Goal: Task Accomplishment & Management: Manage account settings

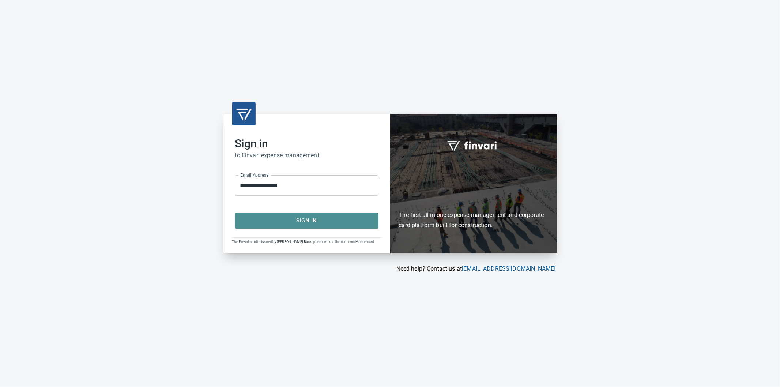
click at [286, 218] on span "Sign In" at bounding box center [306, 221] width 127 height 10
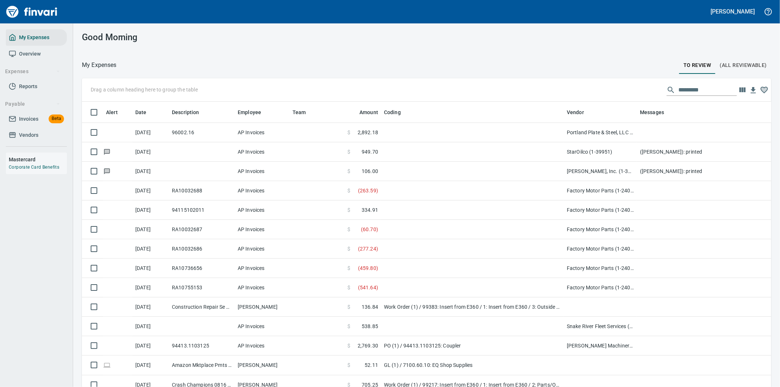
scroll to position [294, 671]
click at [501, 82] on div "Drag a column heading here to group the table" at bounding box center [426, 89] width 689 height 23
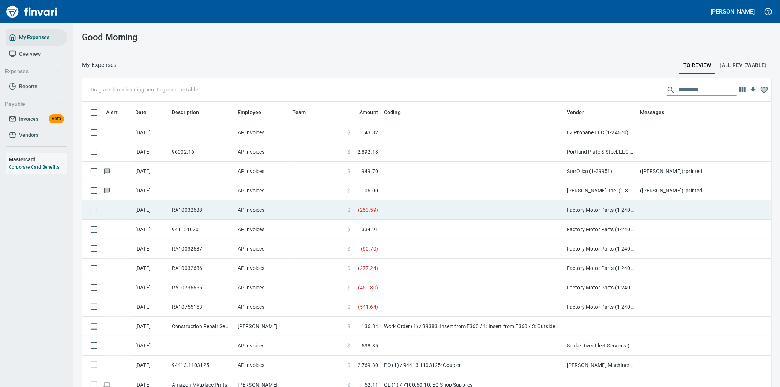
click at [663, 208] on td at bounding box center [783, 209] width 292 height 19
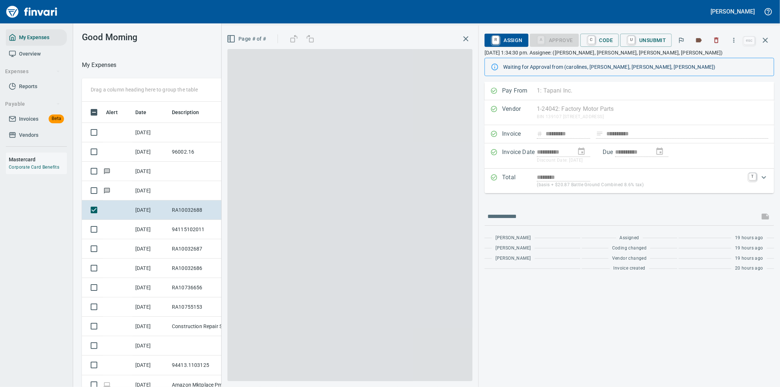
scroll to position [294, 488]
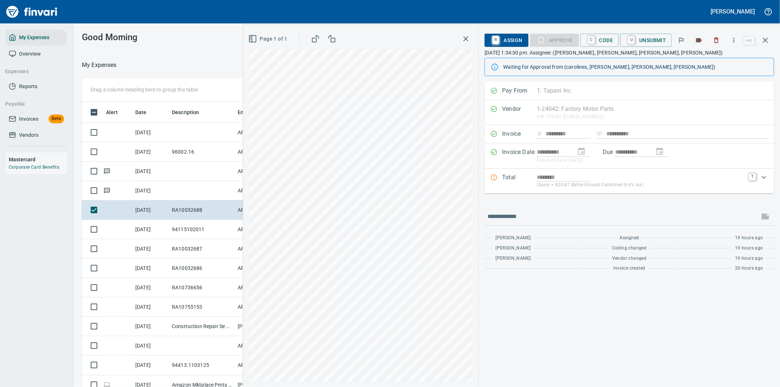
type input "*********"
type input "*******"
click at [764, 37] on icon "button" at bounding box center [764, 40] width 9 height 9
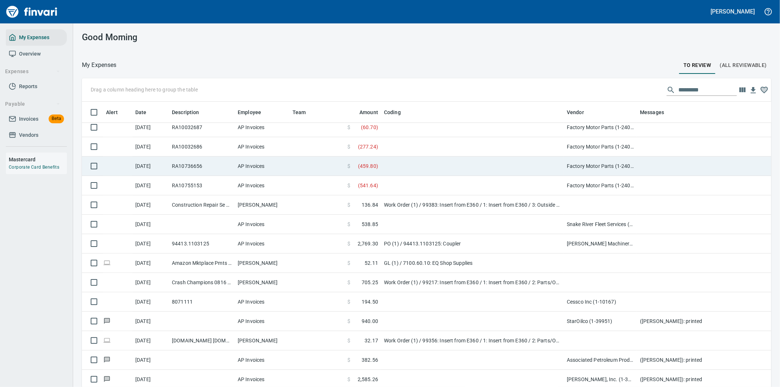
scroll to position [162, 0]
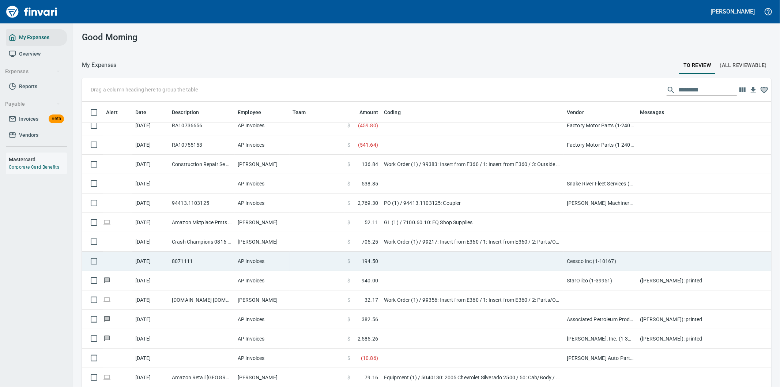
click at [397, 259] on td at bounding box center [472, 260] width 183 height 19
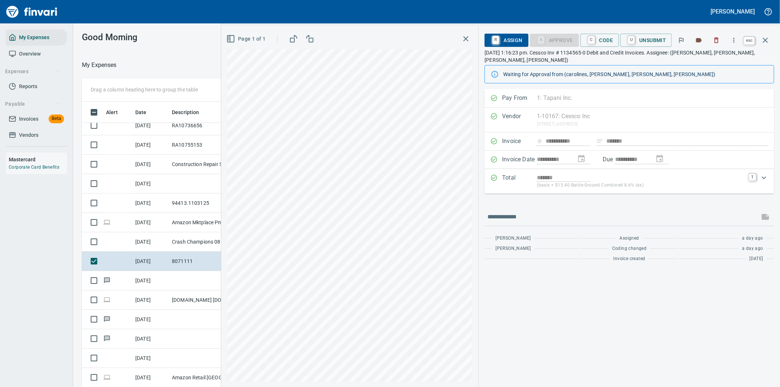
scroll to position [294, 488]
click at [767, 38] on icon "button" at bounding box center [764, 40] width 9 height 9
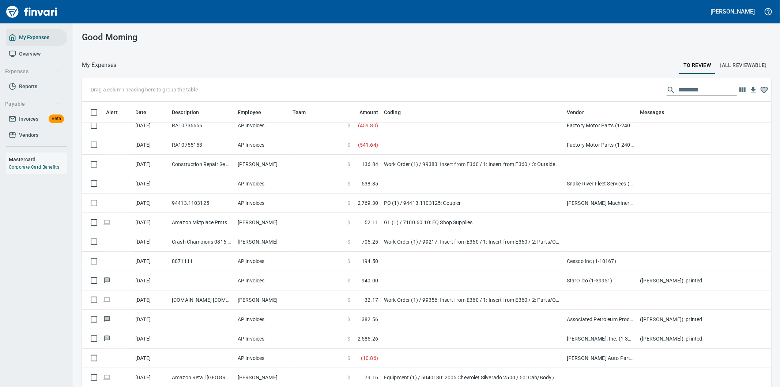
scroll to position [294, 671]
click at [681, 88] on input "text" at bounding box center [707, 90] width 58 height 12
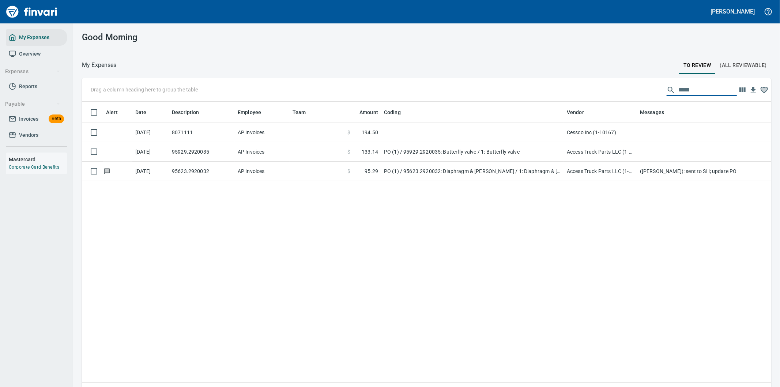
scroll to position [0, 0]
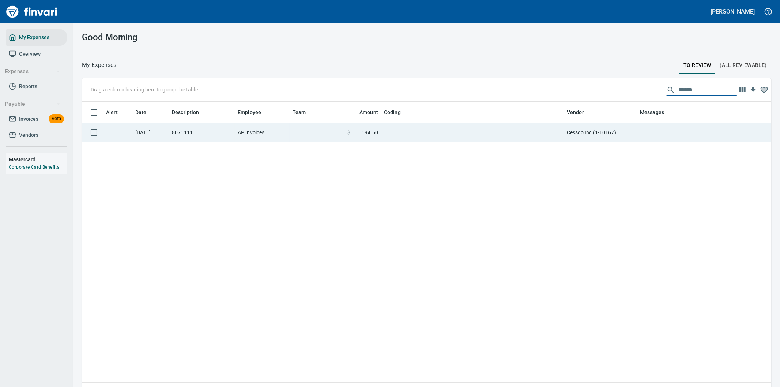
type input "******"
click at [588, 133] on td "Cessco Inc (1-10167)" at bounding box center [600, 132] width 73 height 19
click at [588, 133] on div "Drag a column heading here to group the table ****** Alert Date Description Emp…" at bounding box center [426, 243] width 706 height 330
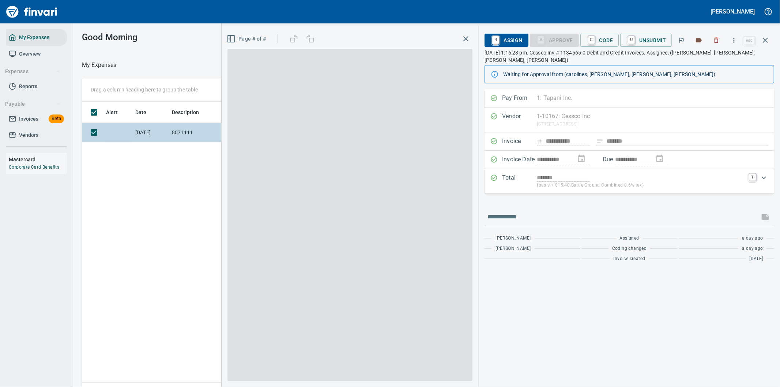
scroll to position [294, 494]
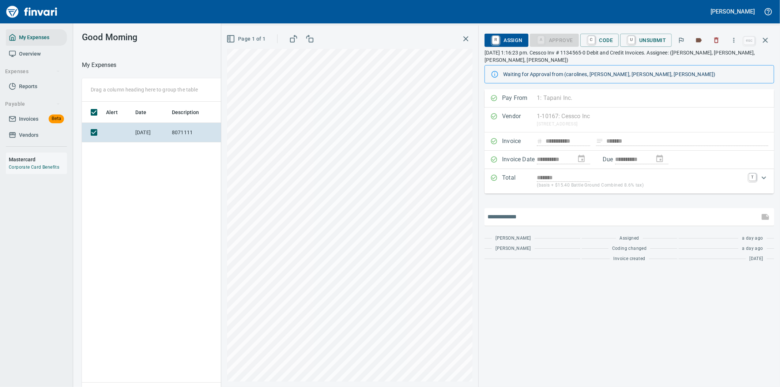
click at [523, 218] on input "text" at bounding box center [621, 217] width 269 height 12
click at [526, 218] on input "text" at bounding box center [621, 217] width 269 height 12
type input "**********"
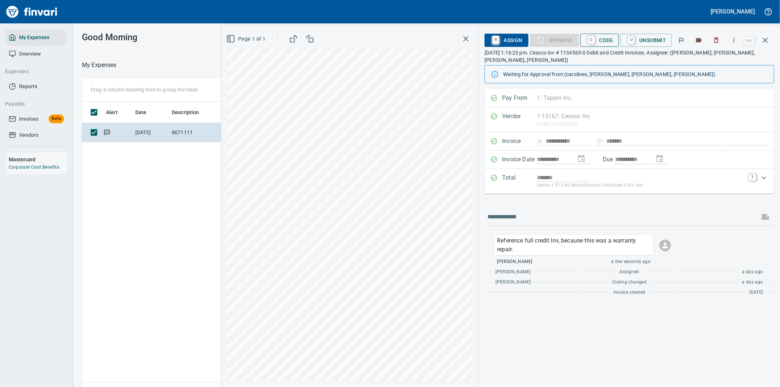
click at [606, 39] on span "C Code" at bounding box center [599, 40] width 27 height 12
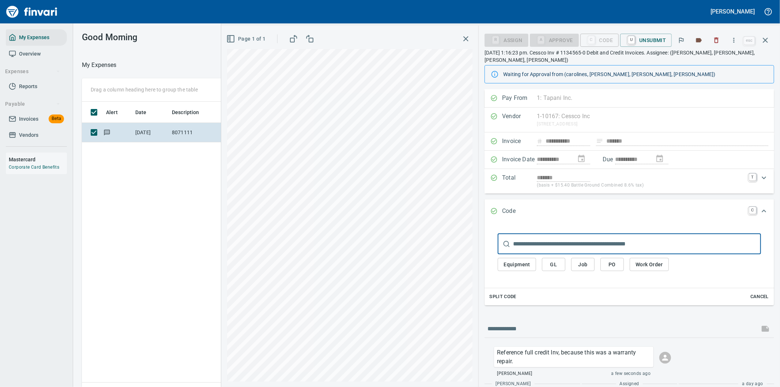
drag, startPoint x: 553, startPoint y: 263, endPoint x: 571, endPoint y: 262, distance: 17.9
click at [553, 263] on span "GL" at bounding box center [553, 264] width 12 height 9
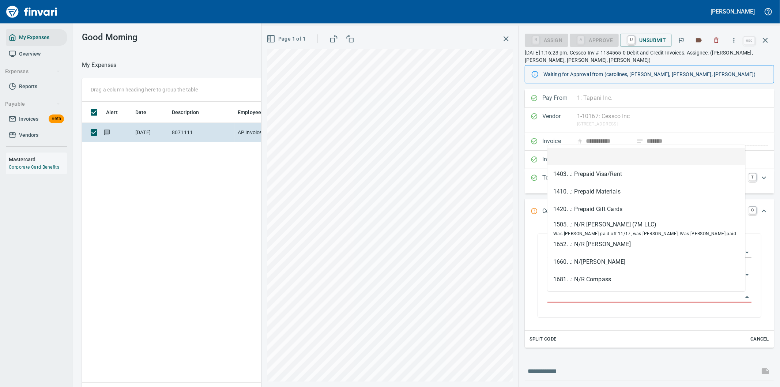
click at [569, 298] on input "GL Account" at bounding box center [644, 297] width 195 height 10
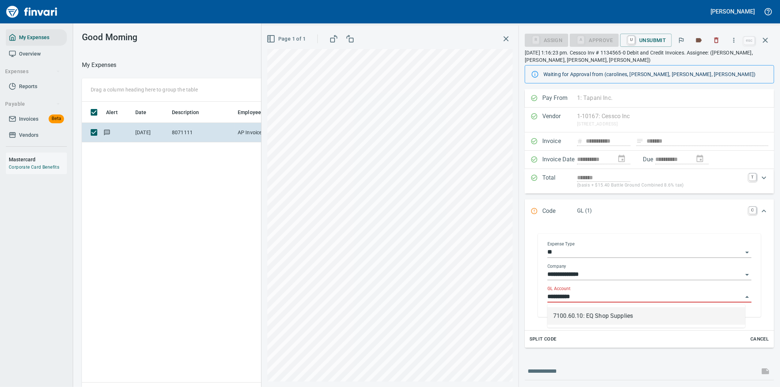
type input "**********"
click at [566, 298] on input "GL Account" at bounding box center [644, 297] width 195 height 10
click at [569, 315] on li "7100.60.10: EQ Shop Supplies" at bounding box center [646, 316] width 198 height 18
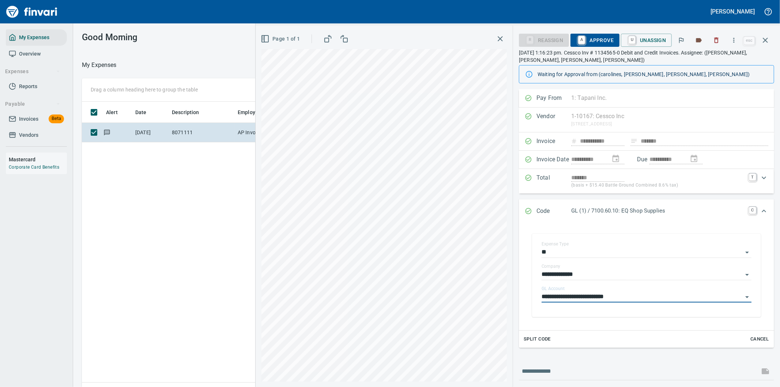
type input "**********"
click at [598, 39] on span "A Approve" at bounding box center [594, 40] width 37 height 12
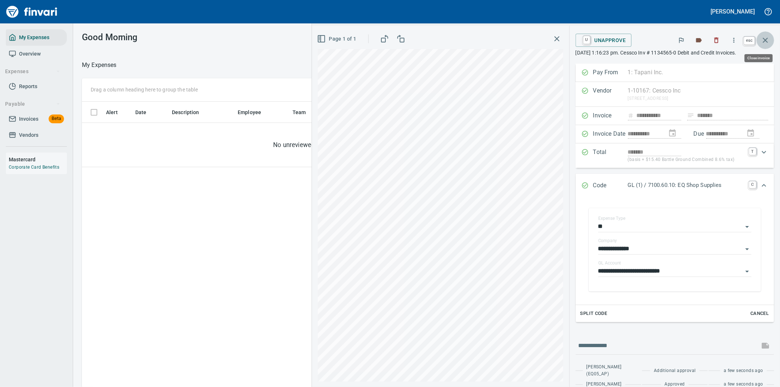
click at [766, 41] on icon "button" at bounding box center [764, 40] width 5 height 5
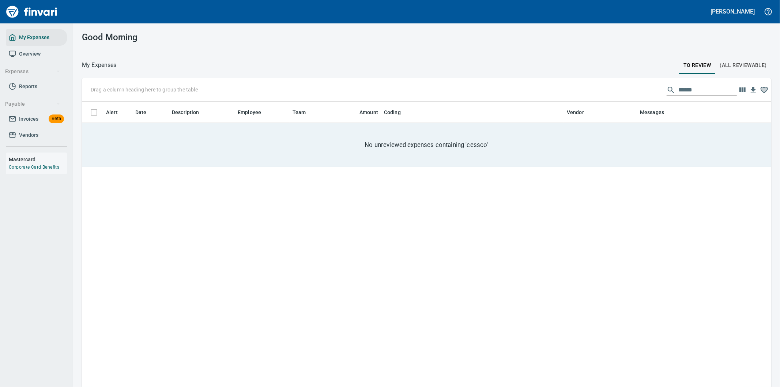
scroll to position [294, 677]
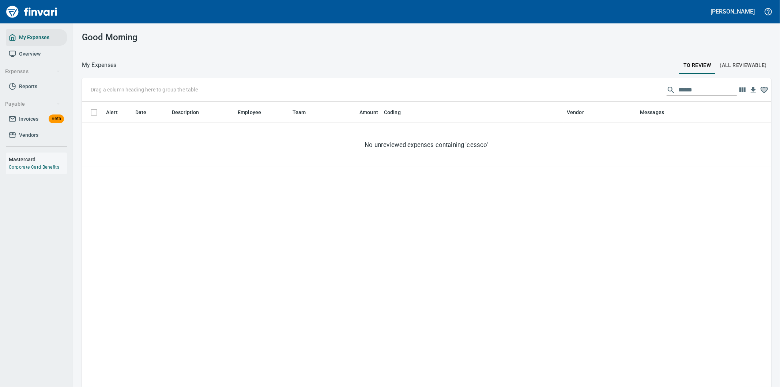
click at [546, 200] on div "Alert Date Description Employee Team Amount Coding Vendor Messages No unreviewe…" at bounding box center [426, 252] width 689 height 300
drag, startPoint x: 692, startPoint y: 90, endPoint x: 592, endPoint y: 76, distance: 100.8
click at [604, 82] on div "Drag a column heading here to group the table ******" at bounding box center [426, 89] width 689 height 23
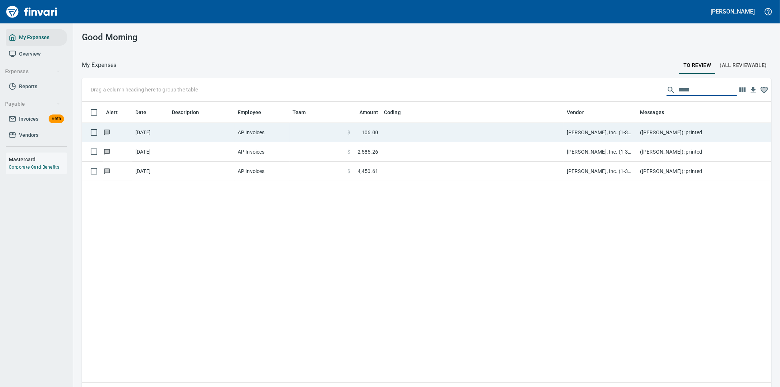
type input "*****"
click at [402, 134] on td at bounding box center [472, 132] width 183 height 19
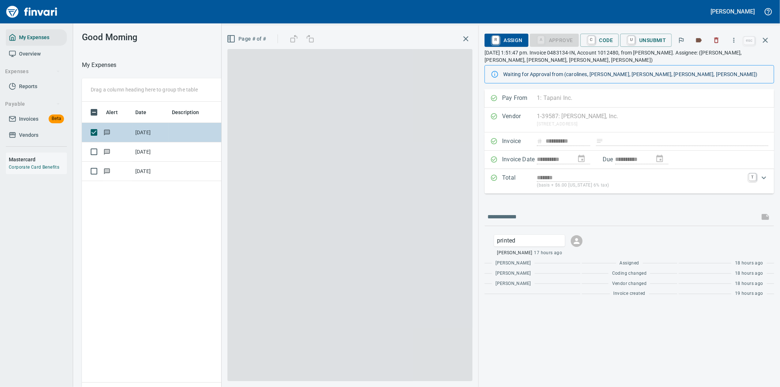
scroll to position [294, 494]
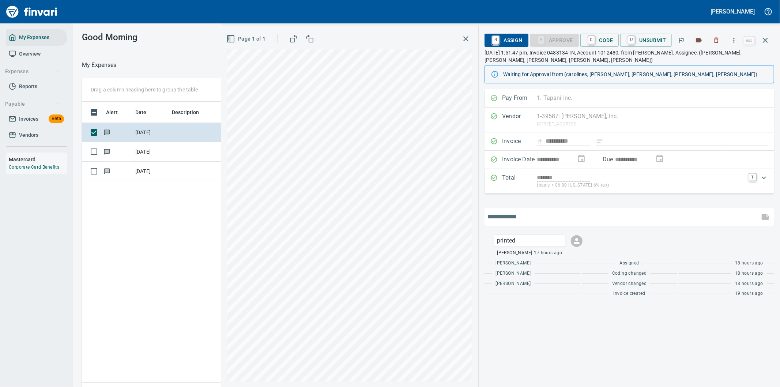
click at [512, 218] on input "text" at bounding box center [621, 217] width 269 height 12
type input "**********"
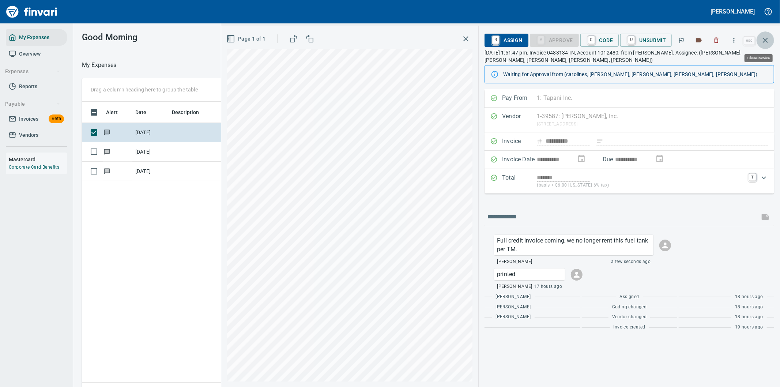
click at [765, 39] on icon "button" at bounding box center [764, 40] width 9 height 9
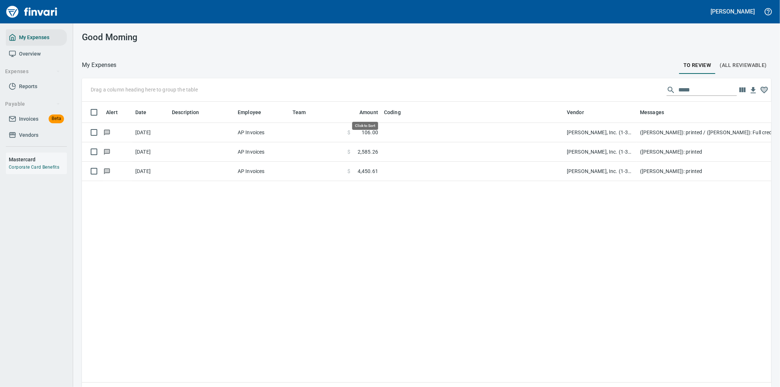
scroll to position [294, 677]
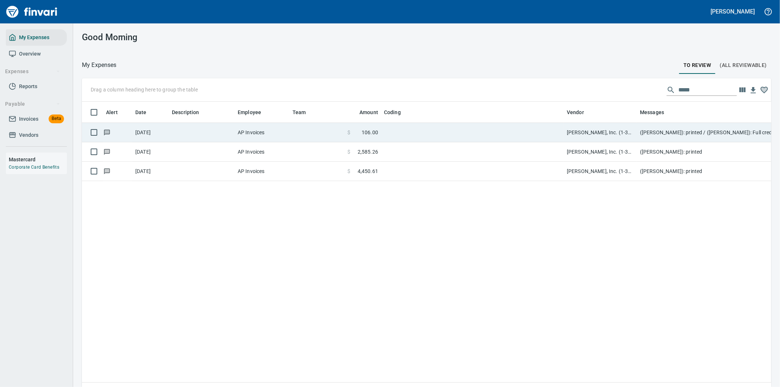
click at [663, 128] on td "([PERSON_NAME]): printed / ([PERSON_NAME]): Full credit invoice coming, we no l…" at bounding box center [783, 132] width 292 height 19
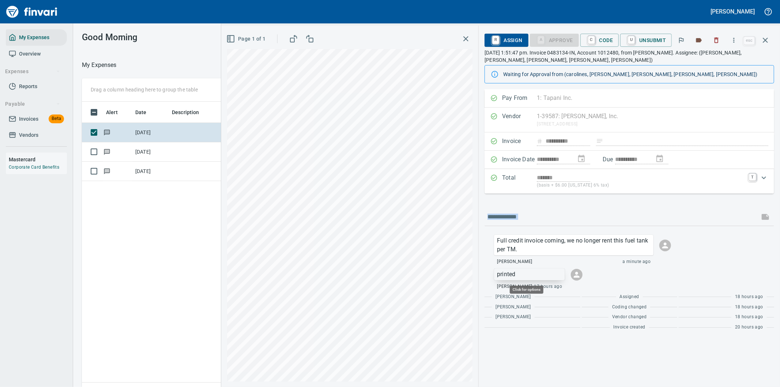
scroll to position [294, 494]
click at [520, 273] on p "printed" at bounding box center [529, 274] width 65 height 9
drag, startPoint x: 520, startPoint y: 273, endPoint x: 551, endPoint y: 304, distance: 44.2
click at [551, 304] on span "Delete Message" at bounding box center [578, 305] width 70 height 9
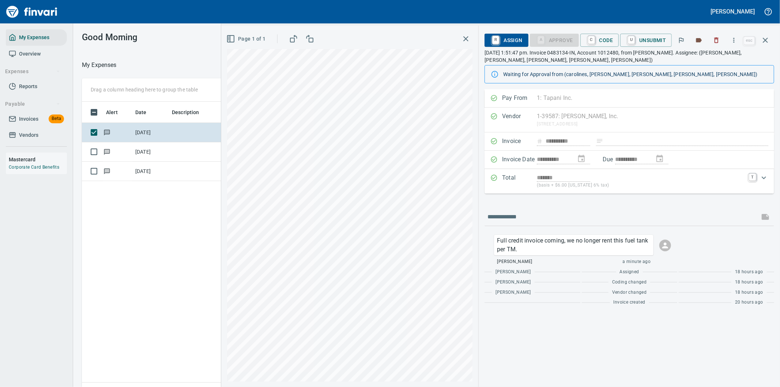
click at [605, 328] on div "**********" at bounding box center [628, 237] width 301 height 297
click at [765, 37] on icon "button" at bounding box center [764, 40] width 9 height 9
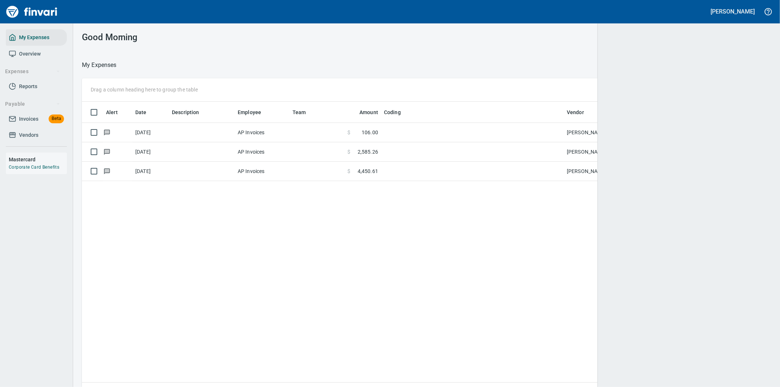
scroll to position [294, 672]
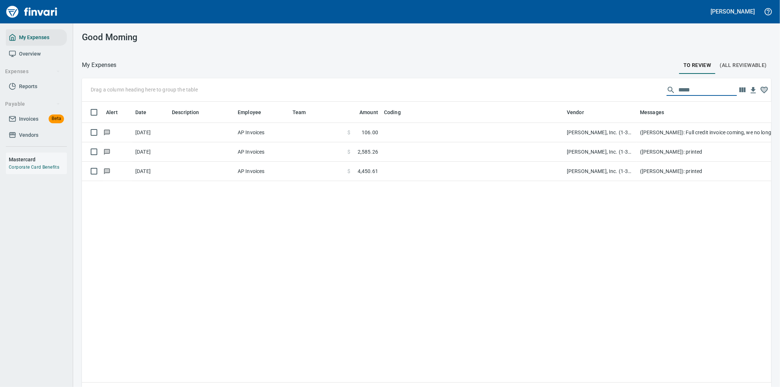
drag, startPoint x: 686, startPoint y: 87, endPoint x: 659, endPoint y: 86, distance: 27.1
click at [666, 86] on div "*****" at bounding box center [701, 90] width 70 height 12
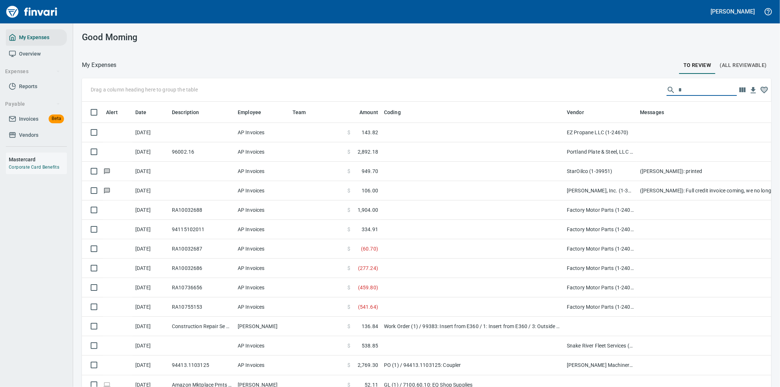
scroll to position [294, 671]
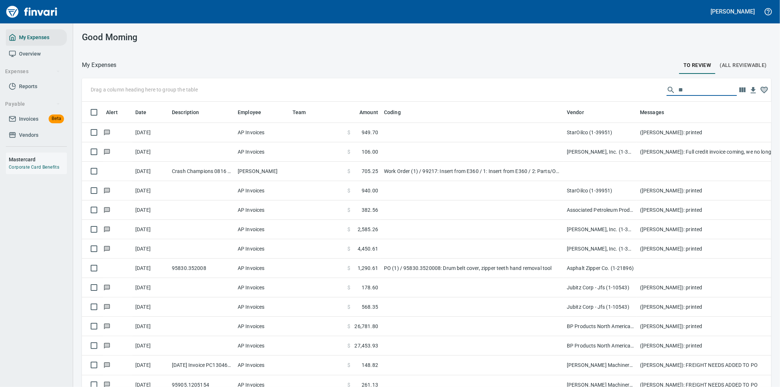
type input "*"
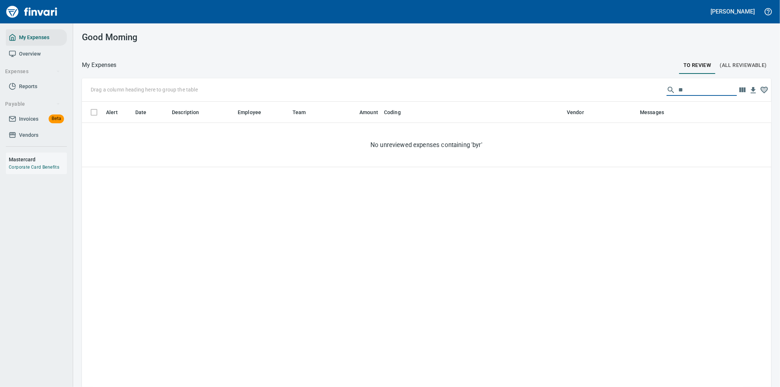
type input "*"
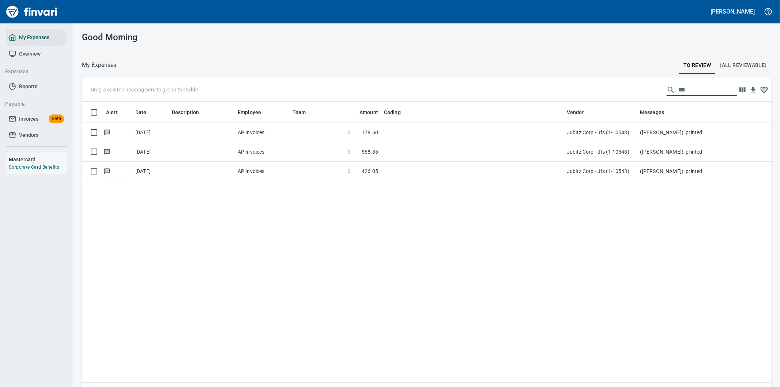
drag, startPoint x: 681, startPoint y: 92, endPoint x: 663, endPoint y: 90, distance: 18.0
click at [666, 90] on div "***" at bounding box center [701, 90] width 70 height 12
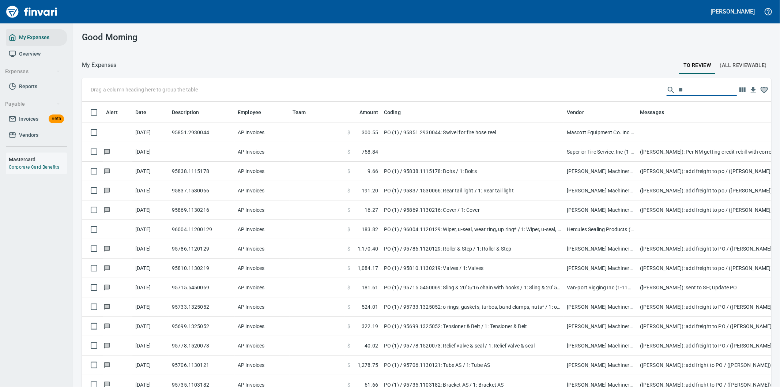
type input "*"
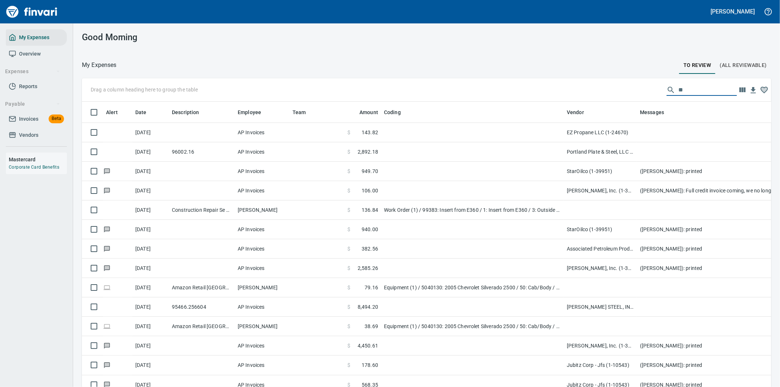
type input "*"
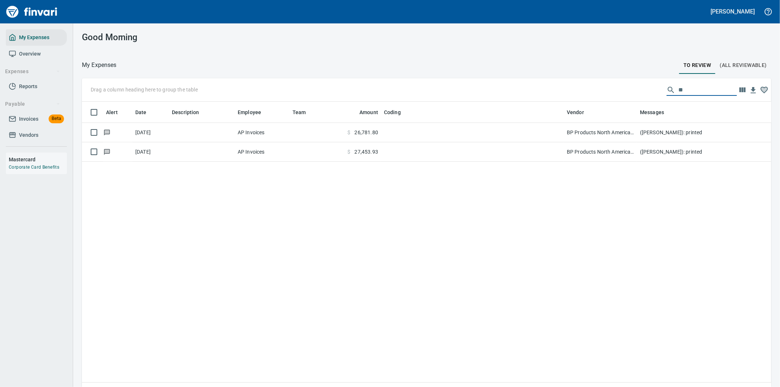
type input "**"
click at [584, 228] on div "Alert Date Description Employee Team Amount Coding Vendor Messages [DATE] AP In…" at bounding box center [426, 252] width 689 height 300
drag, startPoint x: 676, startPoint y: 93, endPoint x: 633, endPoint y: 87, distance: 43.9
click at [633, 87] on div "Drag a column heading here to group the table **" at bounding box center [426, 89] width 689 height 23
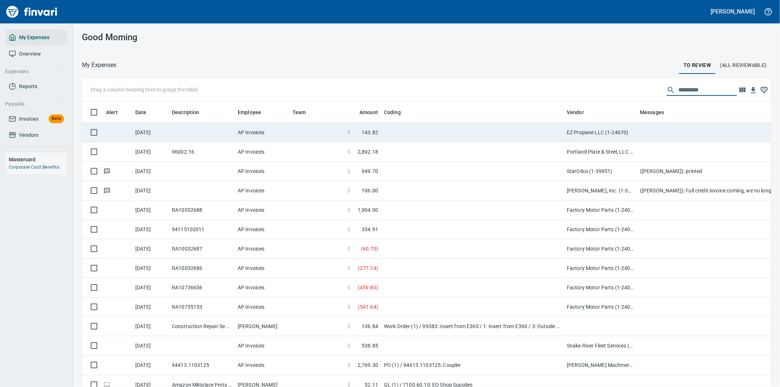
click at [425, 134] on td at bounding box center [472, 132] width 183 height 19
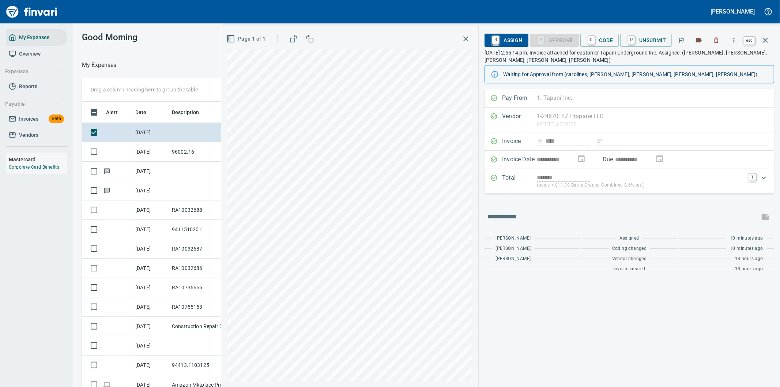
scroll to position [294, 488]
click at [764, 39] on icon "button" at bounding box center [764, 40] width 9 height 9
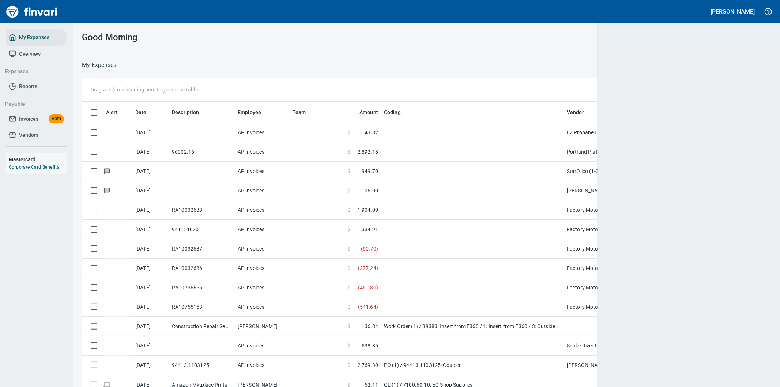
scroll to position [294, 671]
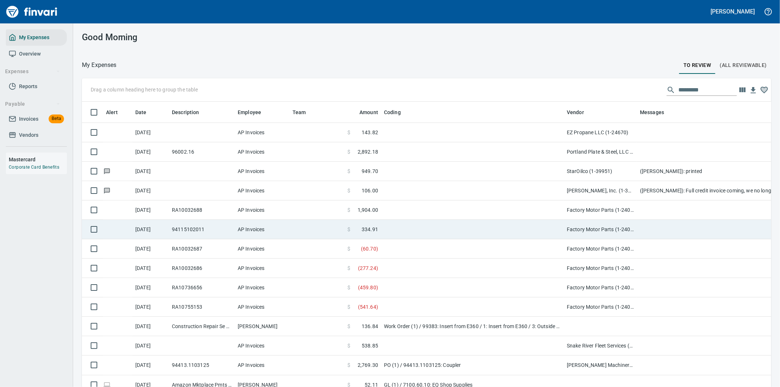
click at [450, 231] on td at bounding box center [472, 229] width 183 height 19
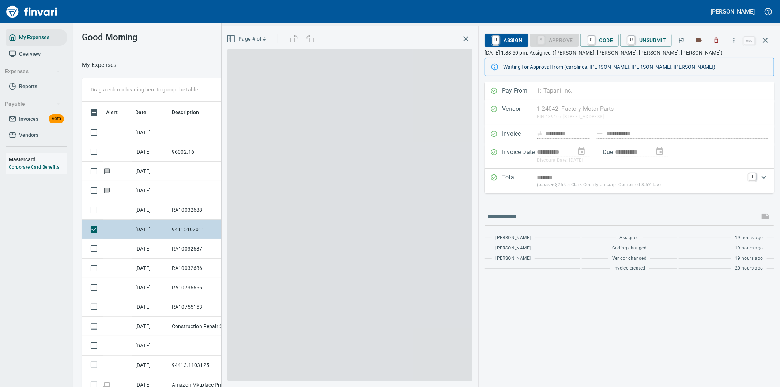
scroll to position [294, 488]
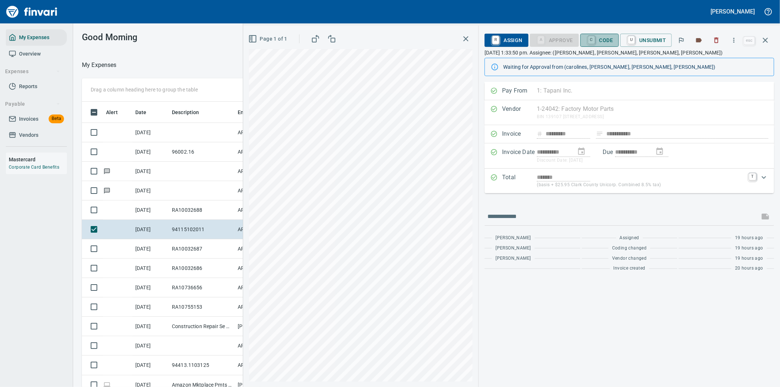
click at [603, 41] on span "C Code" at bounding box center [599, 40] width 27 height 12
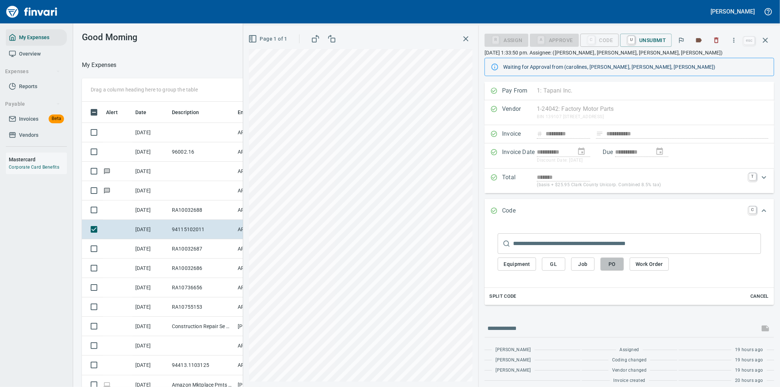
click at [613, 263] on span "PO" at bounding box center [612, 263] width 12 height 9
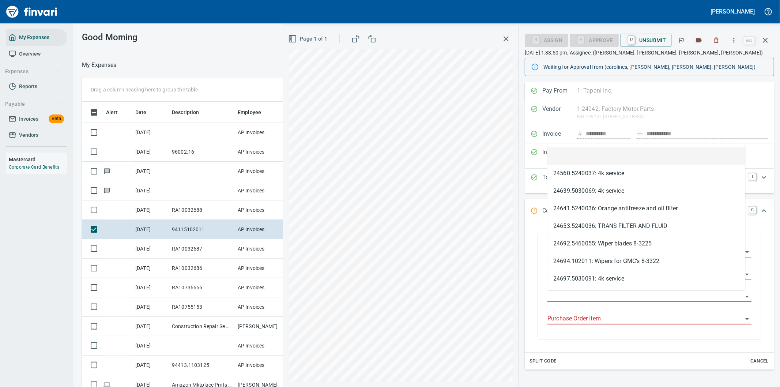
click at [575, 298] on input "Purchase Order" at bounding box center [644, 296] width 195 height 10
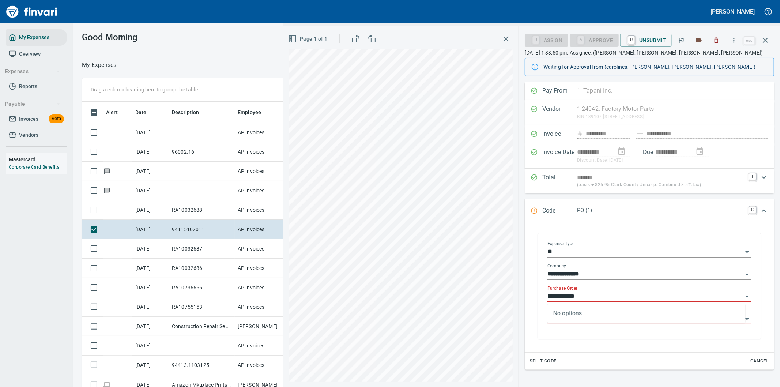
type input "**********"
click at [735, 38] on icon "button" at bounding box center [733, 40] width 7 height 7
click at [712, 60] on span "Download" at bounding box center [732, 61] width 70 height 9
click at [759, 212] on icon "Expand" at bounding box center [763, 210] width 9 height 9
click at [759, 209] on icon "Expand" at bounding box center [763, 210] width 9 height 9
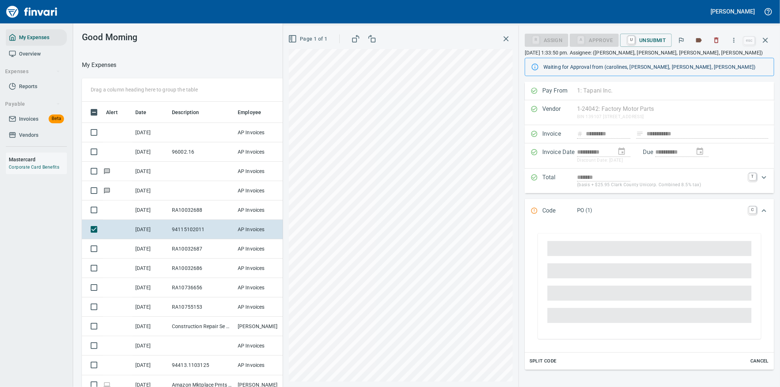
click at [552, 270] on span at bounding box center [649, 270] width 204 height 15
click at [759, 210] on icon "Expand" at bounding box center [763, 210] width 9 height 9
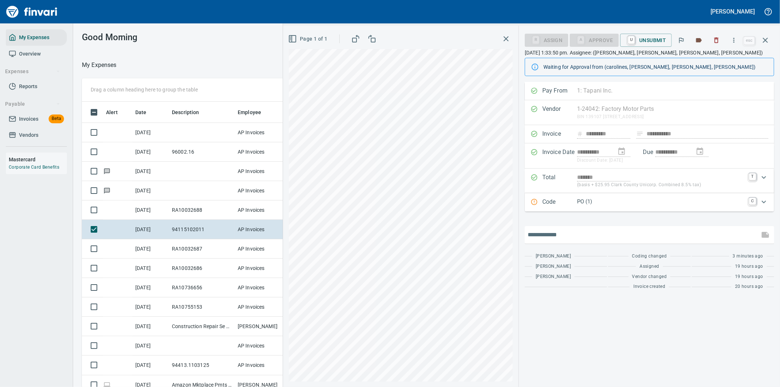
click at [540, 235] on input "text" at bounding box center [641, 235] width 229 height 12
type input "**********"
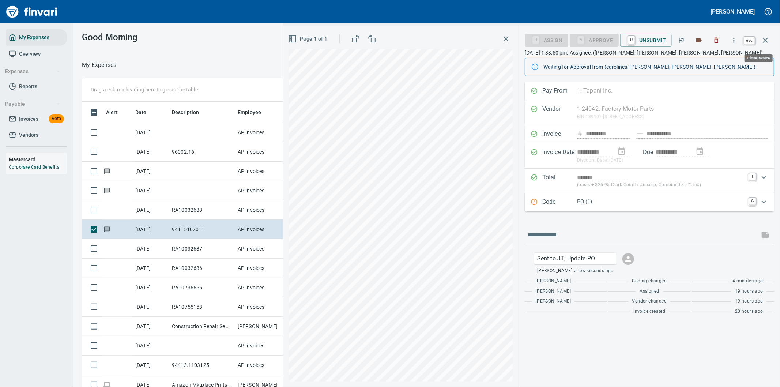
click at [762, 40] on icon "button" at bounding box center [764, 40] width 9 height 9
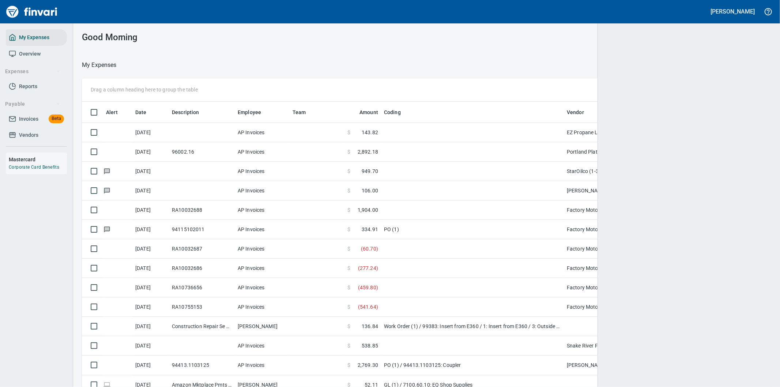
scroll to position [294, 671]
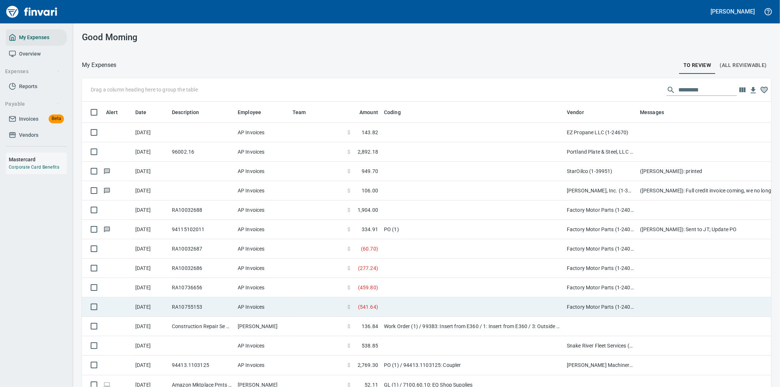
click at [376, 304] on span "( 541.64 )" at bounding box center [368, 306] width 20 height 7
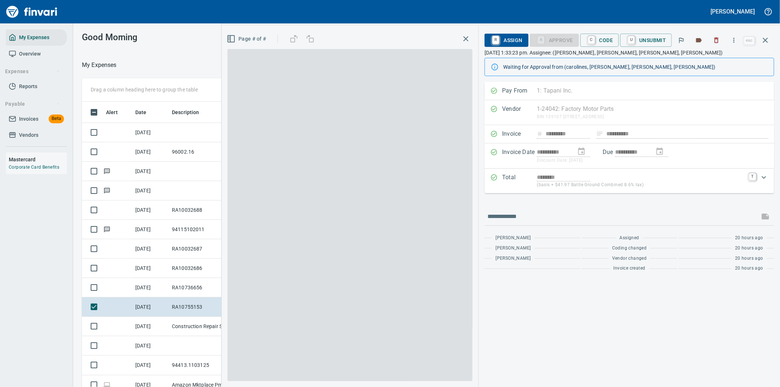
scroll to position [294, 488]
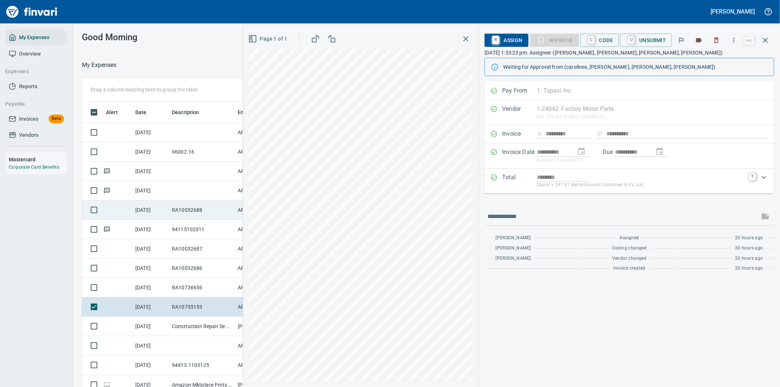
click at [194, 208] on td "RA10032688" at bounding box center [202, 209] width 66 height 19
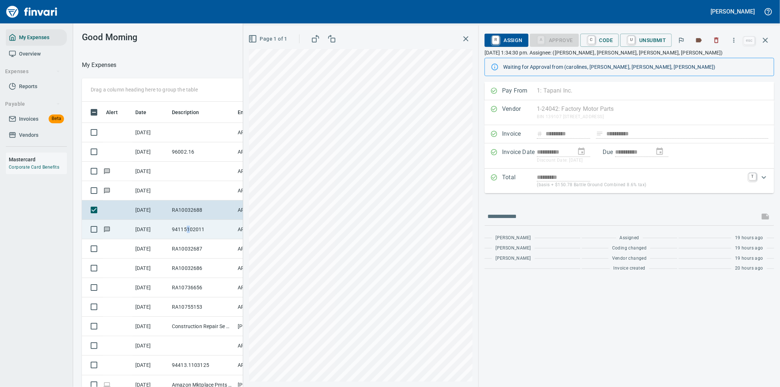
click at [188, 233] on td "94115102011" at bounding box center [202, 229] width 66 height 19
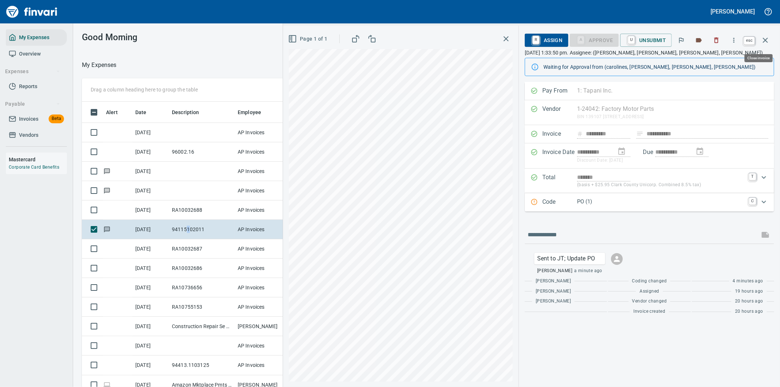
scroll to position [294, 488]
click at [768, 37] on icon "button" at bounding box center [764, 40] width 9 height 9
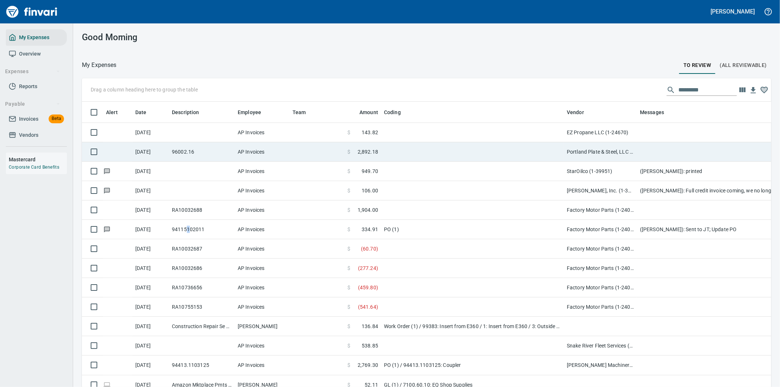
scroll to position [294, 671]
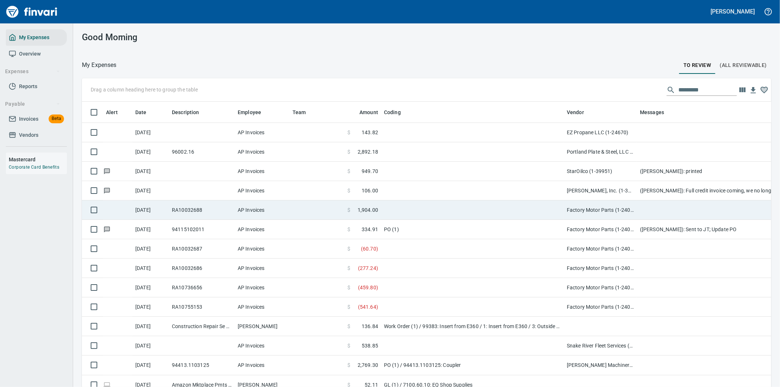
click at [418, 209] on td at bounding box center [472, 209] width 183 height 19
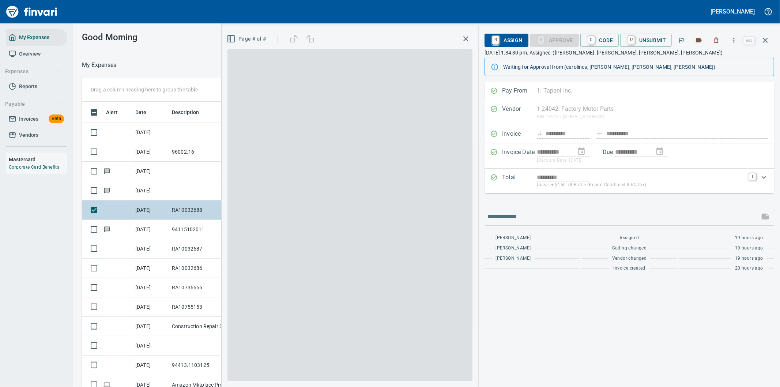
scroll to position [294, 488]
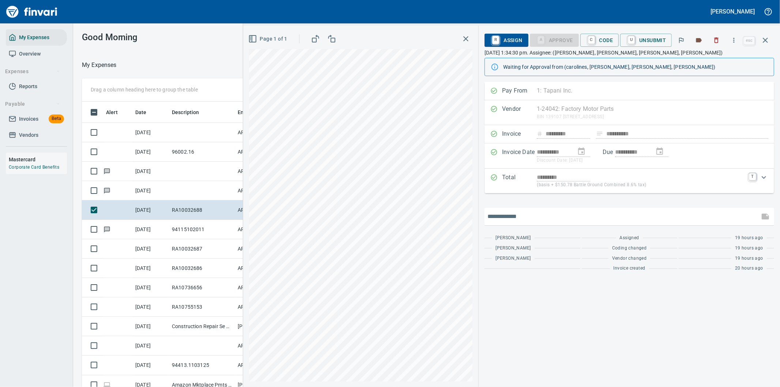
click at [534, 217] on input "text" at bounding box center [621, 216] width 269 height 12
type input "**********"
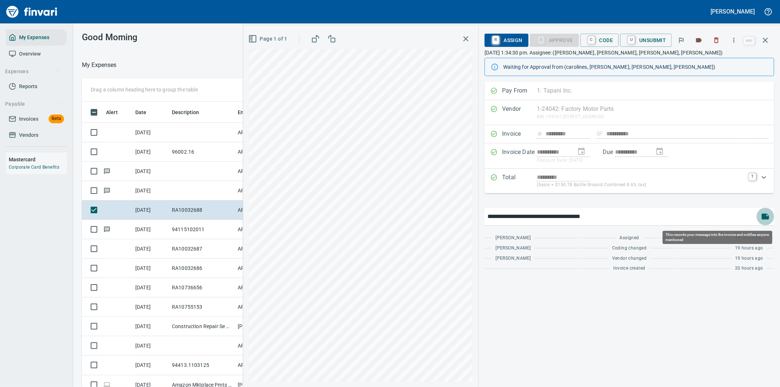
click at [572, 216] on input "**********" at bounding box center [621, 216] width 269 height 12
click at [653, 215] on input "**********" at bounding box center [621, 216] width 269 height 12
type input "**********"
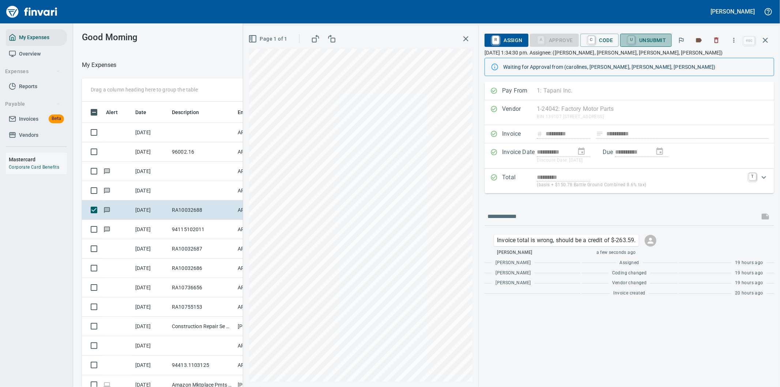
click at [656, 37] on span "U Unsubmit" at bounding box center [646, 40] width 40 height 12
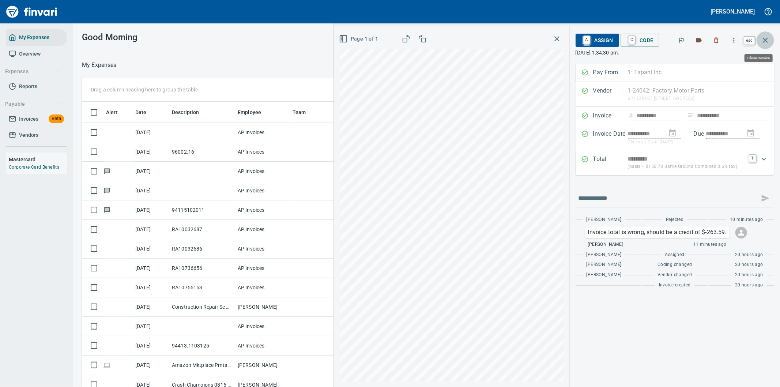
click at [765, 39] on icon "button" at bounding box center [764, 40] width 5 height 5
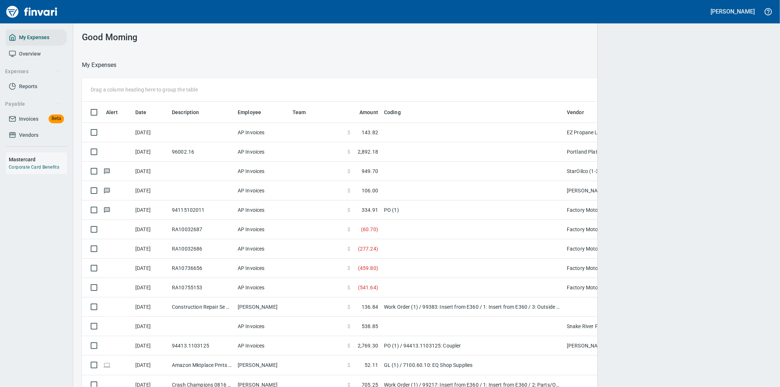
scroll to position [294, 667]
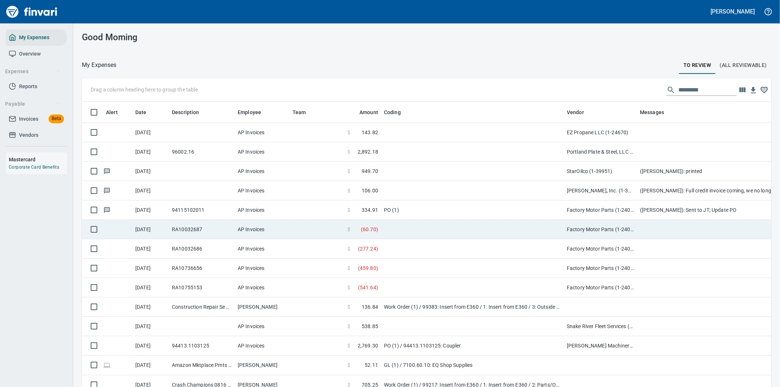
click at [436, 230] on td at bounding box center [472, 229] width 183 height 19
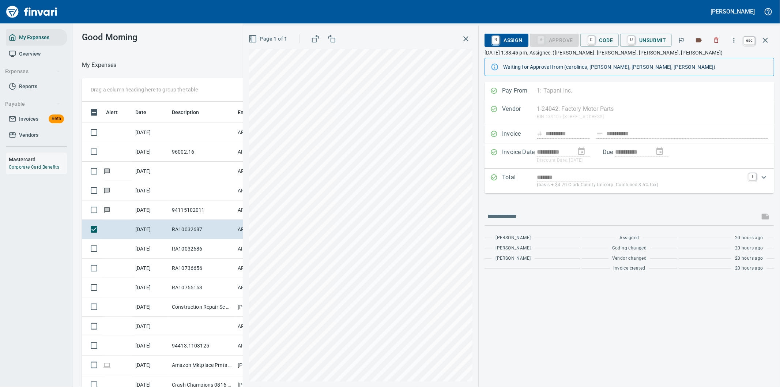
scroll to position [294, 488]
click at [764, 39] on icon "button" at bounding box center [764, 40] width 5 height 5
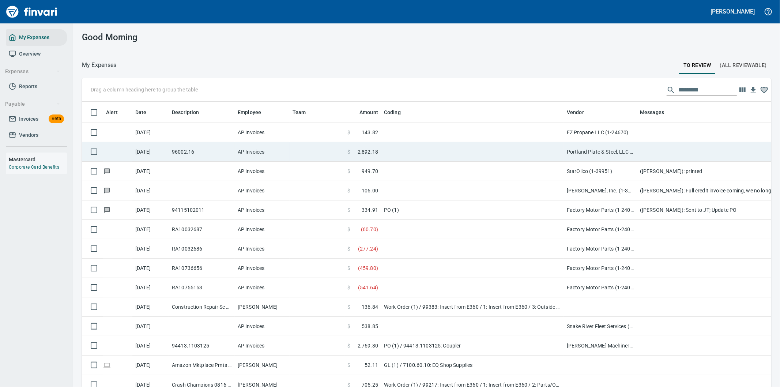
scroll to position [294, 671]
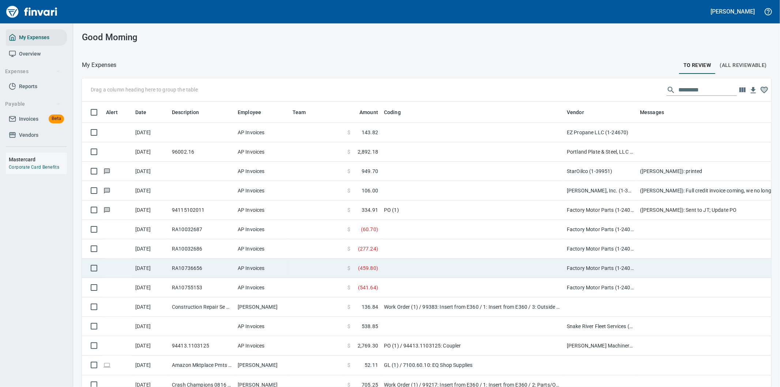
click at [415, 260] on td at bounding box center [472, 267] width 183 height 19
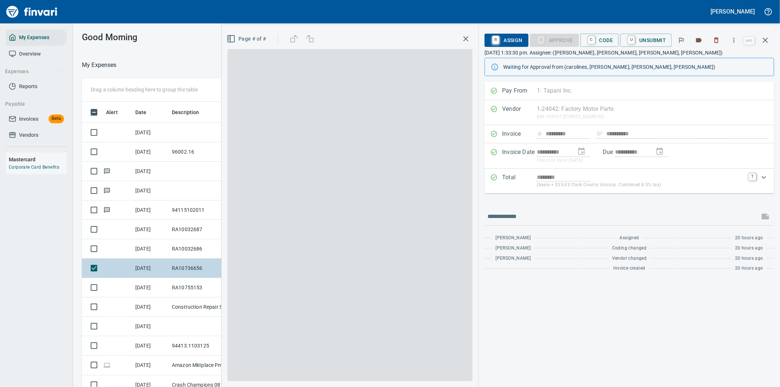
scroll to position [294, 488]
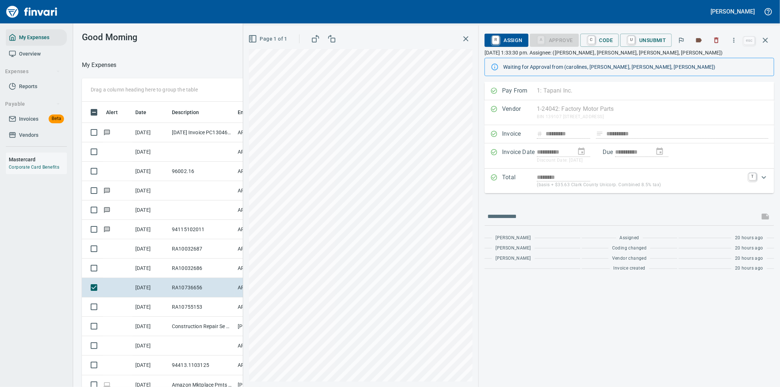
click at [603, 327] on div "**********" at bounding box center [628, 234] width 301 height 305
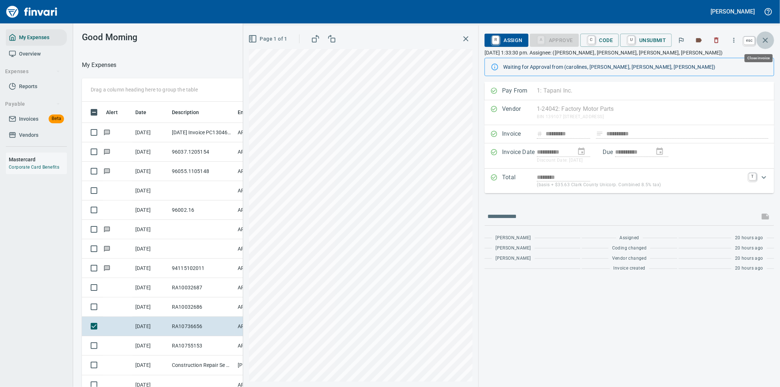
click at [765, 38] on icon "button" at bounding box center [764, 40] width 9 height 9
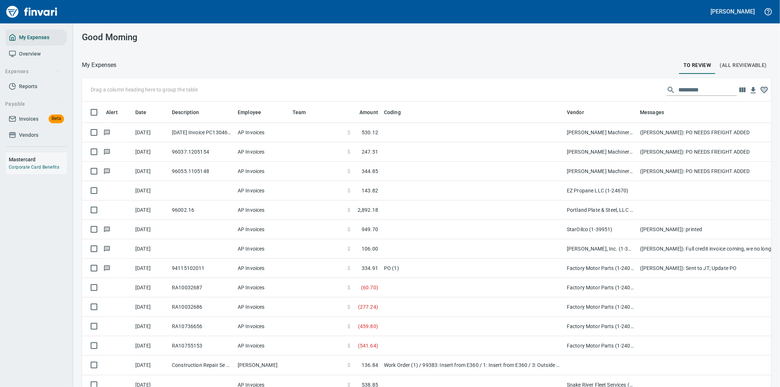
scroll to position [294, 671]
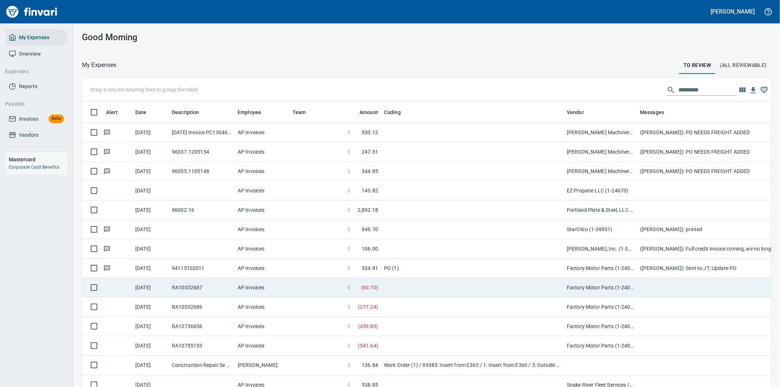
click at [390, 288] on td at bounding box center [472, 287] width 183 height 19
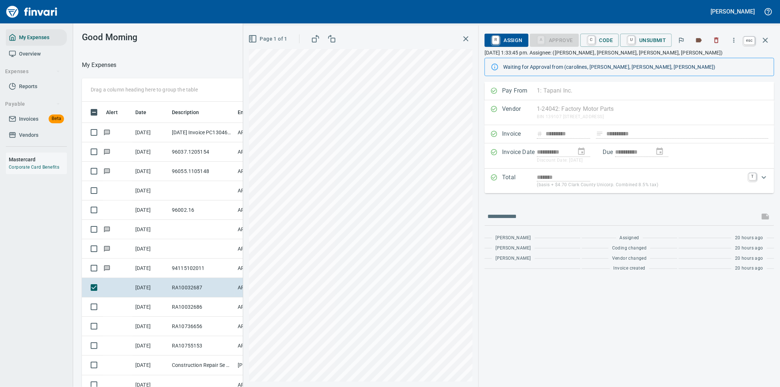
scroll to position [294, 488]
click at [766, 37] on icon "button" at bounding box center [764, 40] width 9 height 9
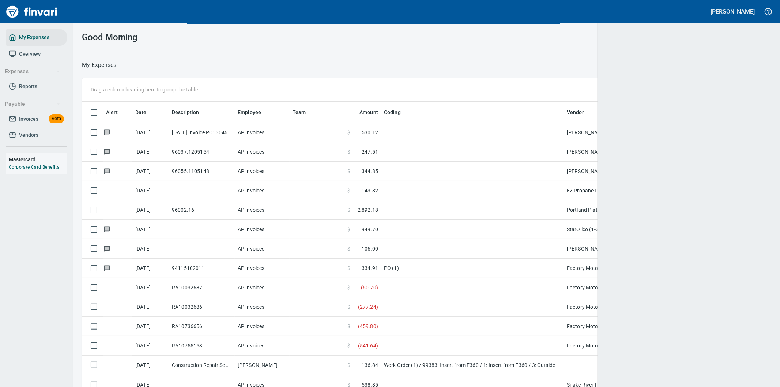
scroll to position [294, 671]
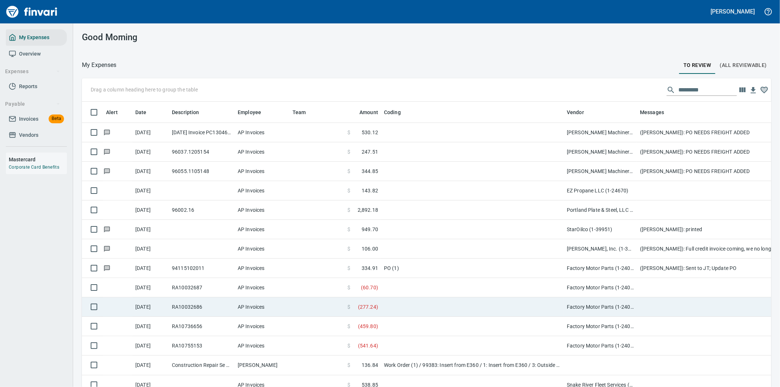
click at [378, 307] on span "( 277.24 )" at bounding box center [368, 306] width 20 height 7
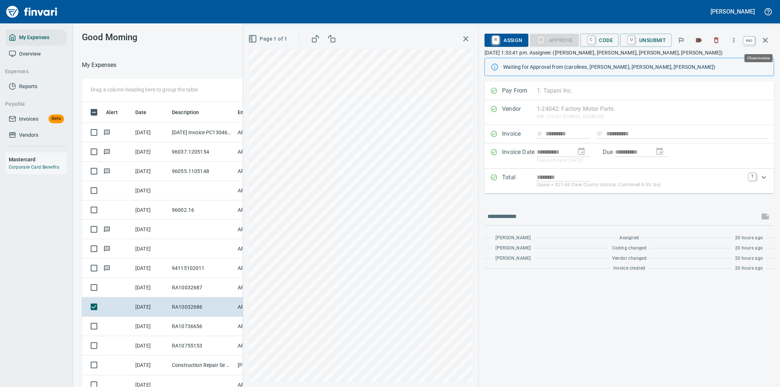
scroll to position [294, 488]
click at [765, 38] on icon "button" at bounding box center [764, 40] width 9 height 9
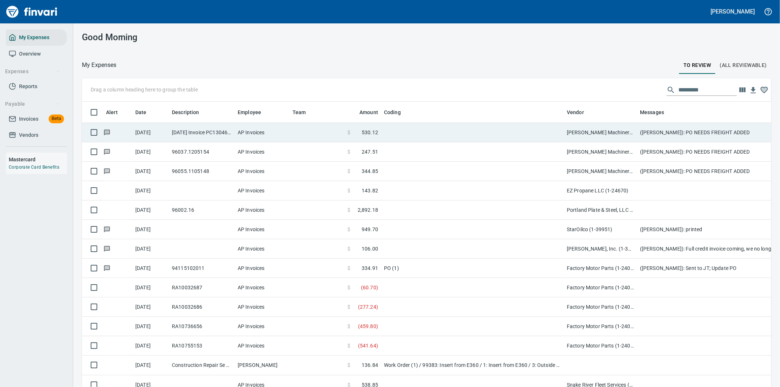
scroll to position [294, 671]
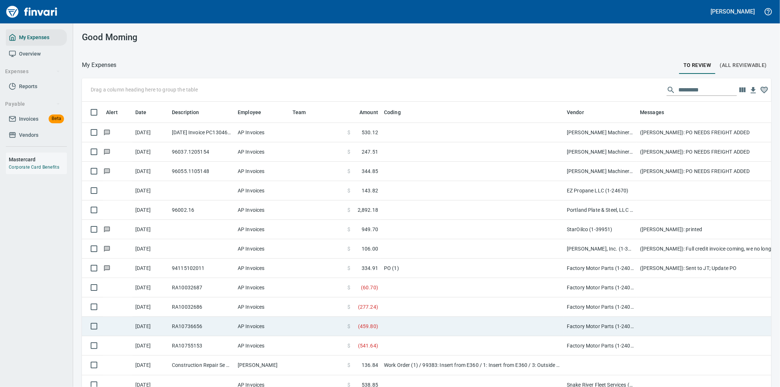
click at [379, 327] on td "$ ( 459.80 )" at bounding box center [362, 325] width 37 height 19
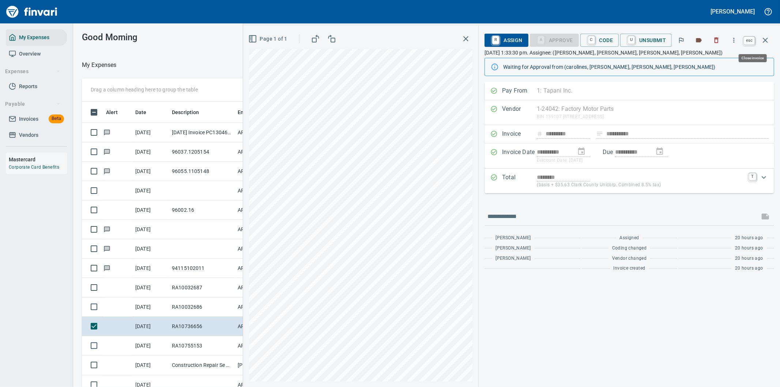
scroll to position [294, 488]
click at [764, 40] on icon "button" at bounding box center [764, 40] width 9 height 9
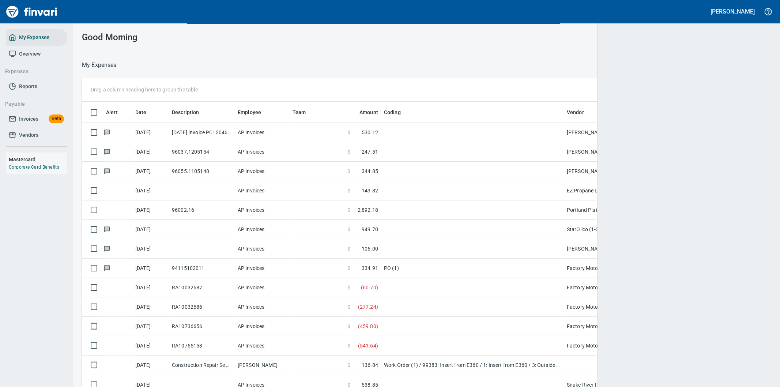
scroll to position [294, 666]
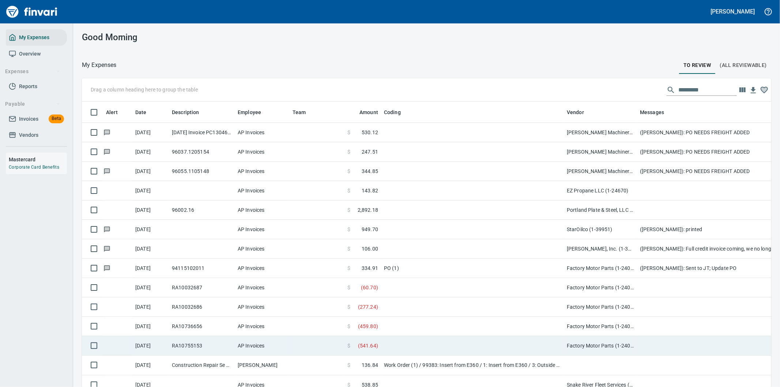
click at [386, 344] on td at bounding box center [472, 345] width 183 height 19
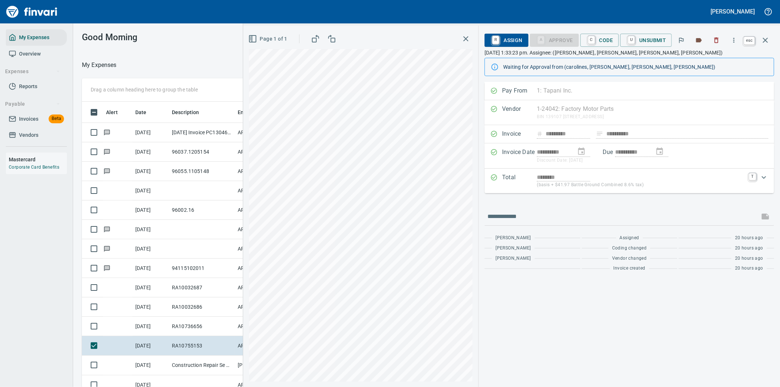
scroll to position [294, 488]
click at [764, 37] on icon "button" at bounding box center [764, 40] width 9 height 9
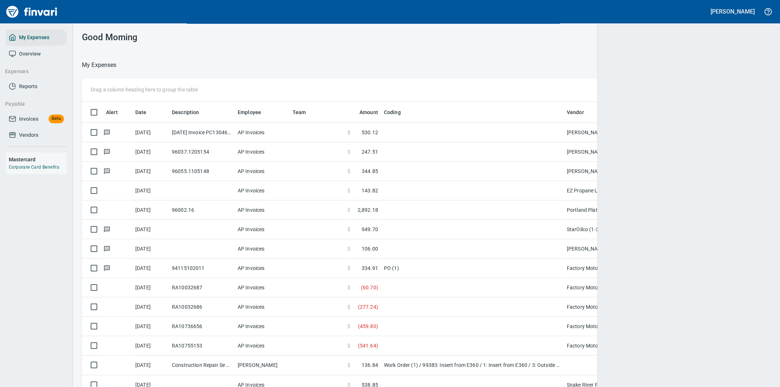
scroll to position [294, 667]
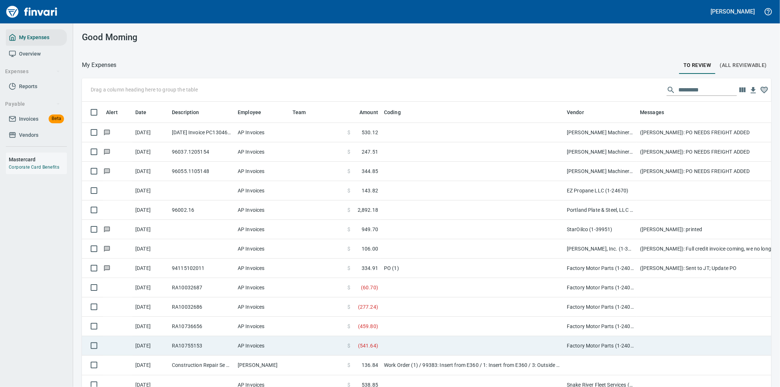
click at [382, 344] on td at bounding box center [472, 345] width 183 height 19
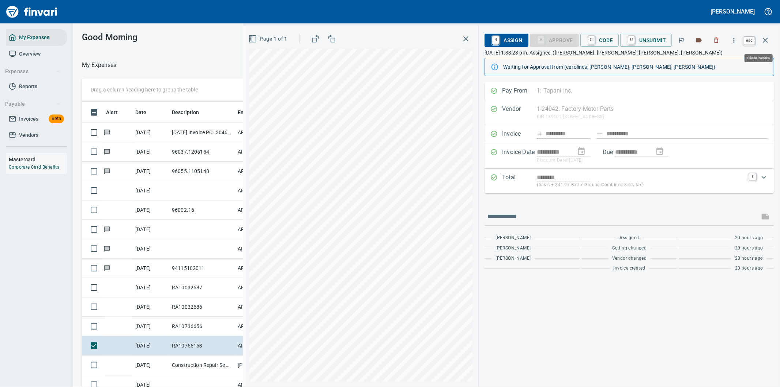
scroll to position [294, 488]
click at [763, 41] on icon "button" at bounding box center [764, 40] width 9 height 9
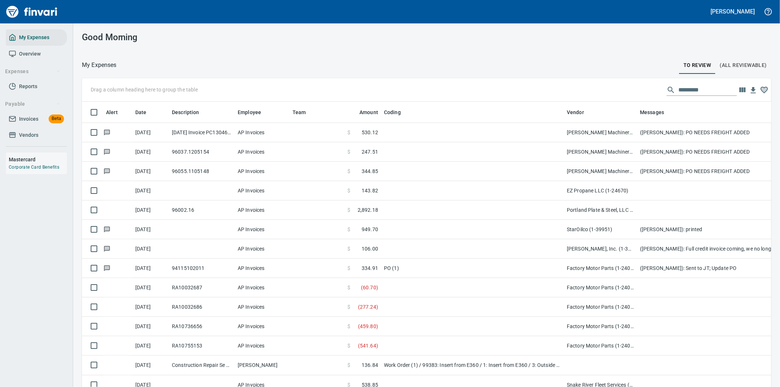
scroll to position [294, 671]
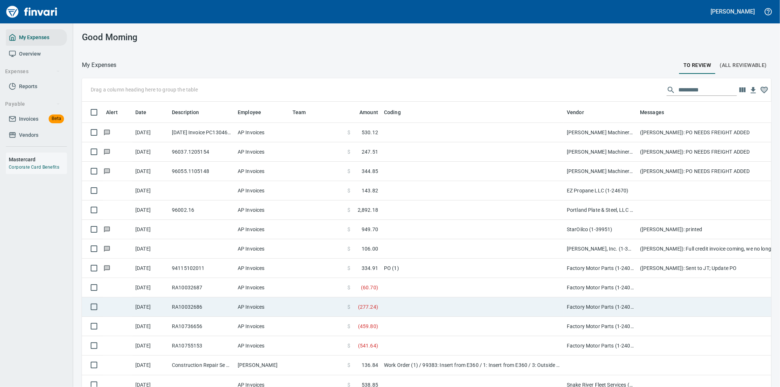
click at [367, 305] on span "( 277.24 )" at bounding box center [368, 306] width 20 height 7
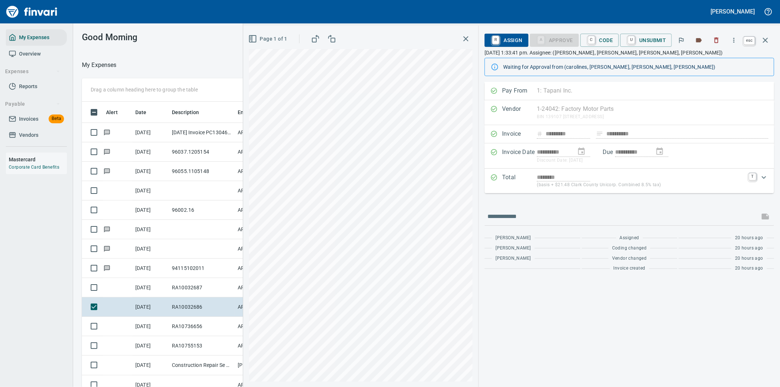
scroll to position [294, 488]
click at [769, 38] on icon "button" at bounding box center [764, 40] width 9 height 9
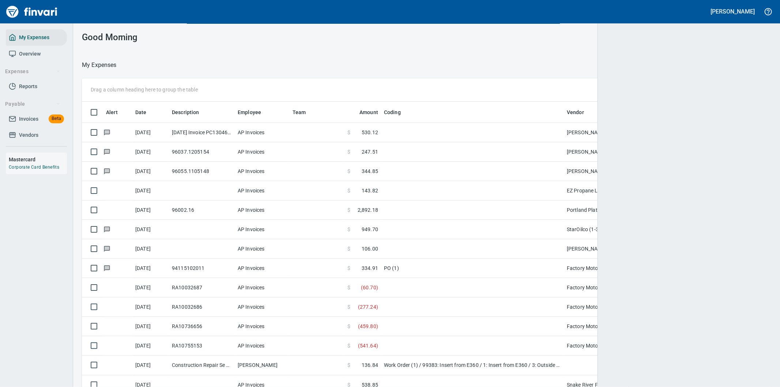
scroll to position [294, 671]
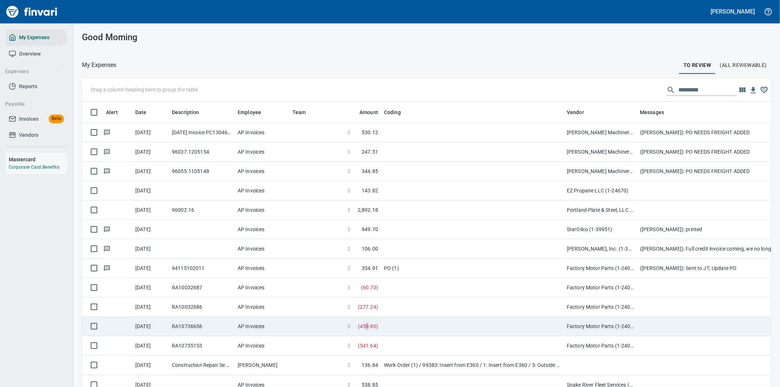
click at [368, 325] on span "( 459.80 )" at bounding box center [368, 325] width 20 height 7
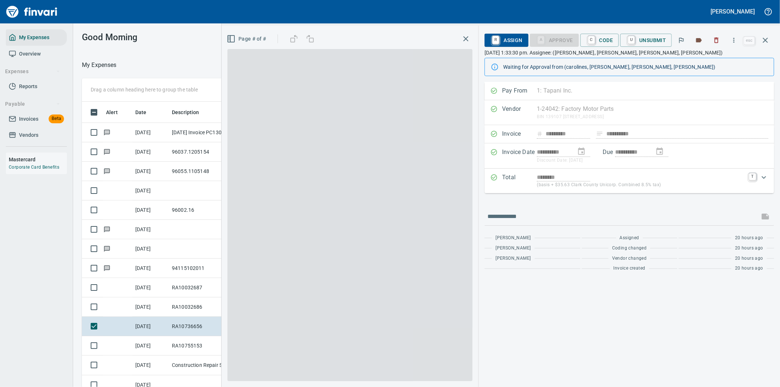
scroll to position [294, 488]
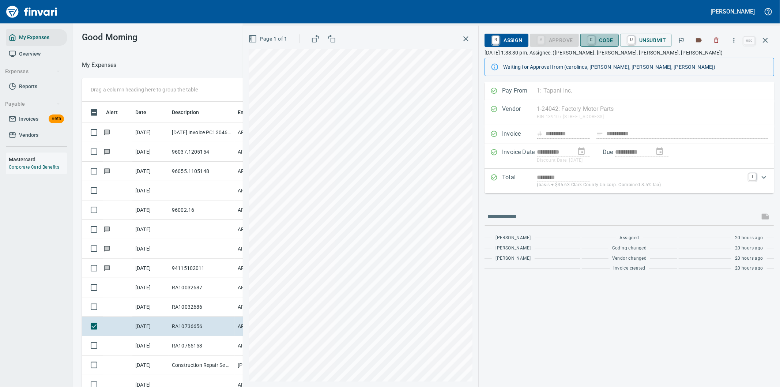
click at [600, 38] on span "C Code" at bounding box center [599, 40] width 27 height 12
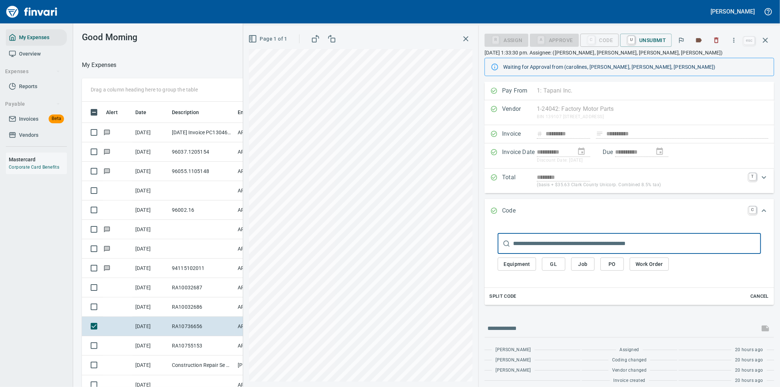
click at [612, 265] on span "PO" at bounding box center [612, 263] width 12 height 9
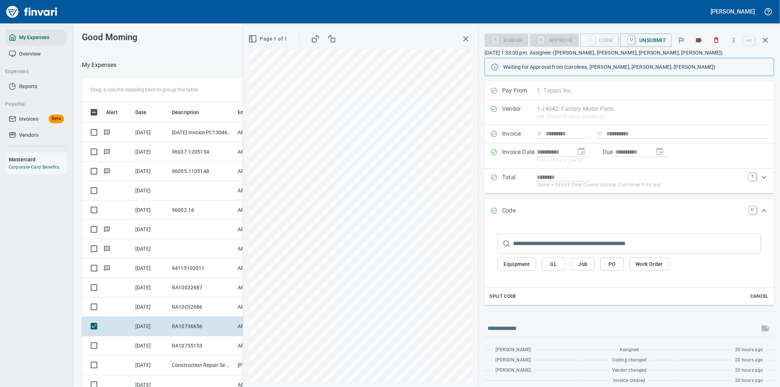
click at [613, 265] on span "PO" at bounding box center [612, 263] width 12 height 9
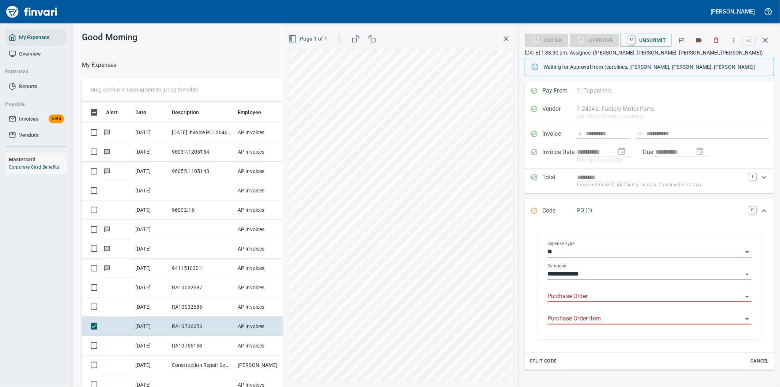
click at [579, 293] on input "Purchase Order" at bounding box center [644, 296] width 195 height 10
click at [585, 318] on li "93492.8110058: OEM starter*" at bounding box center [646, 316] width 198 height 18
type input "**********"
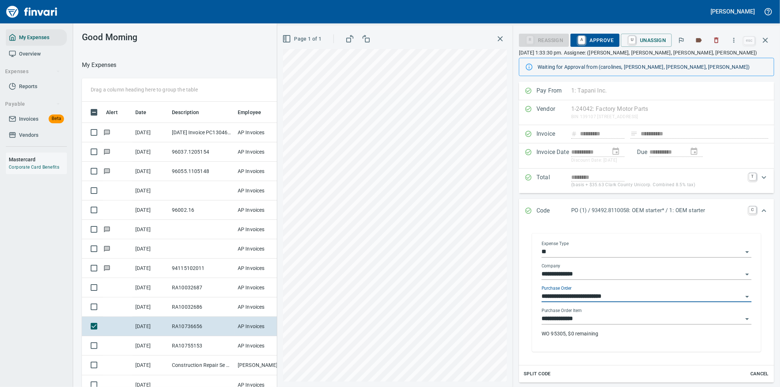
type input "**********"
click at [567, 335] on p "WO 95305, $0 remaining" at bounding box center [646, 333] width 210 height 7
click at [594, 38] on span "A Approve" at bounding box center [594, 40] width 37 height 12
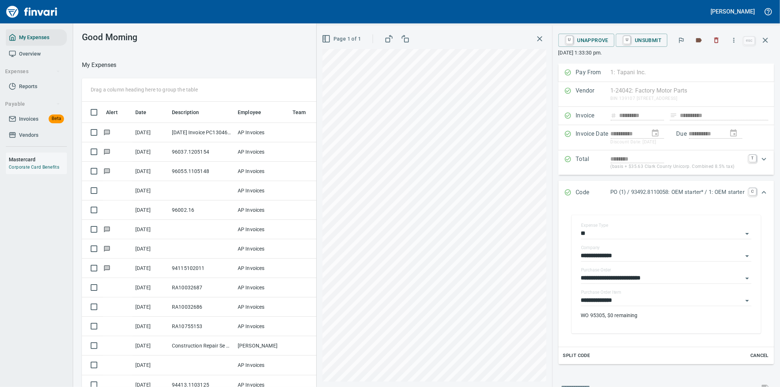
click at [764, 38] on icon "button" at bounding box center [764, 40] width 9 height 9
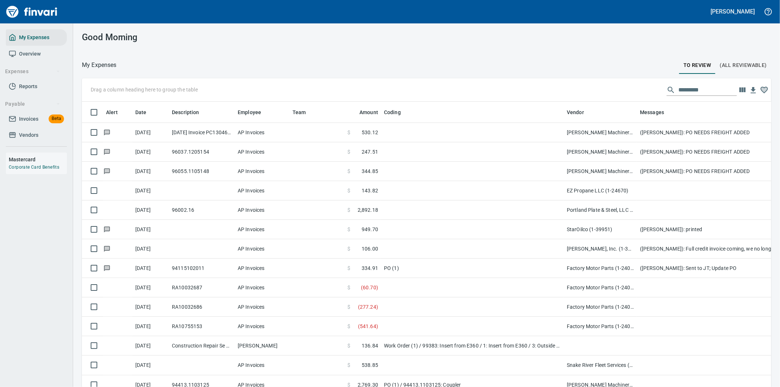
scroll to position [294, 670]
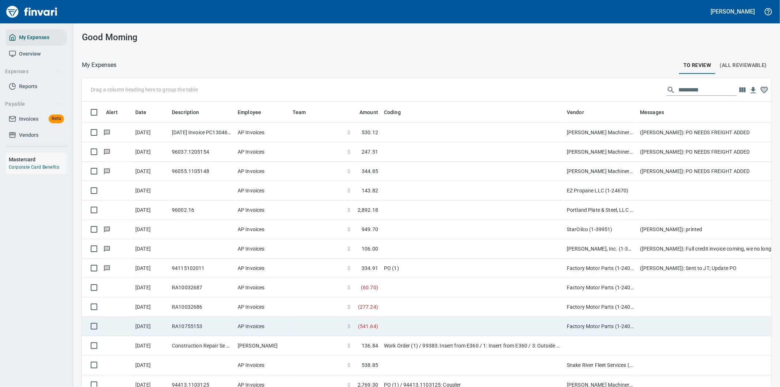
click at [401, 326] on td at bounding box center [472, 325] width 183 height 19
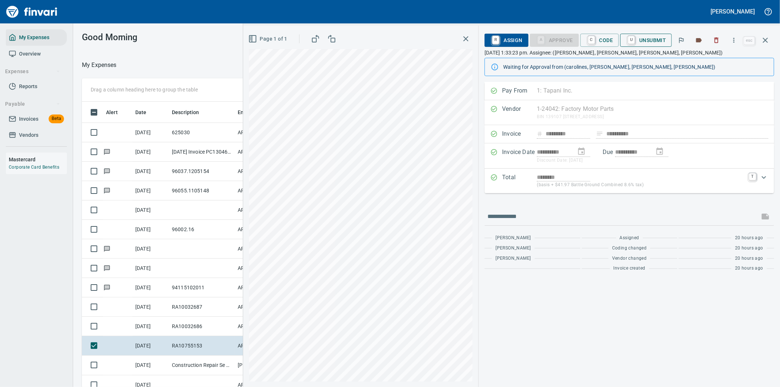
scroll to position [294, 488]
click at [602, 39] on span "C Code" at bounding box center [599, 40] width 27 height 12
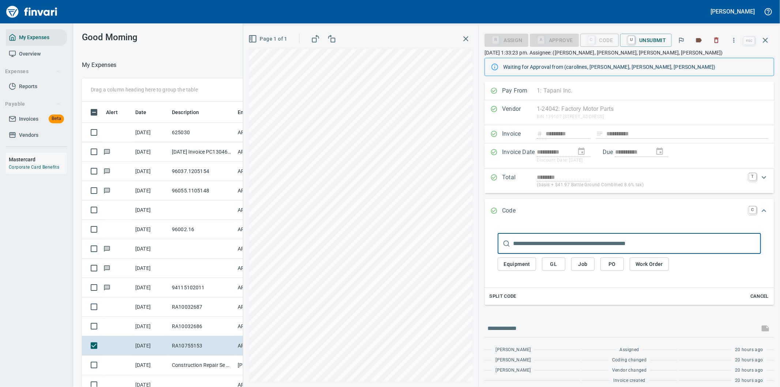
click at [609, 264] on span "PO" at bounding box center [612, 263] width 12 height 9
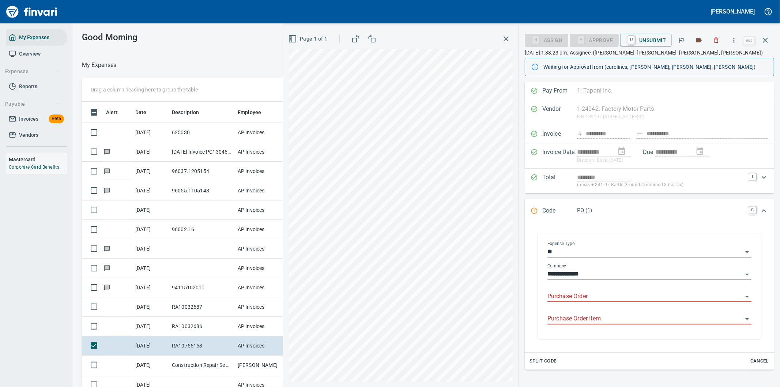
click at [569, 293] on input "Purchase Order" at bounding box center [644, 296] width 195 height 10
click at [584, 297] on input "Purchase Order" at bounding box center [644, 296] width 195 height 10
click at [584, 314] on li "93460.5030102: radiator*" at bounding box center [646, 316] width 198 height 18
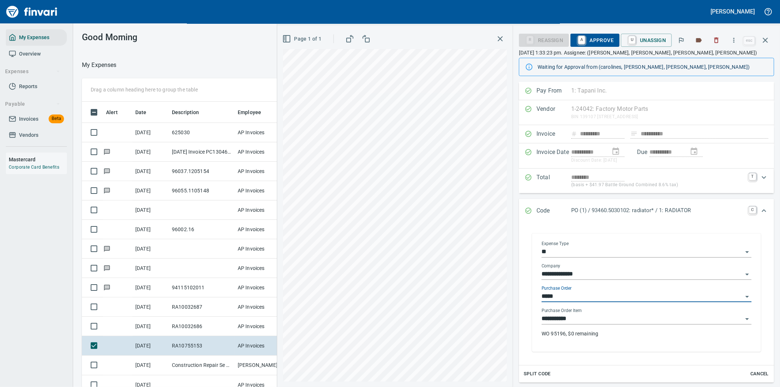
type input "**********"
click at [594, 39] on span "A Approve" at bounding box center [594, 40] width 37 height 12
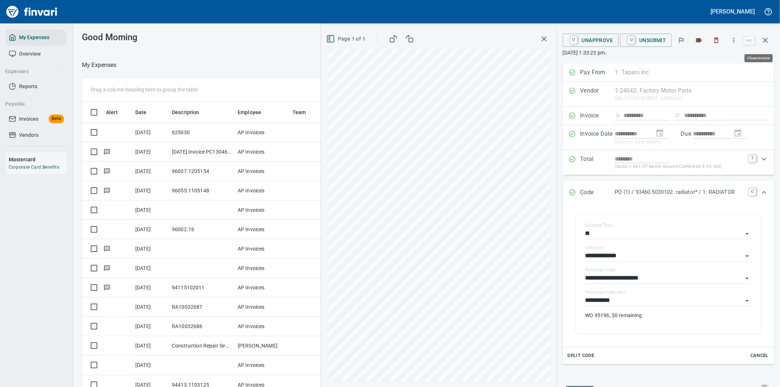
click at [766, 38] on icon "button" at bounding box center [764, 40] width 9 height 9
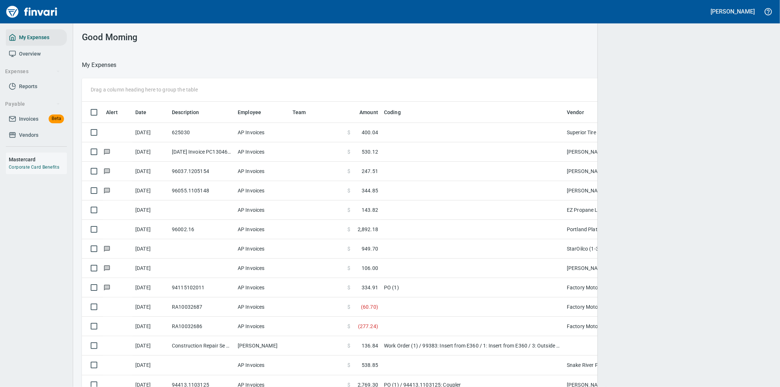
scroll to position [294, 671]
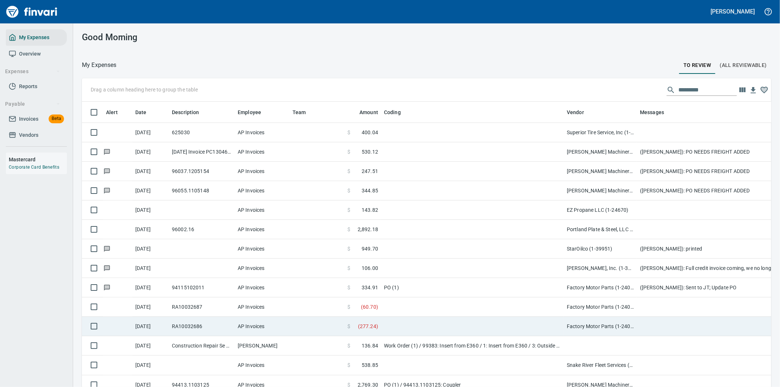
click at [401, 326] on td at bounding box center [472, 325] width 183 height 19
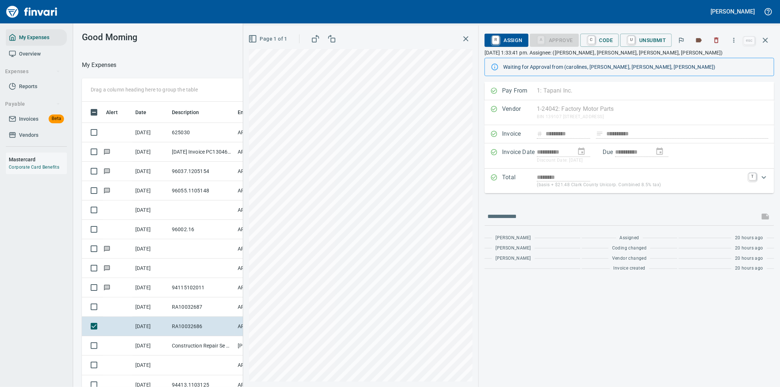
scroll to position [294, 488]
click at [766, 38] on icon "button" at bounding box center [764, 40] width 9 height 9
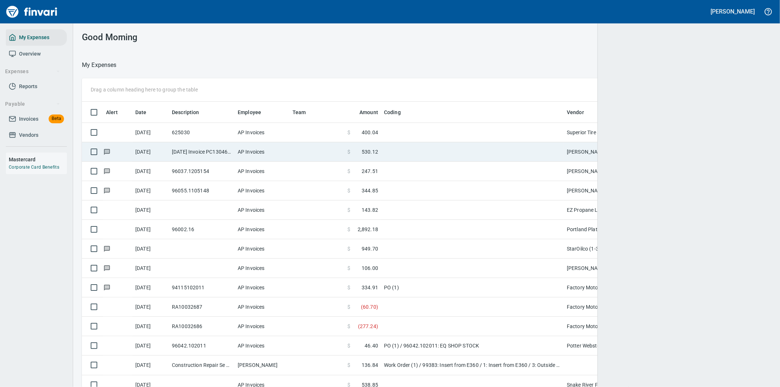
scroll to position [294, 671]
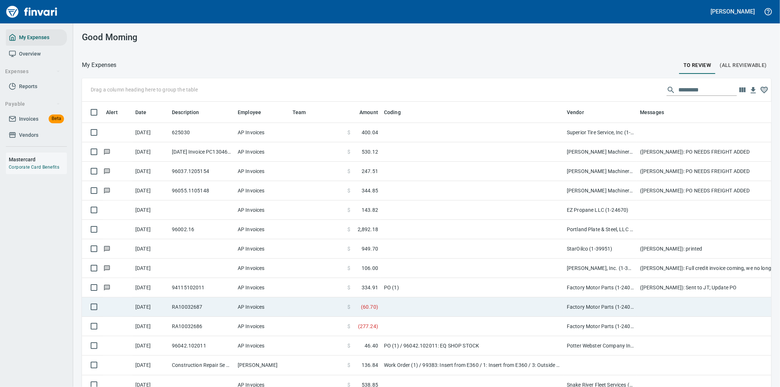
click at [387, 307] on td at bounding box center [472, 306] width 183 height 19
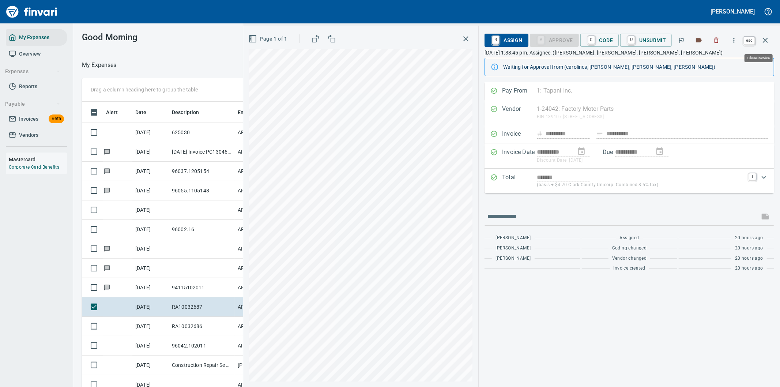
scroll to position [294, 488]
click at [766, 38] on icon "button" at bounding box center [764, 40] width 5 height 5
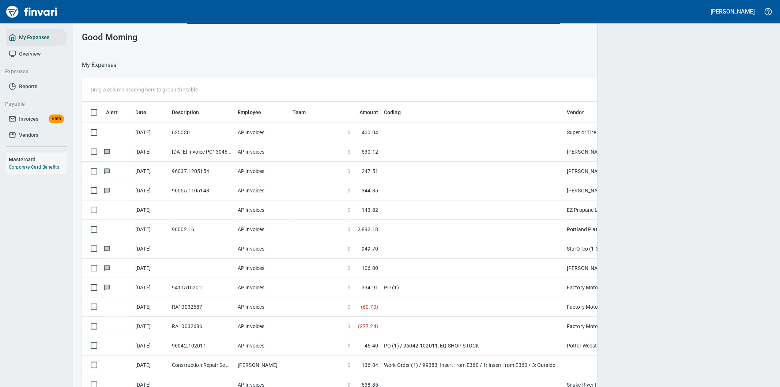
scroll to position [294, 670]
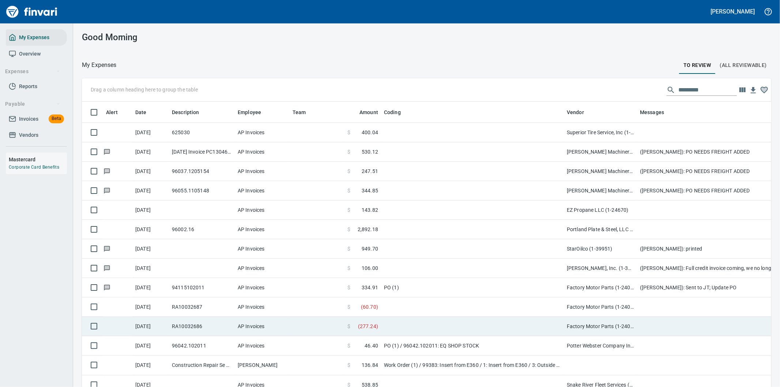
click at [419, 320] on td at bounding box center [472, 325] width 183 height 19
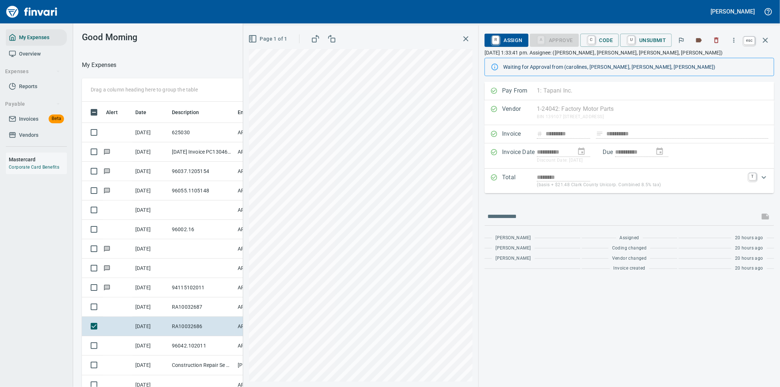
scroll to position [294, 488]
click at [768, 39] on icon "button" at bounding box center [764, 40] width 9 height 9
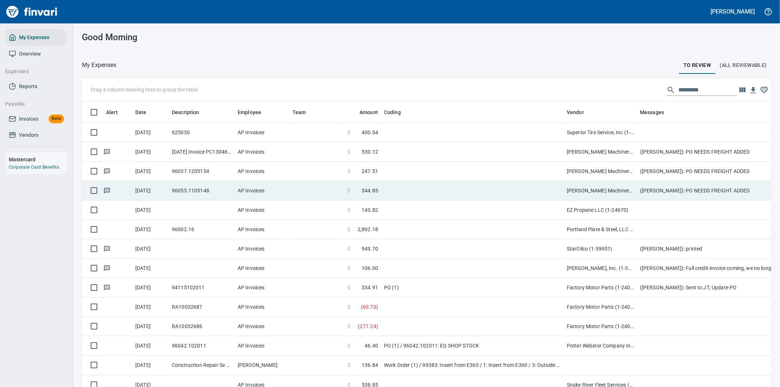
scroll to position [294, 671]
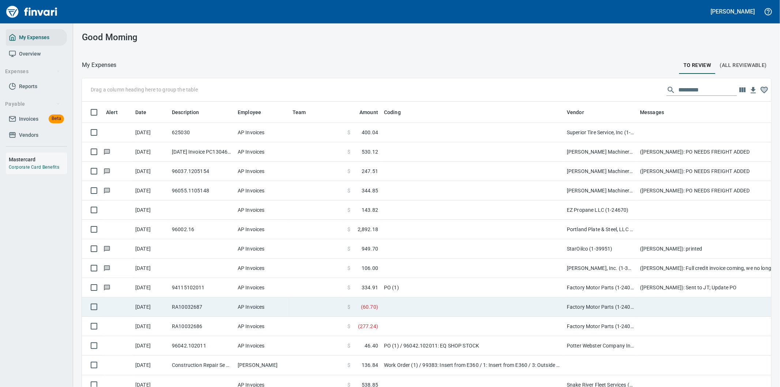
click at [433, 303] on td at bounding box center [472, 306] width 183 height 19
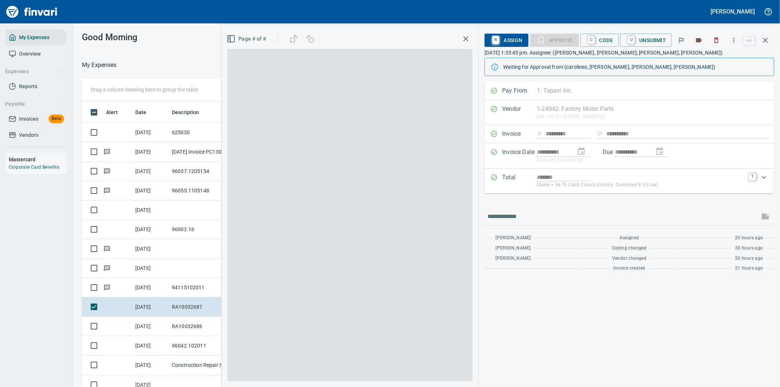
scroll to position [294, 488]
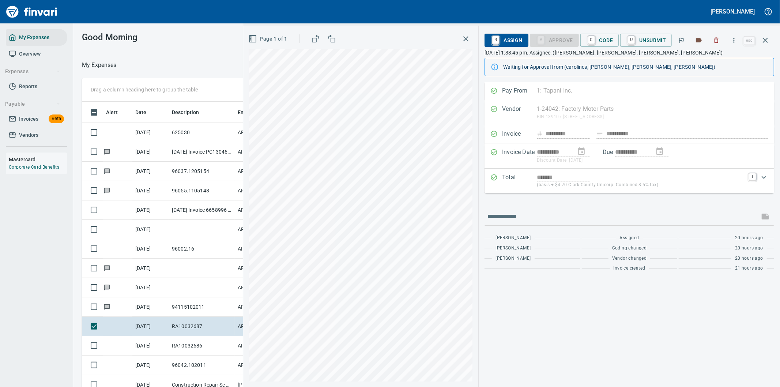
click at [567, 310] on div "**********" at bounding box center [628, 234] width 301 height 305
click at [607, 41] on span "C Code" at bounding box center [599, 40] width 27 height 12
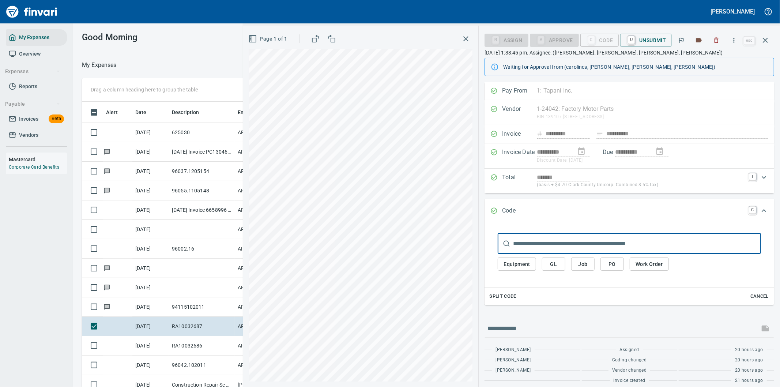
click at [614, 264] on span "PO" at bounding box center [612, 263] width 12 height 9
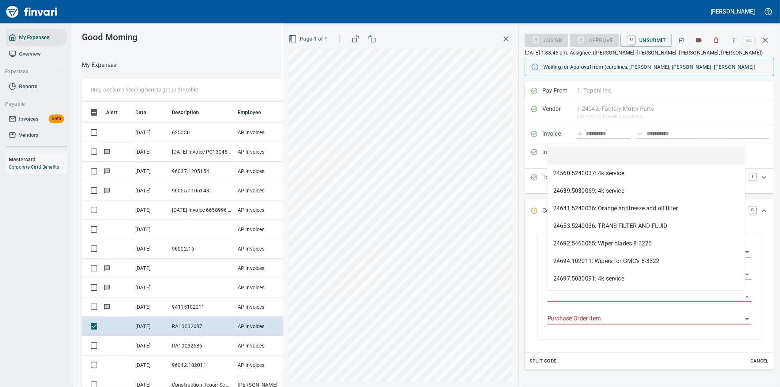
click at [583, 297] on input "Purchase Order" at bounding box center [644, 296] width 195 height 10
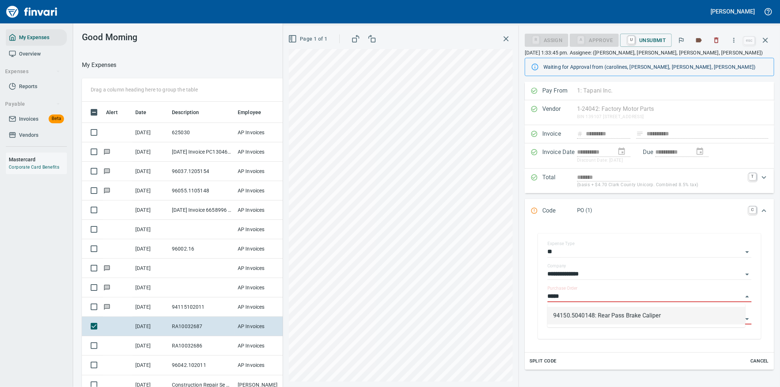
click at [578, 314] on li "94150.5040148: Rear Pass Brake Caliper" at bounding box center [646, 316] width 198 height 18
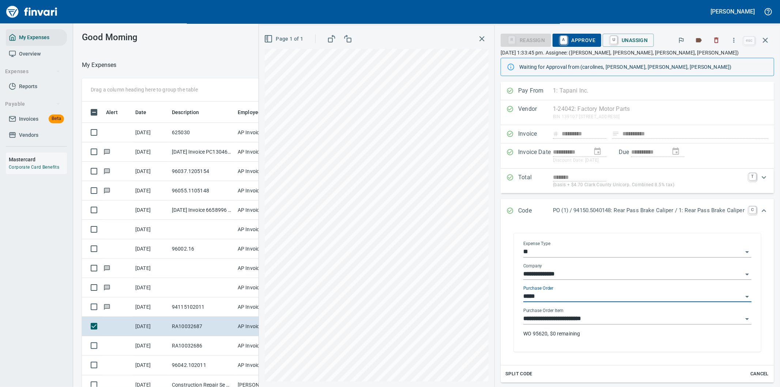
type input "**********"
click at [571, 319] on input "**********" at bounding box center [632, 319] width 219 height 10
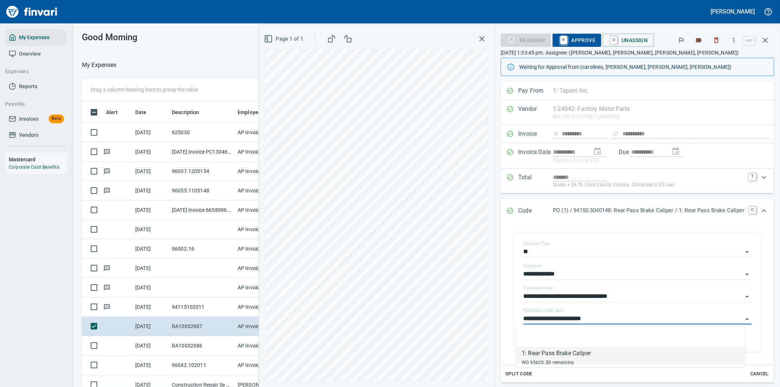
click at [554, 358] on div "WO 95620, $0 remaining" at bounding box center [555, 361] width 69 height 9
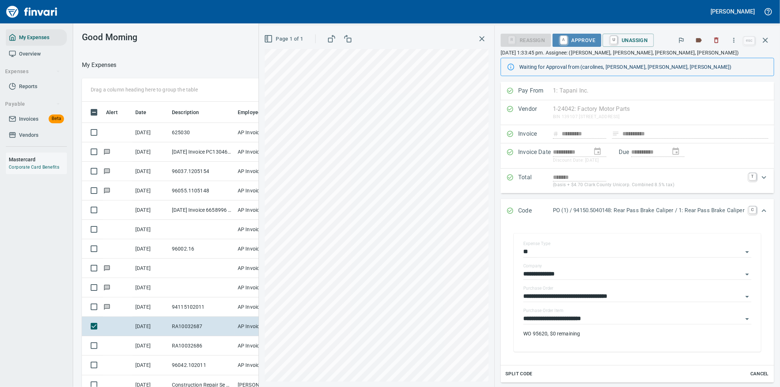
click at [578, 38] on span "A Approve" at bounding box center [576, 40] width 37 height 12
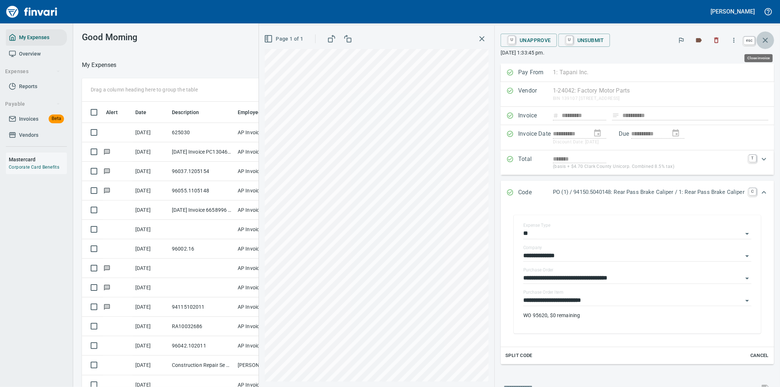
click at [765, 38] on icon "button" at bounding box center [764, 40] width 9 height 9
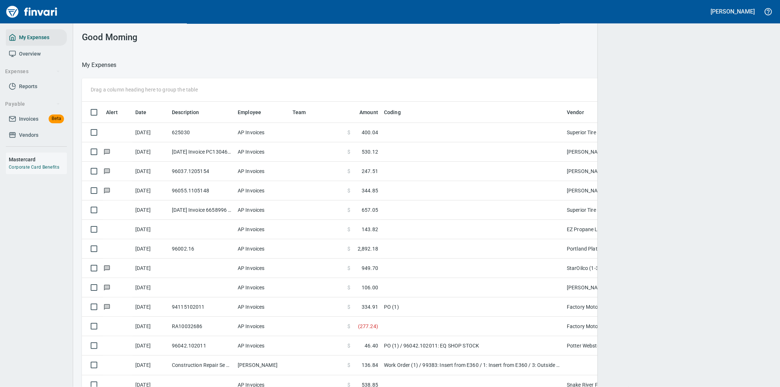
scroll to position [294, 670]
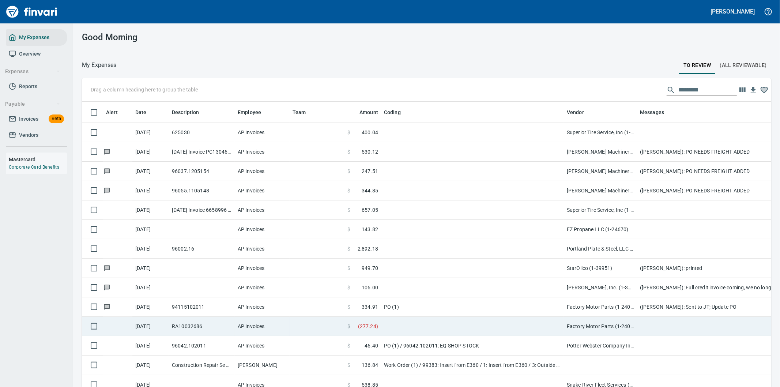
click at [468, 327] on td at bounding box center [472, 325] width 183 height 19
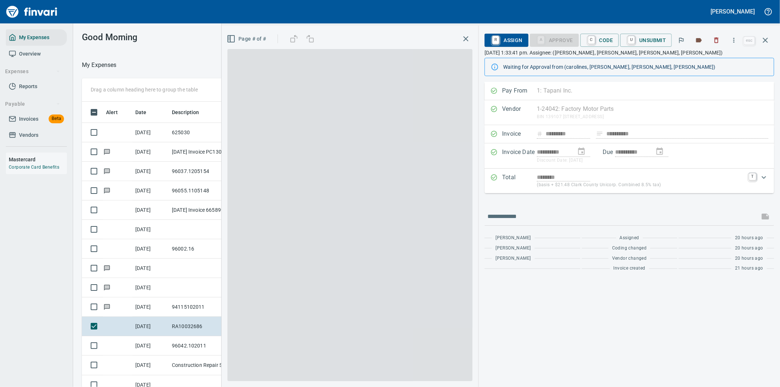
scroll to position [294, 488]
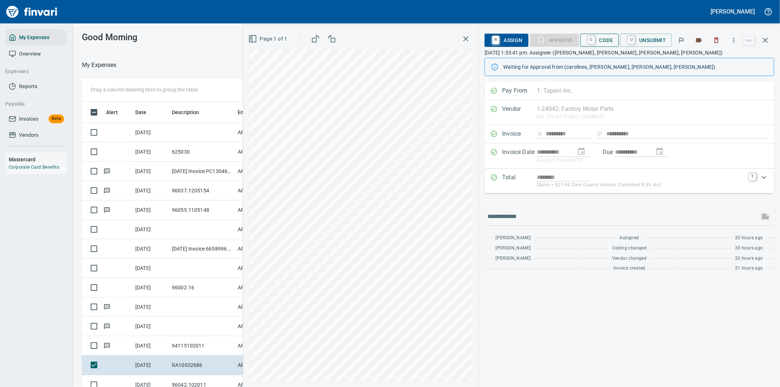
click at [605, 41] on span "C Code" at bounding box center [599, 40] width 27 height 12
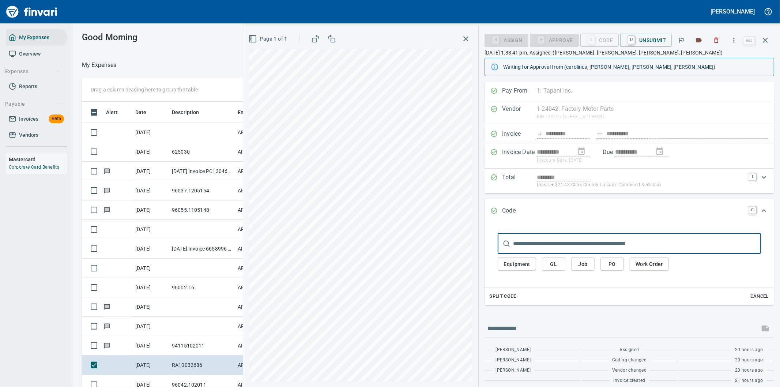
click at [613, 261] on span "PO" at bounding box center [612, 263] width 12 height 9
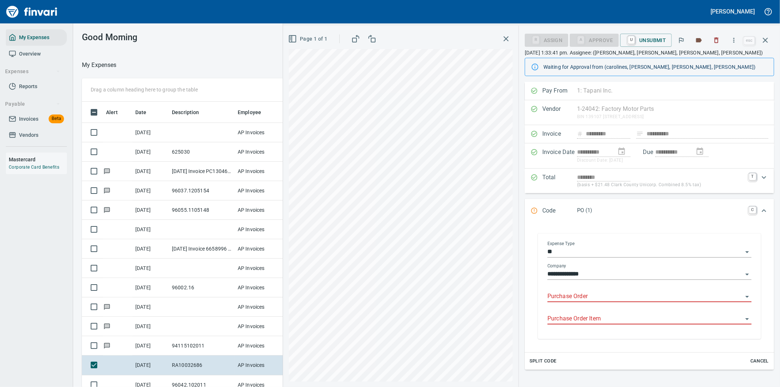
click at [578, 292] on input "Purchase Order" at bounding box center [644, 296] width 195 height 10
click at [588, 316] on li "94226.5230116: Starter assembly*" at bounding box center [646, 316] width 198 height 18
type input "**********"
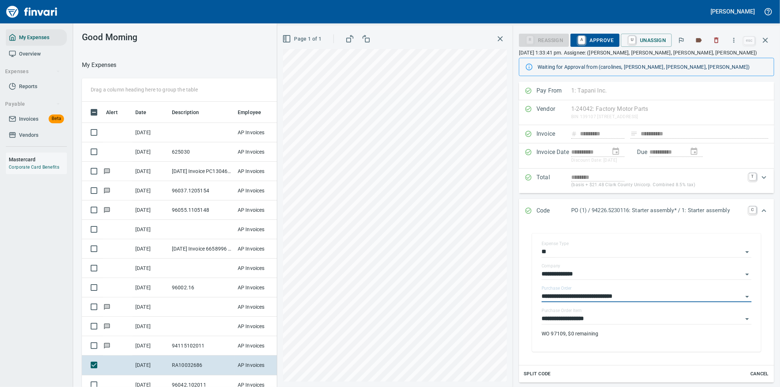
type input "**********"
click at [598, 39] on span "A Approve" at bounding box center [594, 40] width 37 height 12
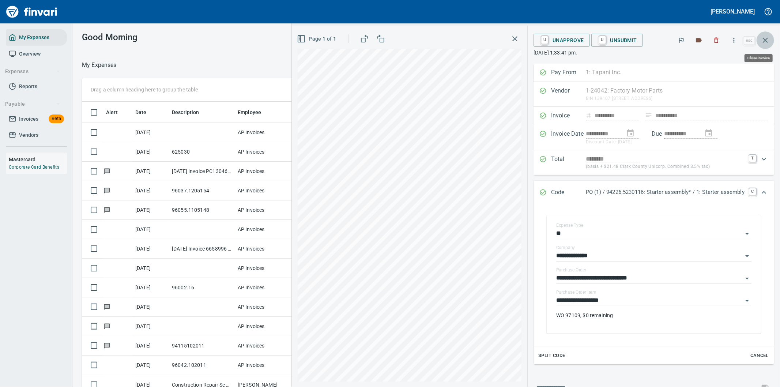
click at [763, 37] on icon "button" at bounding box center [764, 40] width 9 height 9
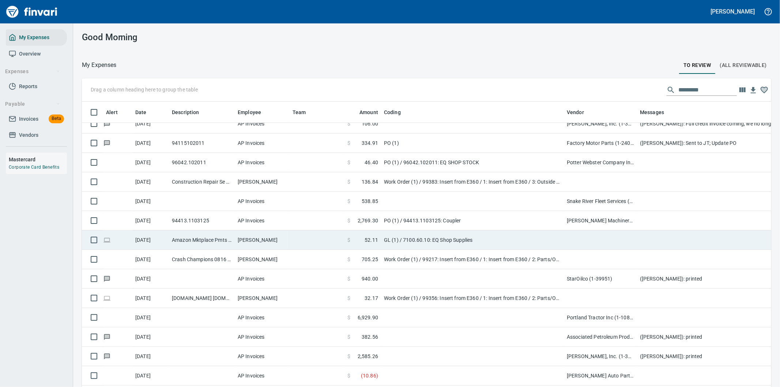
scroll to position [284, 0]
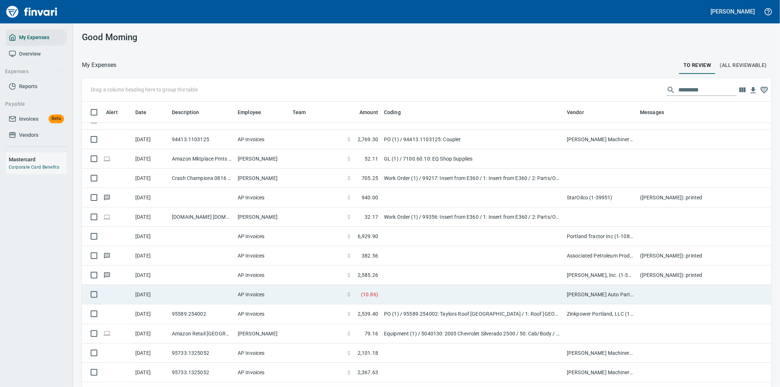
click at [518, 292] on td at bounding box center [472, 294] width 183 height 19
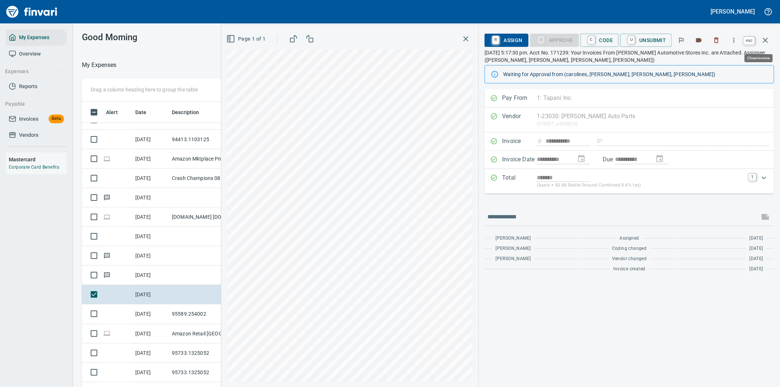
scroll to position [294, 488]
click at [770, 41] on button "button" at bounding box center [765, 40] width 18 height 18
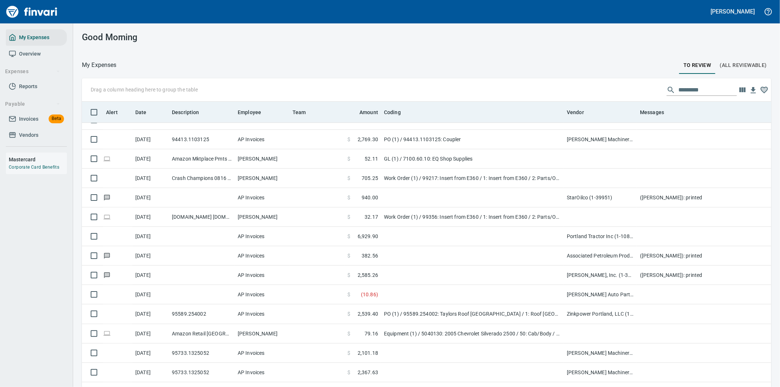
scroll to position [294, 671]
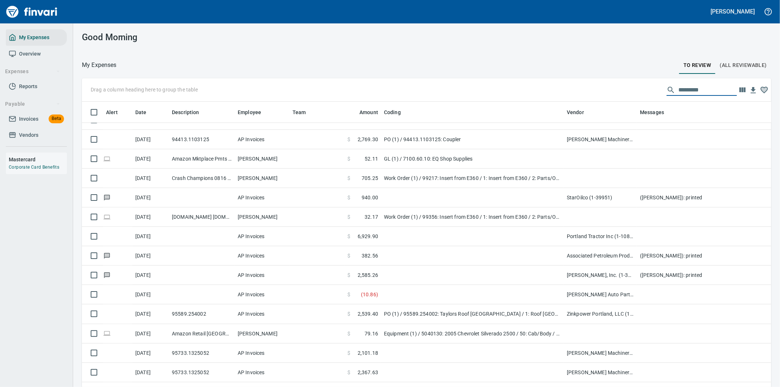
drag, startPoint x: 688, startPoint y: 89, endPoint x: 619, endPoint y: 94, distance: 69.2
click at [623, 93] on div "Drag a column heading here to group the table" at bounding box center [426, 89] width 689 height 23
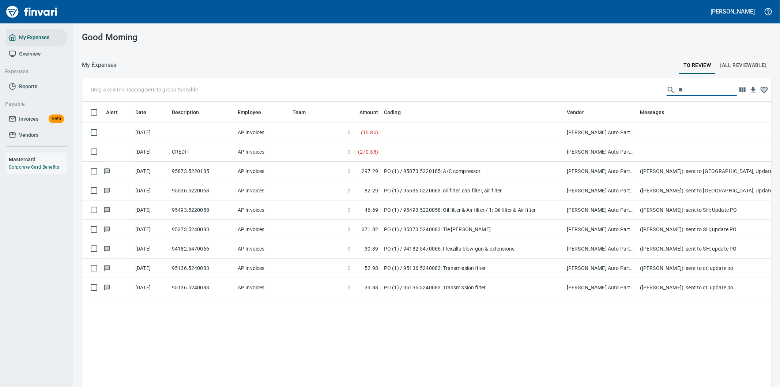
scroll to position [0, 0]
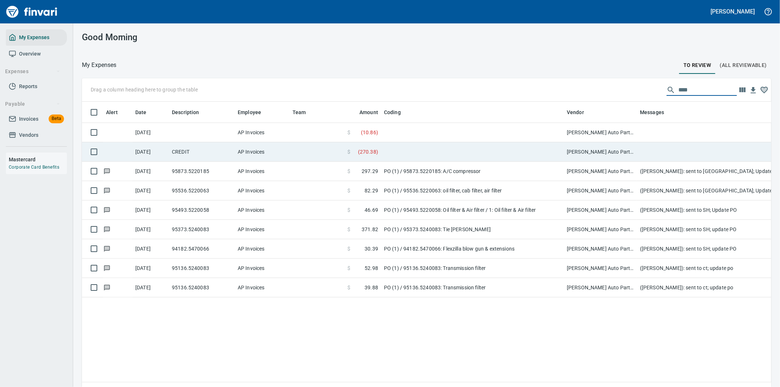
type input "****"
click at [510, 149] on td at bounding box center [472, 151] width 183 height 19
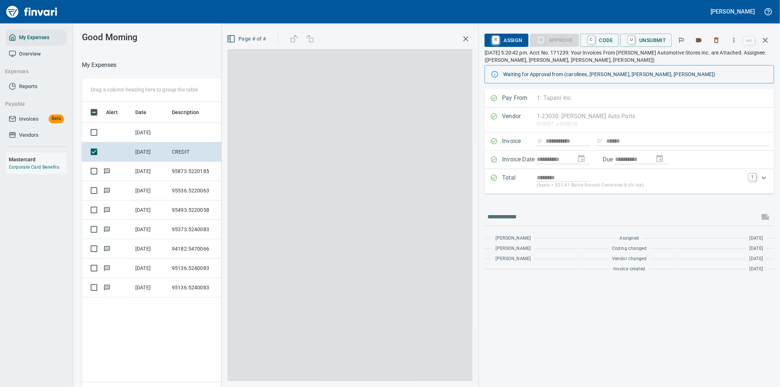
scroll to position [294, 494]
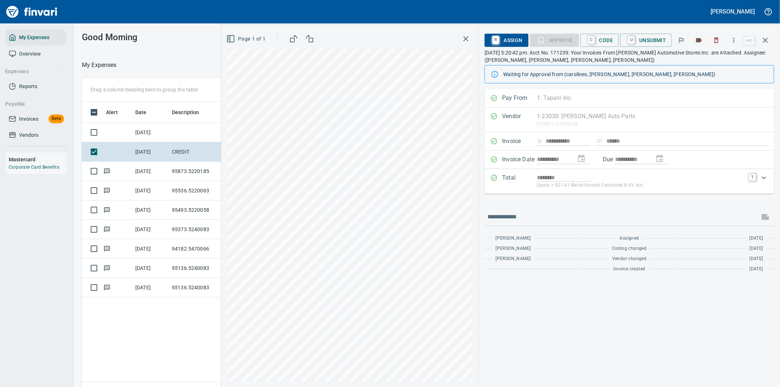
click at [626, 297] on div "**********" at bounding box center [628, 237] width 301 height 297
drag, startPoint x: 609, startPoint y: 37, endPoint x: 601, endPoint y: 45, distance: 10.9
click at [609, 37] on span "C Code" at bounding box center [599, 40] width 27 height 12
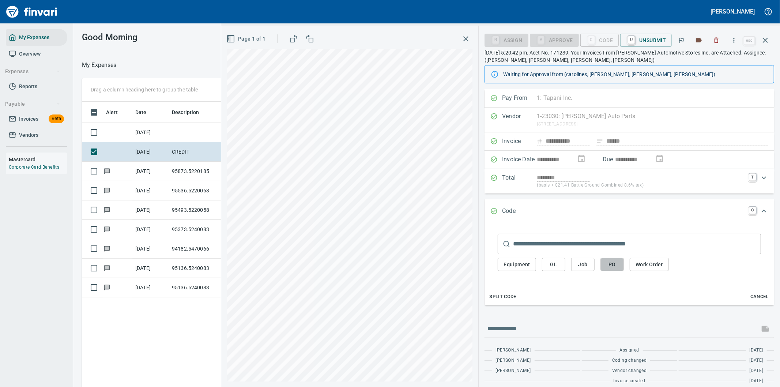
click at [612, 263] on span "PO" at bounding box center [612, 264] width 12 height 9
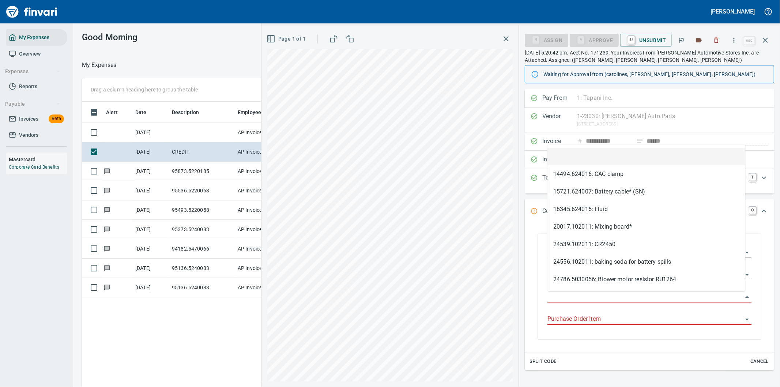
click at [567, 295] on input "Purchase Order" at bounding box center [644, 297] width 195 height 10
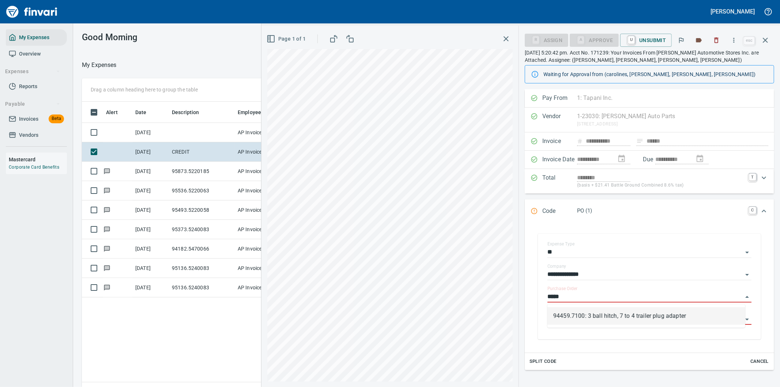
click at [650, 319] on li "94459.7100: 3 ball hitch, 7 to 4 trailer plug adapter" at bounding box center [646, 316] width 198 height 18
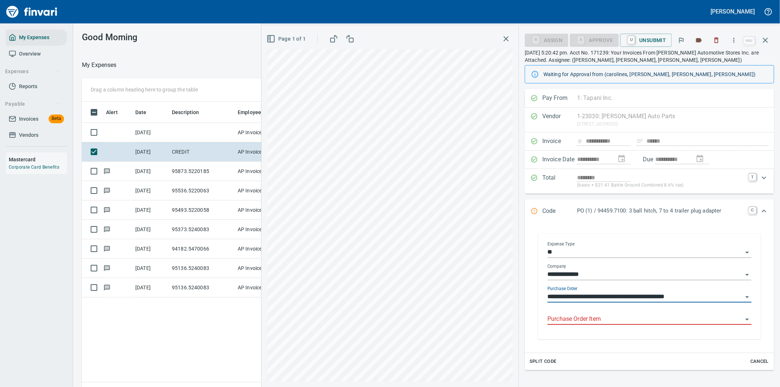
type input "**********"
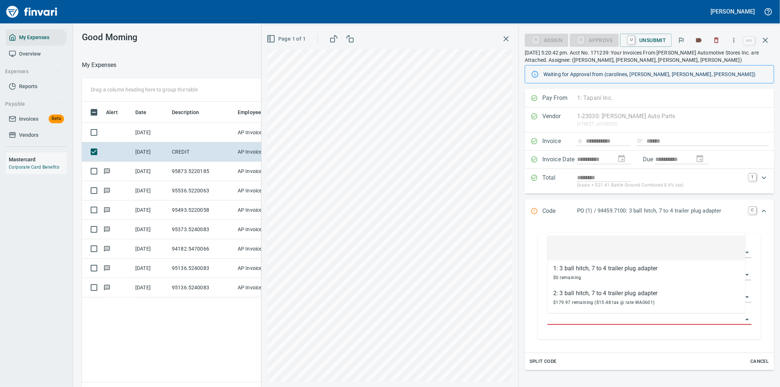
click at [595, 315] on input "Purchase Order Item" at bounding box center [644, 319] width 195 height 10
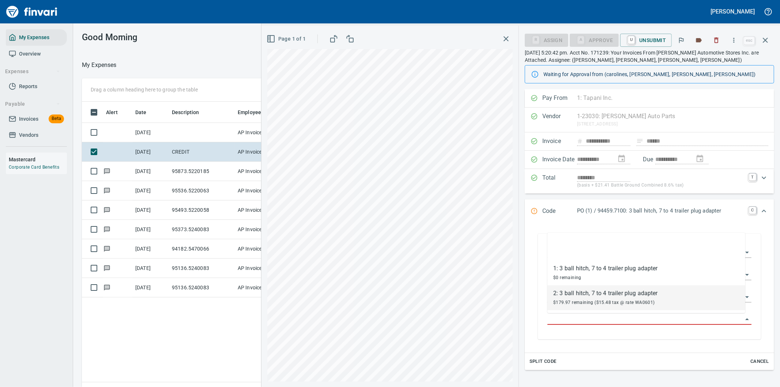
drag, startPoint x: 618, startPoint y: 296, endPoint x: 637, endPoint y: 256, distance: 44.6
click at [619, 296] on div "2: 3 ball hitch, 7 to 4 trailer plug adapter" at bounding box center [605, 293] width 105 height 9
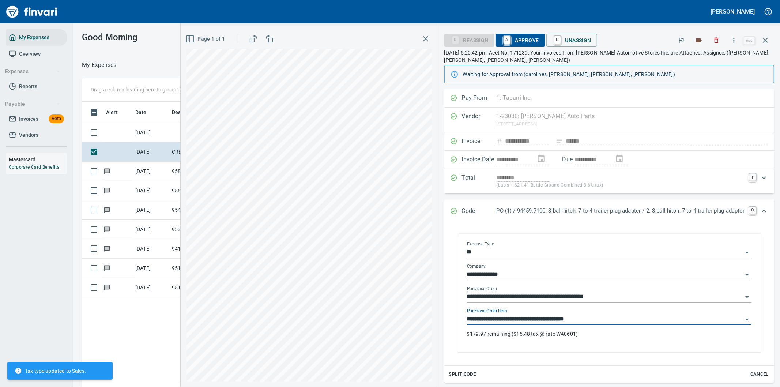
type input "**********"
drag, startPoint x: 519, startPoint y: 42, endPoint x: 757, endPoint y: 23, distance: 239.0
click at [520, 42] on span "A Approve" at bounding box center [519, 40] width 37 height 12
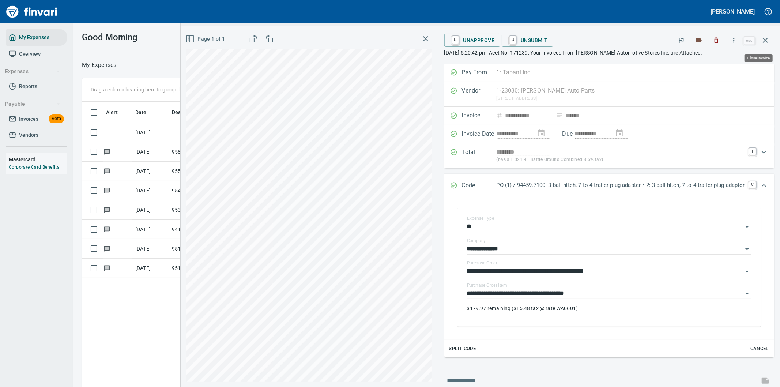
click at [766, 42] on icon "button" at bounding box center [764, 40] width 9 height 9
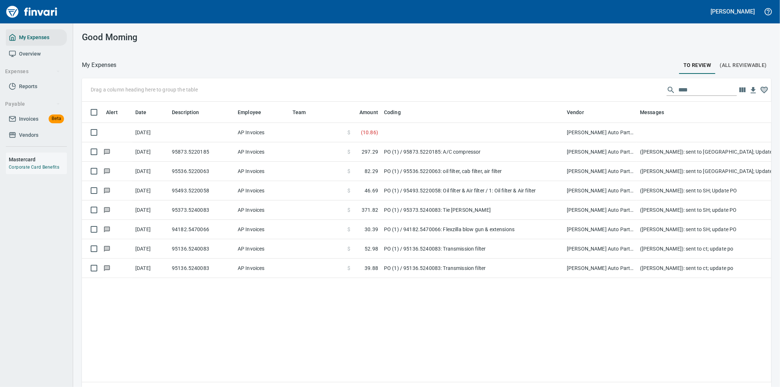
scroll to position [294, 677]
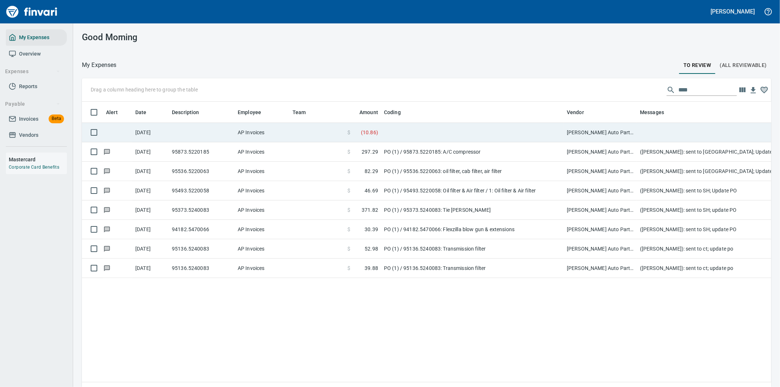
click at [405, 128] on td at bounding box center [472, 132] width 183 height 19
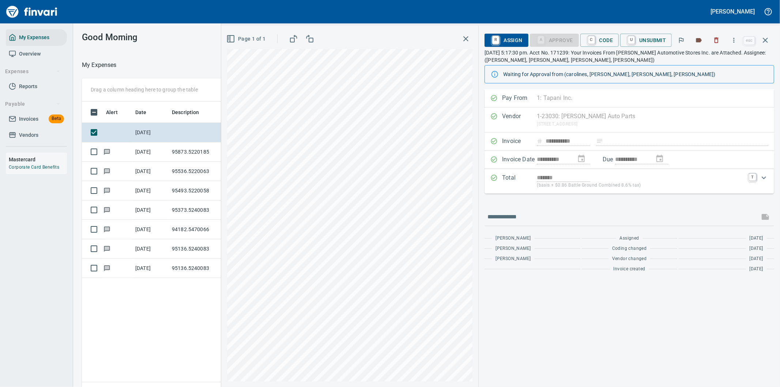
scroll to position [294, 494]
click at [596, 38] on span "C Code" at bounding box center [599, 40] width 27 height 12
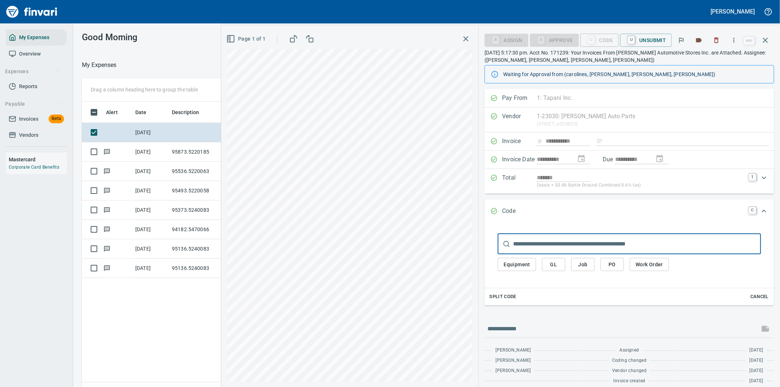
click at [611, 262] on span "PO" at bounding box center [612, 264] width 12 height 9
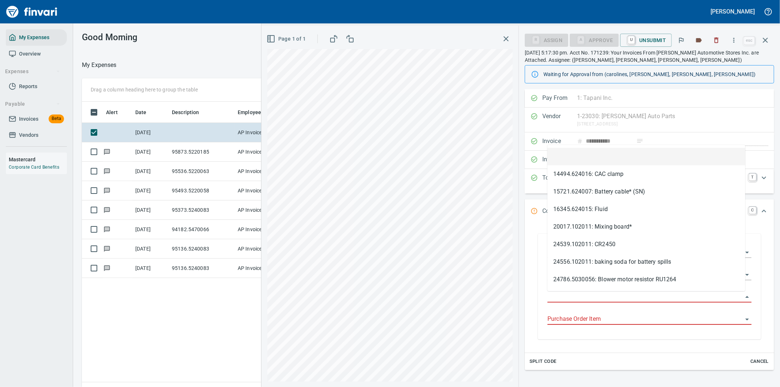
click at [569, 296] on input "Purchase Order" at bounding box center [644, 297] width 195 height 10
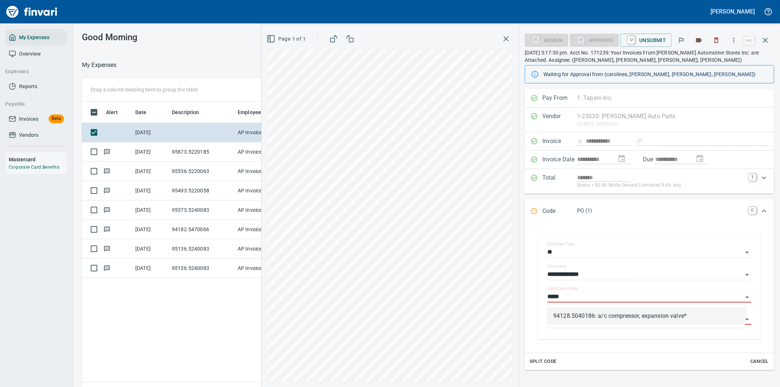
click at [610, 313] on li "94128.5040186: a/c compressor, expansion valve*" at bounding box center [646, 316] width 198 height 18
type input "**********"
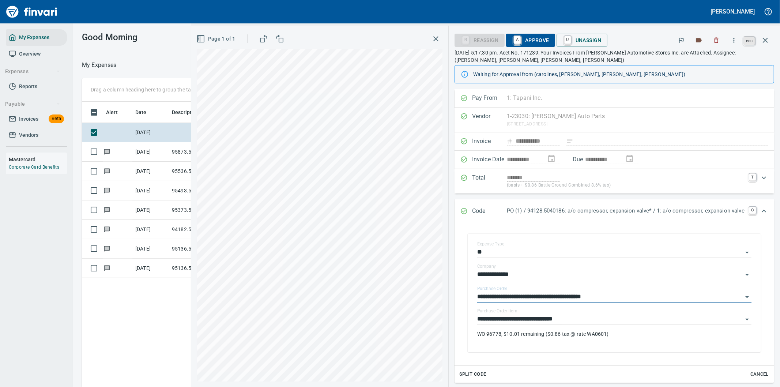
type input "**********"
click at [524, 41] on span "A Approve" at bounding box center [530, 40] width 37 height 12
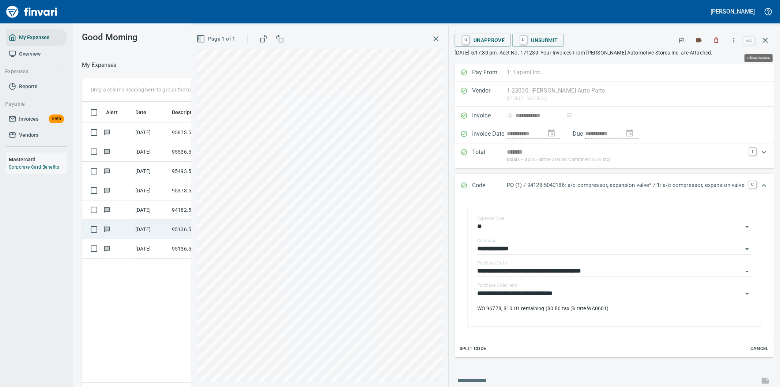
click at [765, 39] on icon "button" at bounding box center [764, 40] width 5 height 5
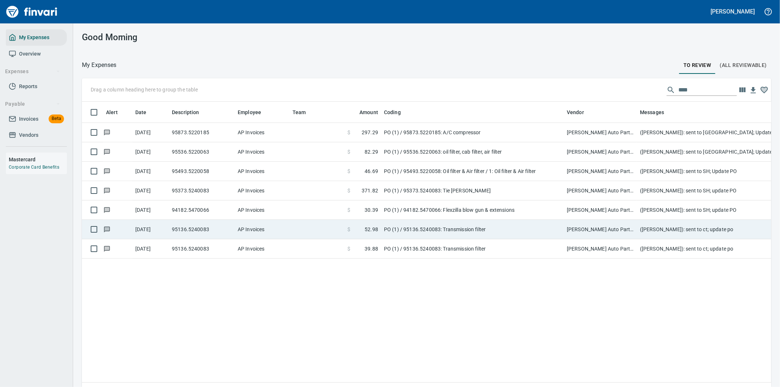
scroll to position [294, 677]
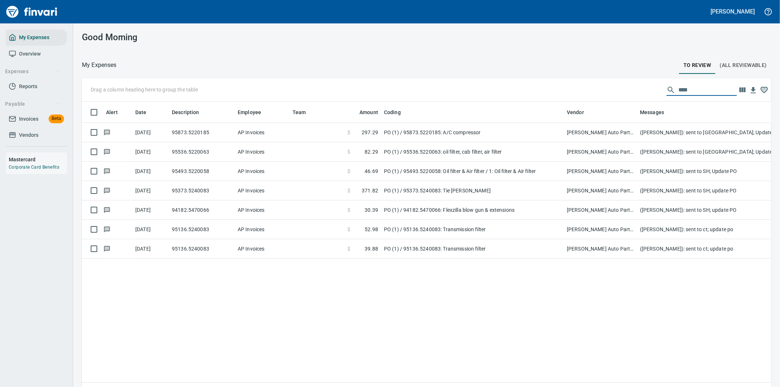
drag, startPoint x: 682, startPoint y: 92, endPoint x: 651, endPoint y: 88, distance: 30.5
click at [651, 88] on div "Drag a column heading here to group the table ****" at bounding box center [426, 89] width 689 height 23
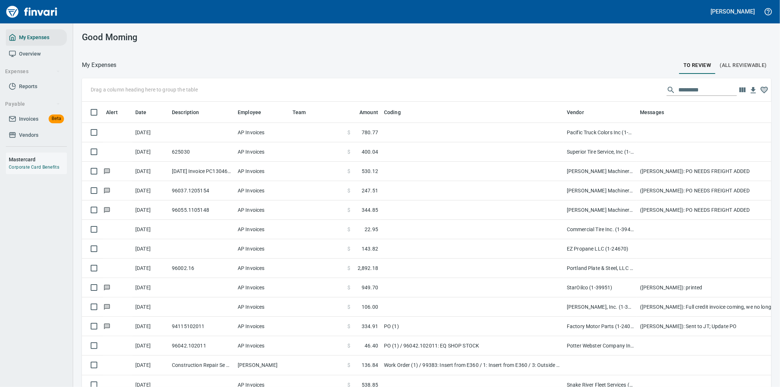
scroll to position [294, 671]
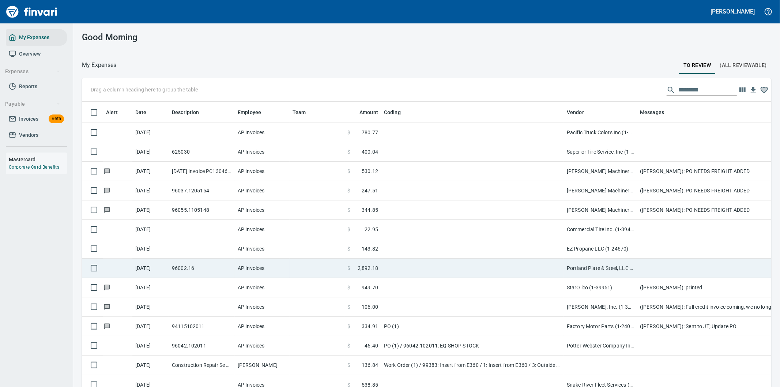
click at [493, 265] on td at bounding box center [472, 267] width 183 height 19
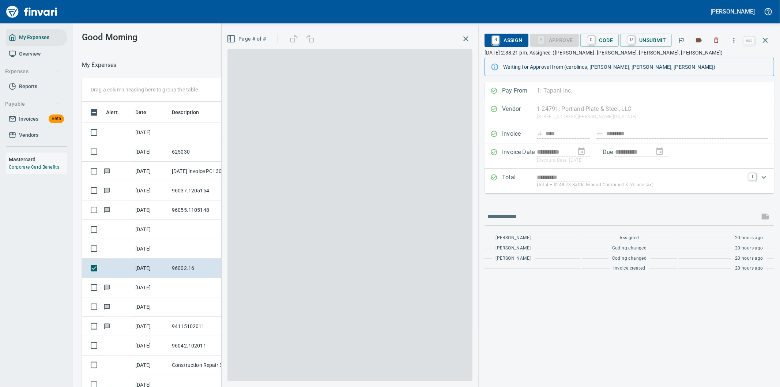
scroll to position [294, 488]
click at [763, 175] on icon "Expand" at bounding box center [763, 177] width 9 height 9
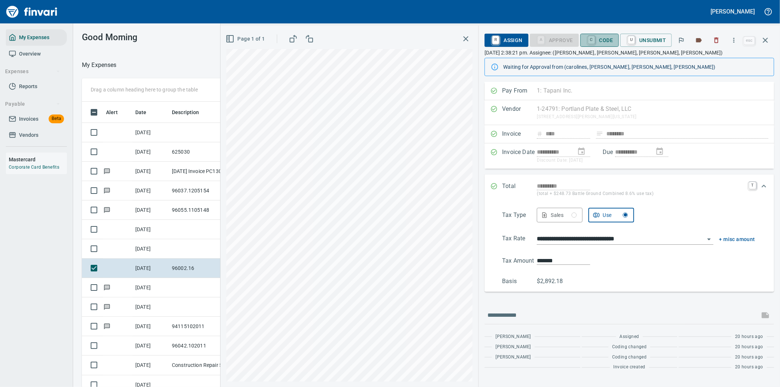
click at [597, 37] on span "C Code" at bounding box center [599, 40] width 27 height 12
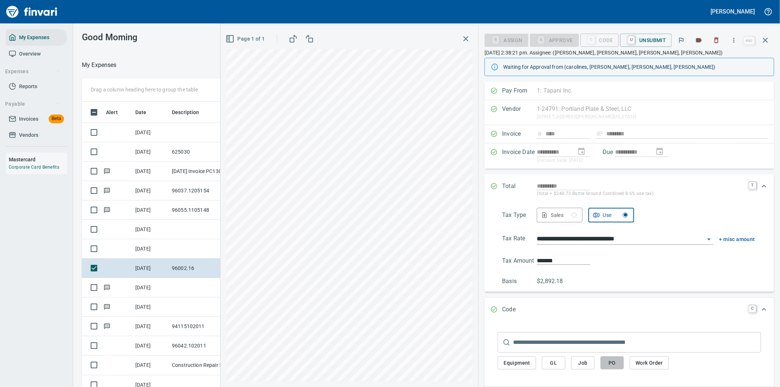
click at [609, 362] on span "PO" at bounding box center [612, 362] width 12 height 9
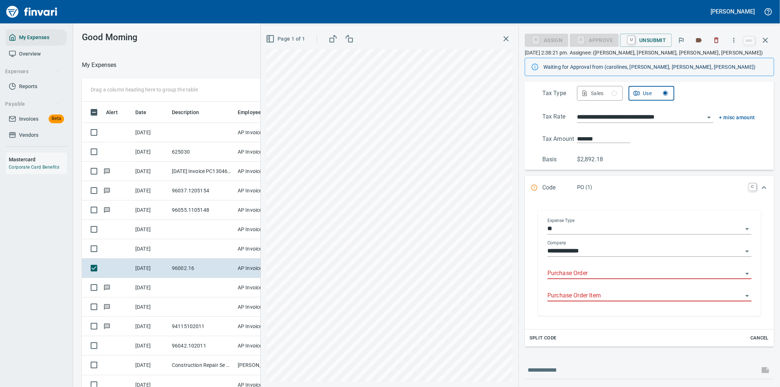
scroll to position [162, 0]
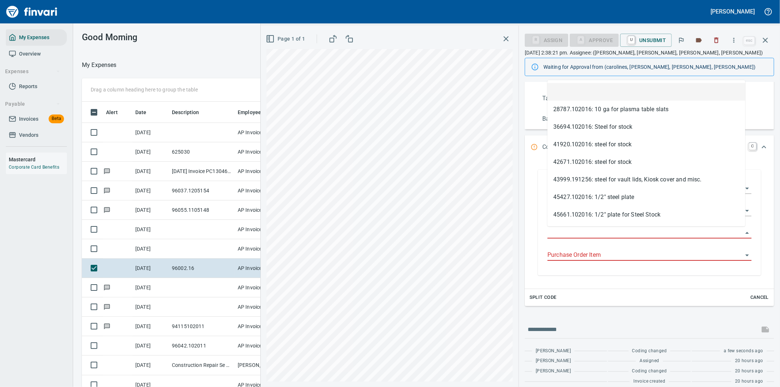
click at [575, 232] on input "Purchase Order" at bounding box center [644, 233] width 195 height 10
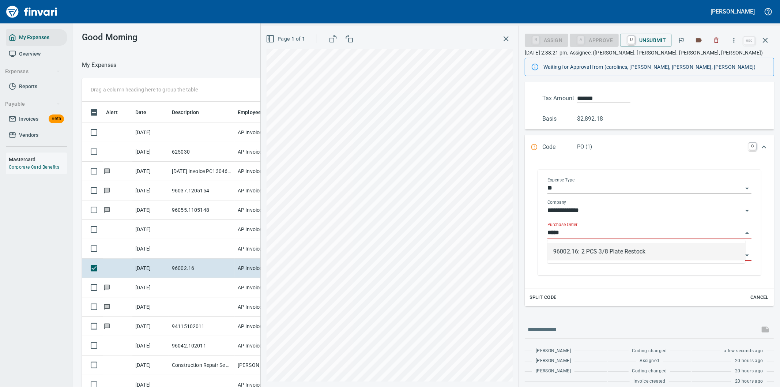
scroll to position [294, 488]
click at [606, 249] on li "96002.16: 2 PCS 3/8 Plate Restock" at bounding box center [646, 252] width 198 height 18
type input "**********"
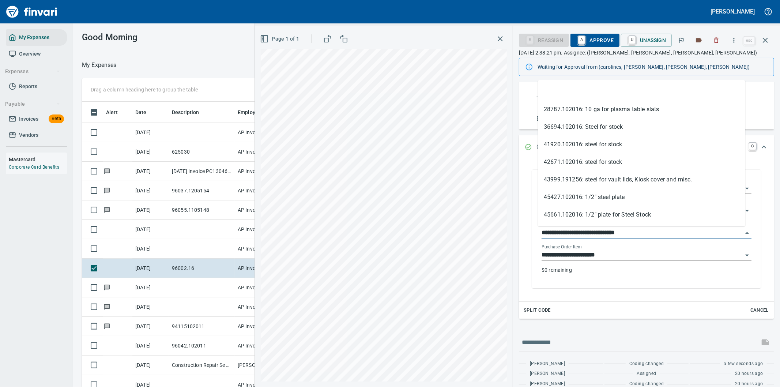
drag, startPoint x: 563, startPoint y: 231, endPoint x: 532, endPoint y: 238, distance: 32.3
click at [535, 238] on div "**********" at bounding box center [645, 229] width 221 height 117
type input "**********"
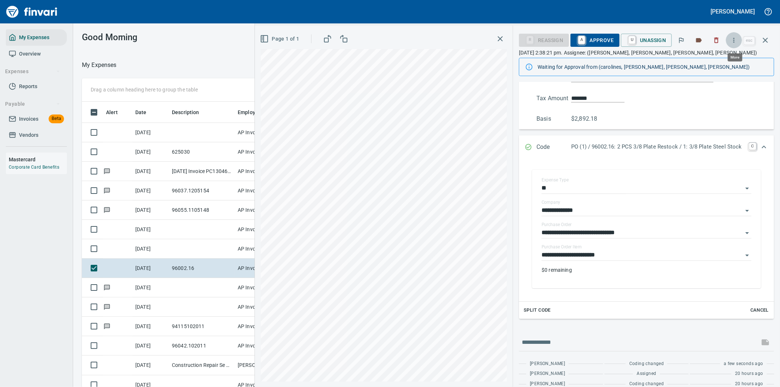
click at [733, 38] on icon "button" at bounding box center [733, 40] width 7 height 7
click at [705, 62] on span "Download" at bounding box center [732, 61] width 70 height 9
click at [564, 346] on input "text" at bounding box center [638, 342] width 235 height 12
type input "*"
type input "**********"
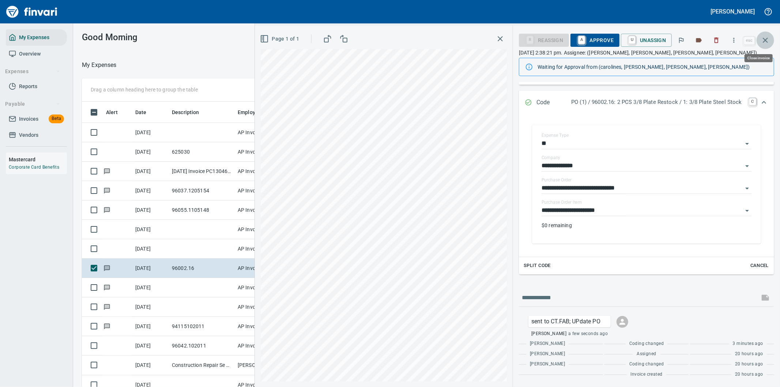
click at [766, 38] on icon "button" at bounding box center [764, 40] width 9 height 9
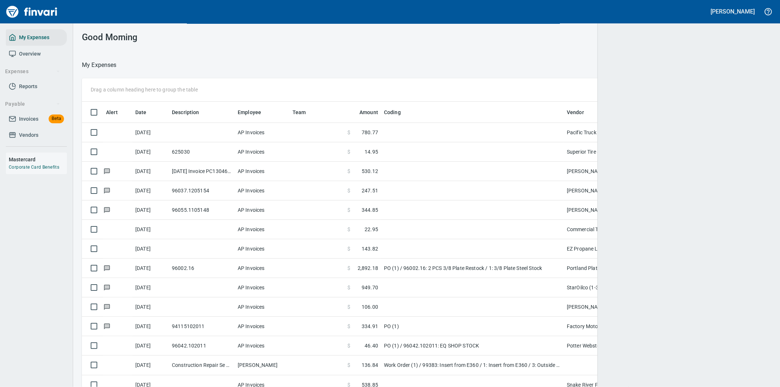
scroll to position [294, 671]
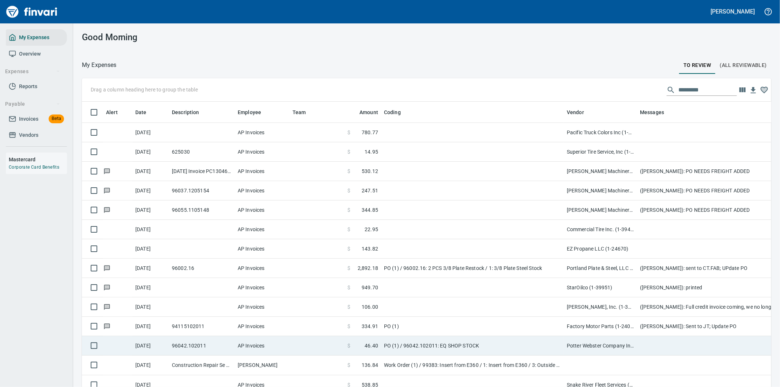
click at [493, 346] on td "PO (1) / 96042.102011: EQ SHOP STOCK" at bounding box center [472, 345] width 183 height 19
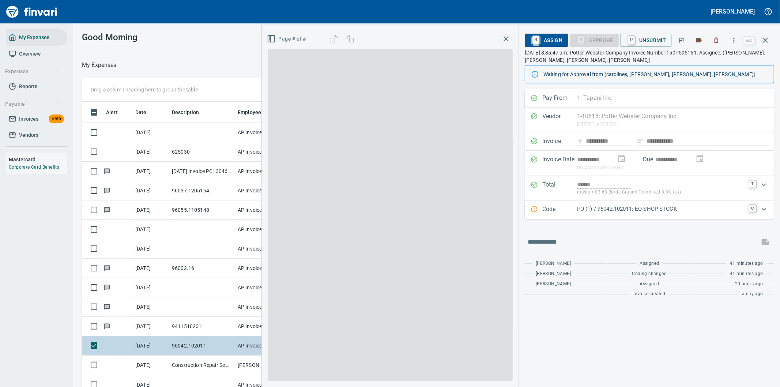
scroll to position [294, 488]
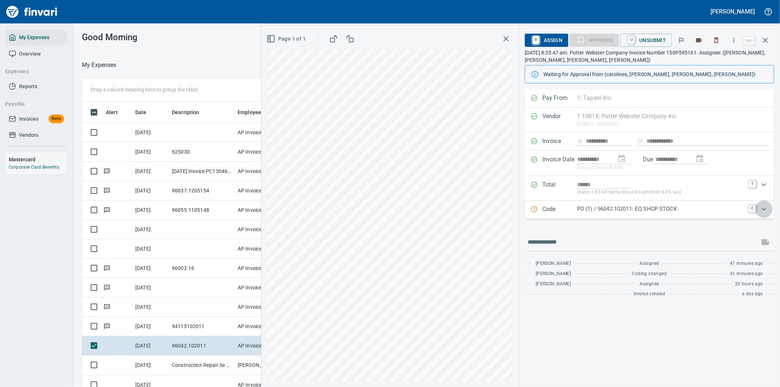
click at [760, 209] on icon "Expand" at bounding box center [763, 209] width 9 height 9
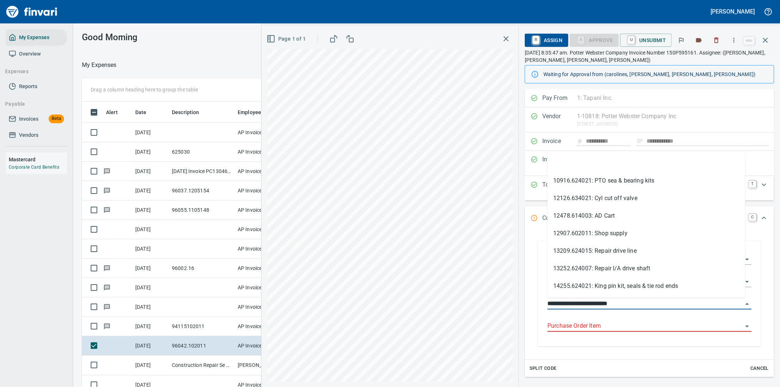
drag, startPoint x: 586, startPoint y: 304, endPoint x: 542, endPoint y: 308, distance: 44.0
click at [542, 308] on div "**********" at bounding box center [649, 294] width 216 height 104
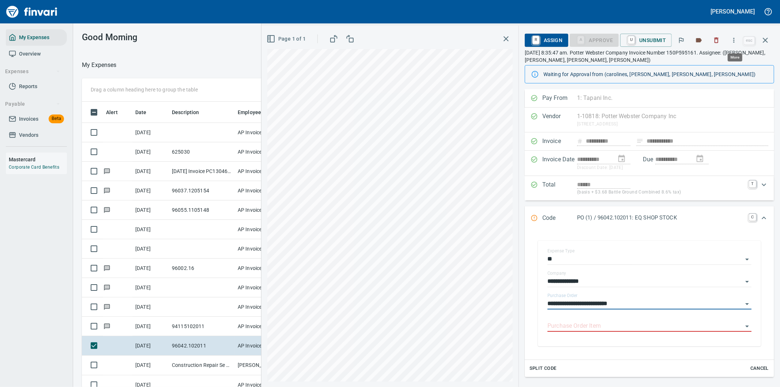
click at [733, 41] on icon "button" at bounding box center [733, 40] width 7 height 7
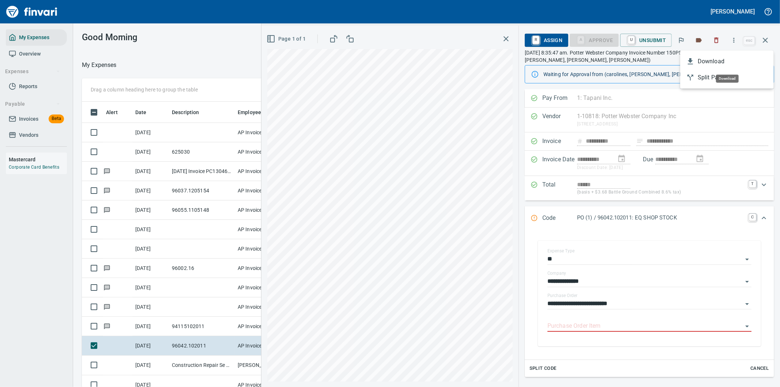
click at [707, 61] on span "Download" at bounding box center [732, 61] width 70 height 9
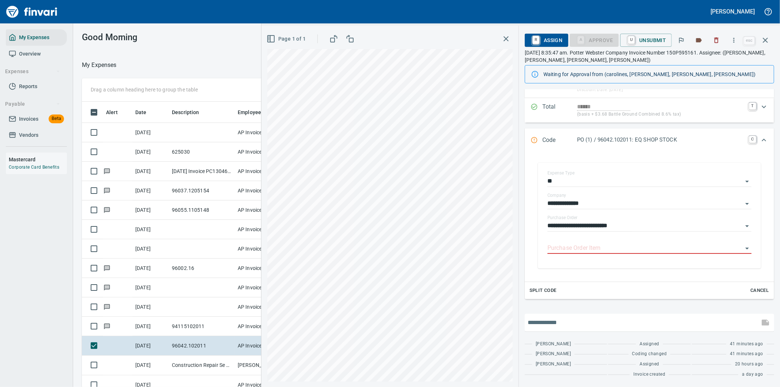
click at [589, 320] on input "text" at bounding box center [641, 322] width 229 height 12
type input "**********"
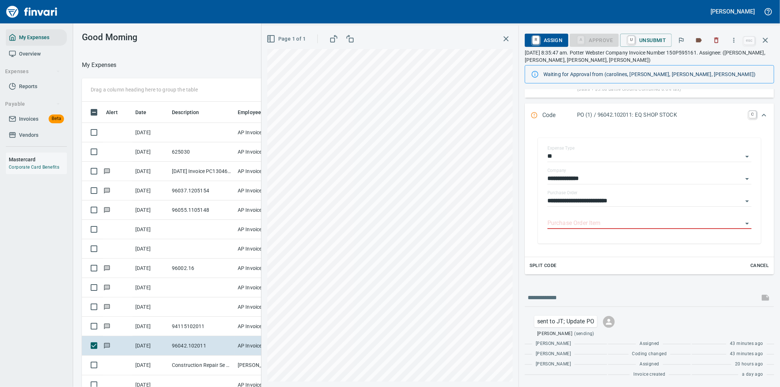
click at [765, 38] on icon "button" at bounding box center [764, 40] width 9 height 9
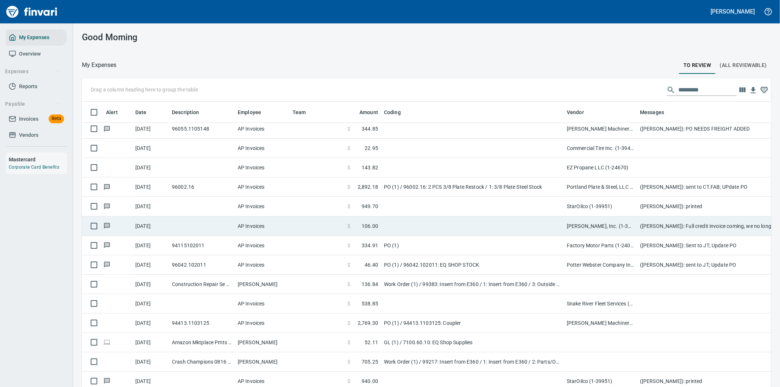
scroll to position [122, 0]
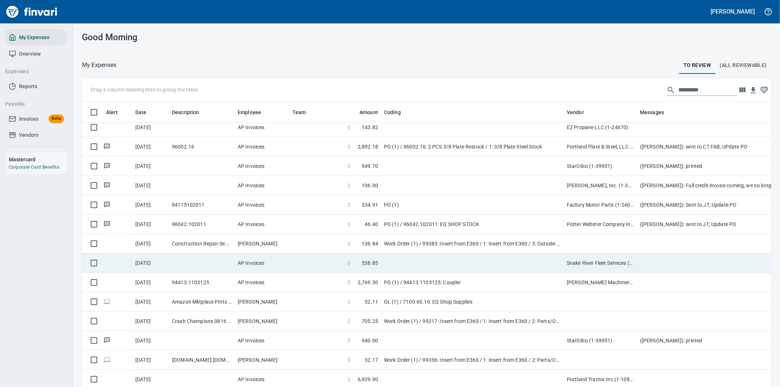
click at [502, 263] on td at bounding box center [472, 262] width 183 height 19
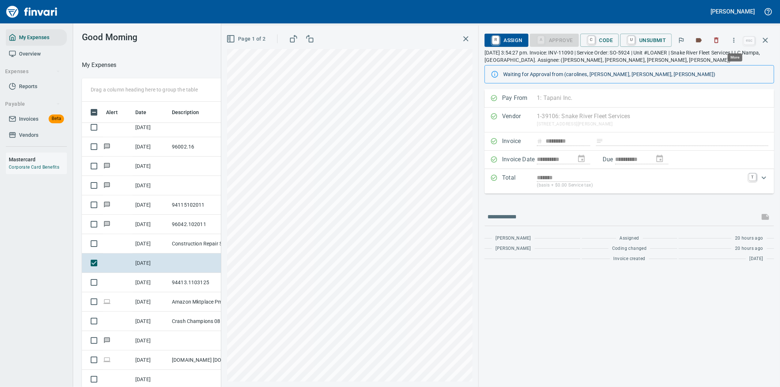
scroll to position [294, 488]
click at [735, 39] on icon "button" at bounding box center [733, 40] width 7 height 7
click at [717, 60] on span "Download" at bounding box center [732, 61] width 70 height 9
click at [764, 38] on icon "button" at bounding box center [764, 40] width 9 height 9
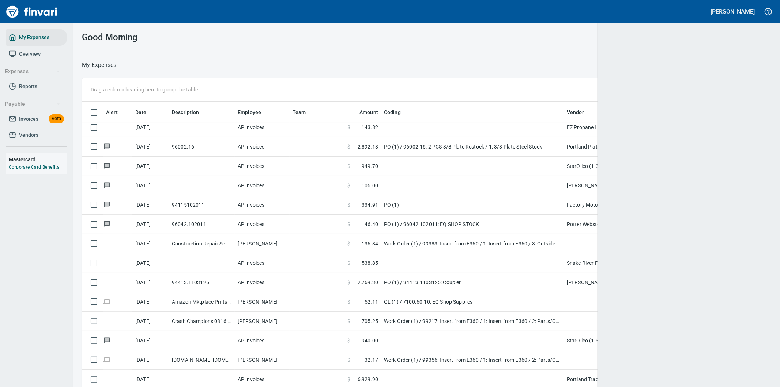
scroll to position [294, 671]
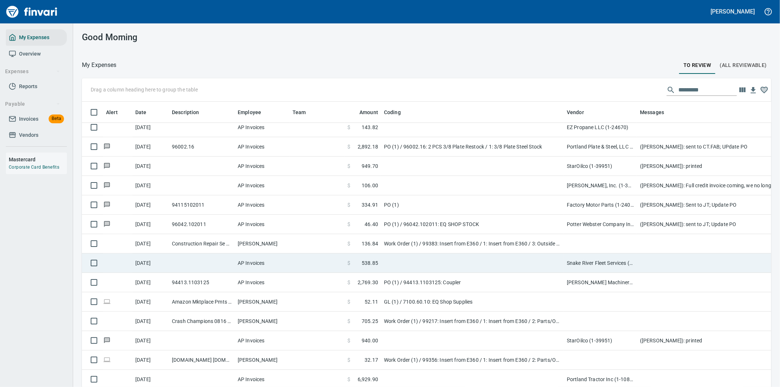
click at [685, 263] on td at bounding box center [783, 262] width 292 height 19
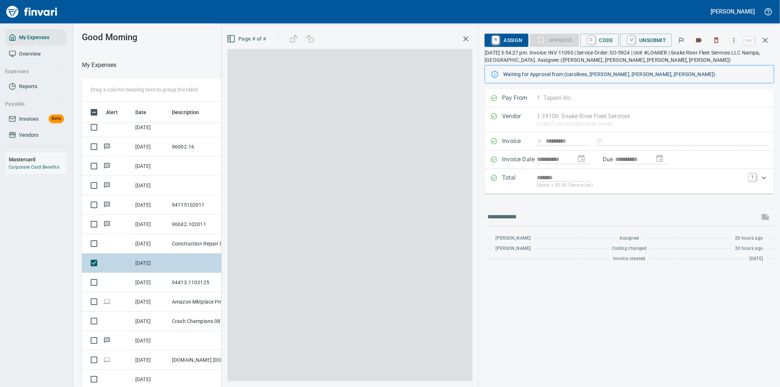
scroll to position [294, 488]
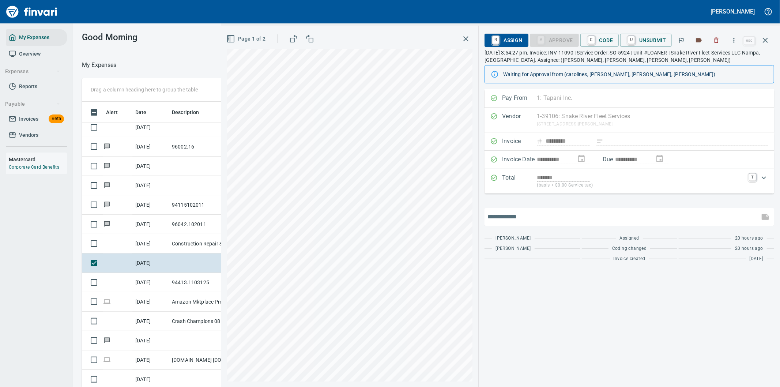
click at [501, 216] on input "text" at bounding box center [621, 217] width 269 height 12
type input "**********"
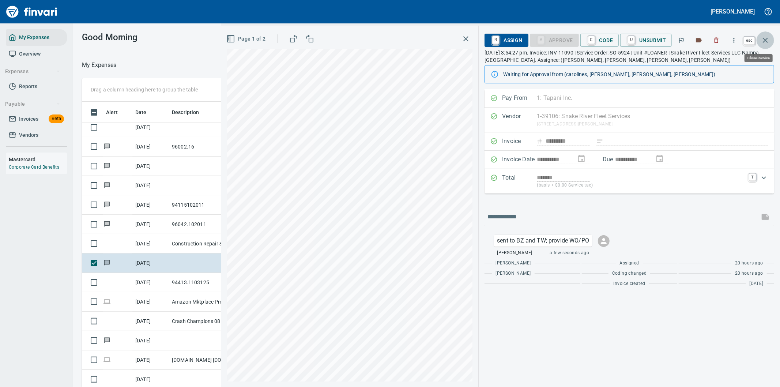
click at [768, 37] on icon "button" at bounding box center [764, 40] width 9 height 9
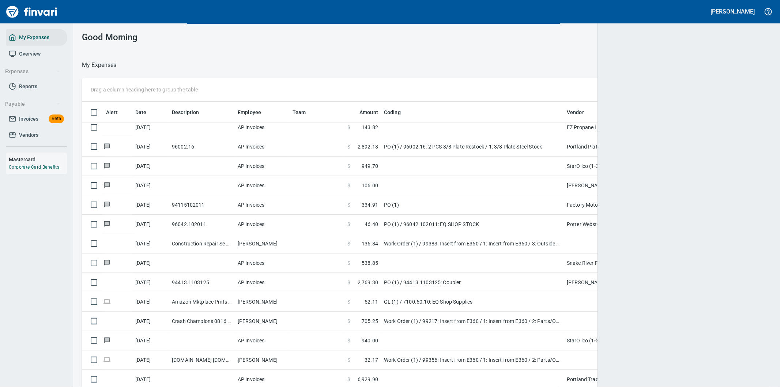
scroll to position [294, 671]
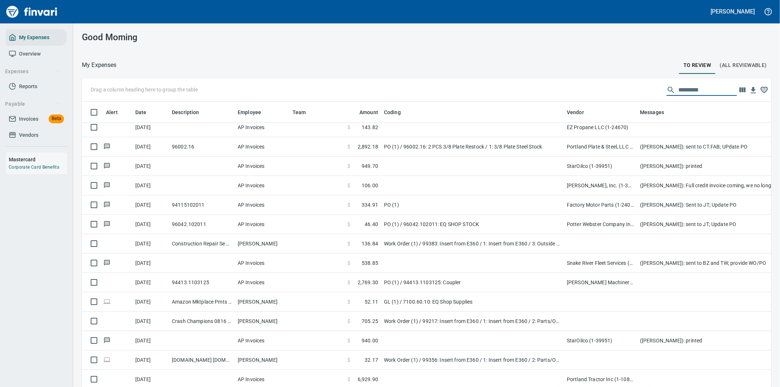
click at [689, 87] on input "text" at bounding box center [707, 90] width 58 height 12
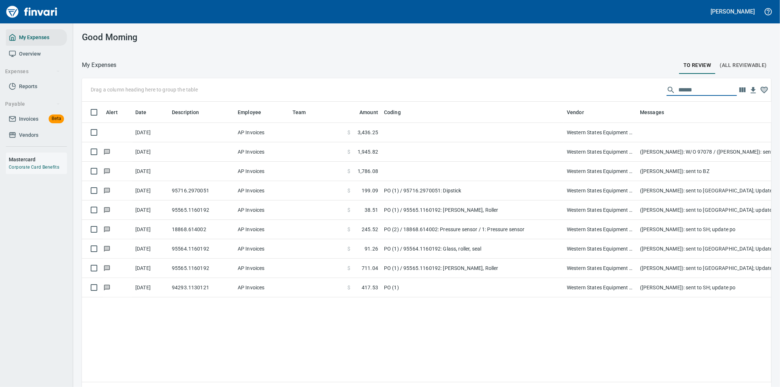
scroll to position [0, 0]
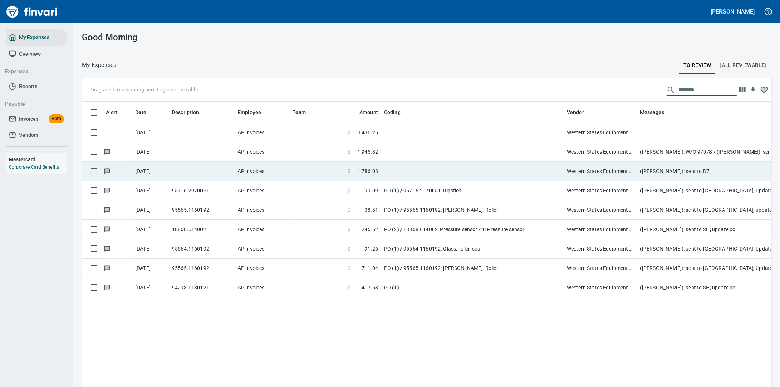
type input "*******"
click at [399, 170] on td at bounding box center [472, 171] width 183 height 19
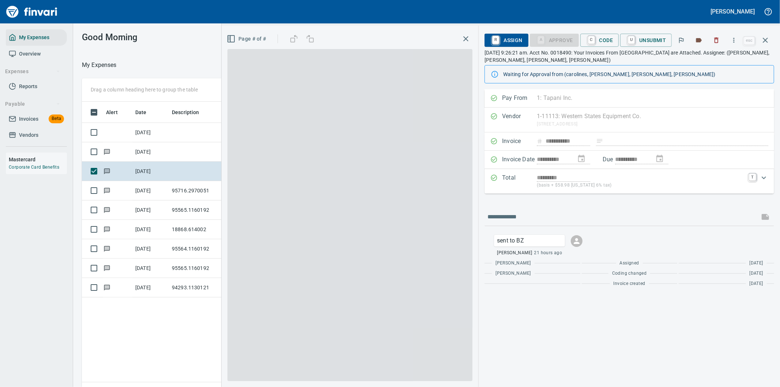
scroll to position [294, 494]
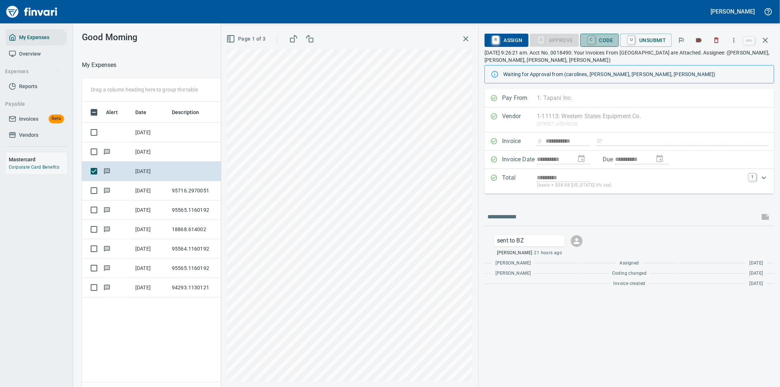
click at [606, 39] on span "C Code" at bounding box center [599, 40] width 27 height 12
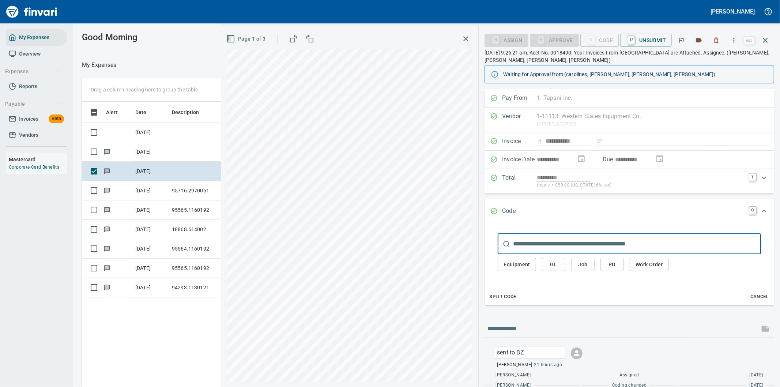
click at [651, 262] on span "Work Order" at bounding box center [648, 264] width 27 height 9
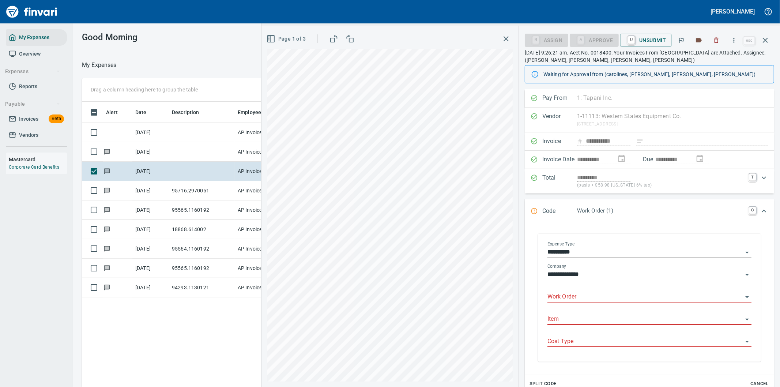
click at [573, 297] on input "Work Order" at bounding box center [644, 297] width 195 height 10
click at [583, 316] on div "98842: Insert from E360" at bounding box center [592, 315] width 79 height 9
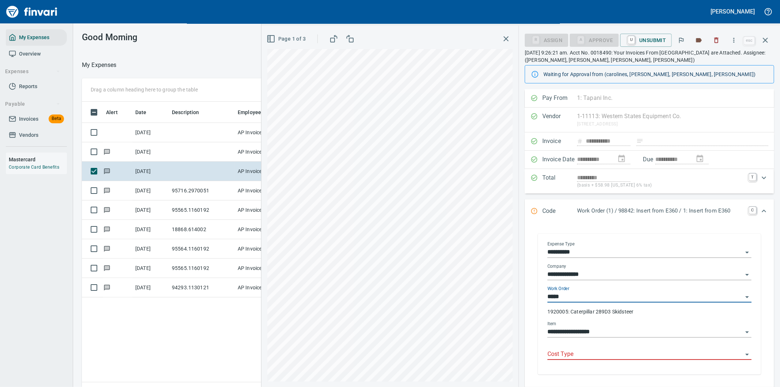
type input "**********"
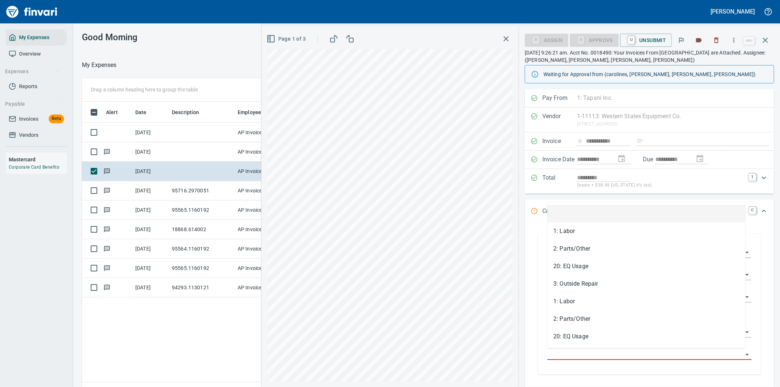
click at [568, 356] on input "Cost Type" at bounding box center [644, 354] width 195 height 10
click at [570, 282] on li "3: Outside Repair" at bounding box center [646, 284] width 198 height 18
type input "**********"
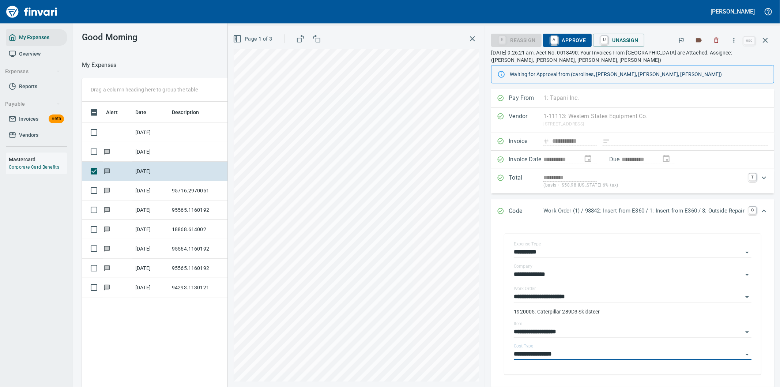
click at [558, 39] on span "A Approve" at bounding box center [567, 40] width 37 height 12
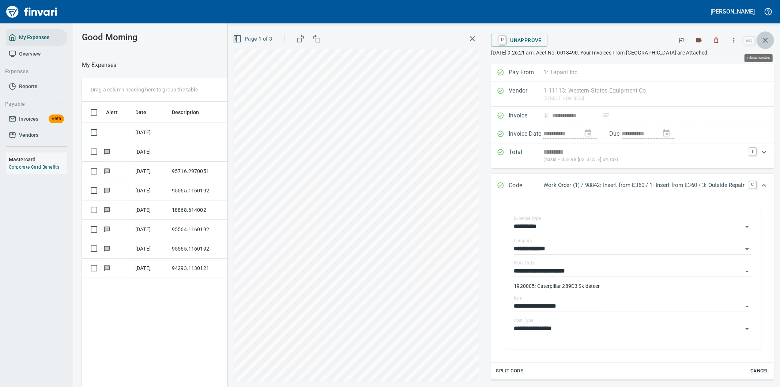
click at [765, 38] on icon "button" at bounding box center [764, 40] width 9 height 9
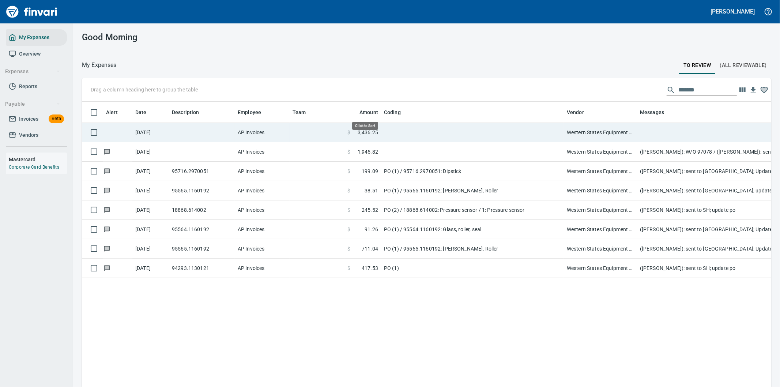
scroll to position [294, 677]
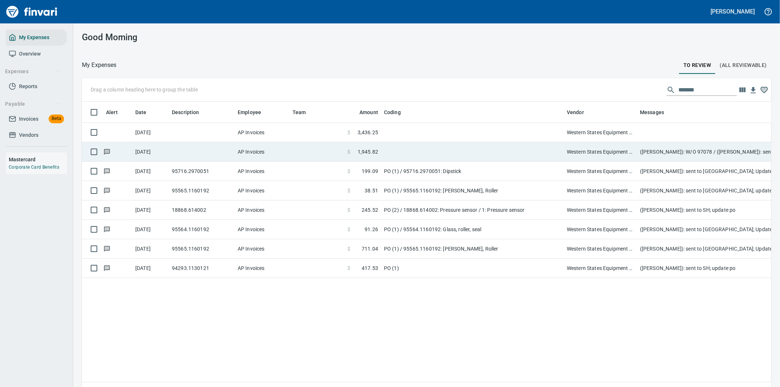
click at [693, 148] on td "([PERSON_NAME]): W/O 97078 / ([PERSON_NAME]): sent to BZ" at bounding box center [783, 151] width 292 height 19
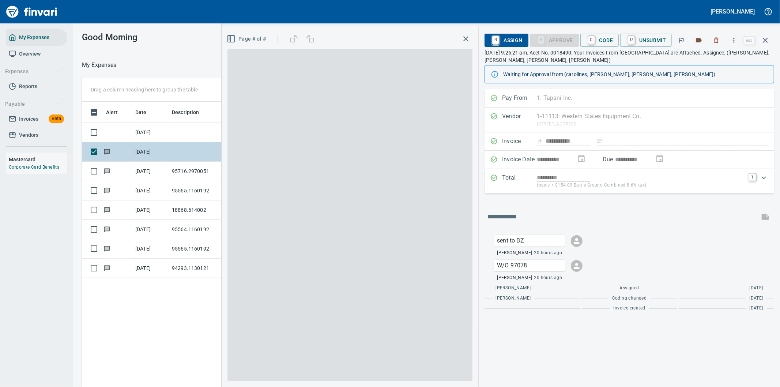
scroll to position [294, 494]
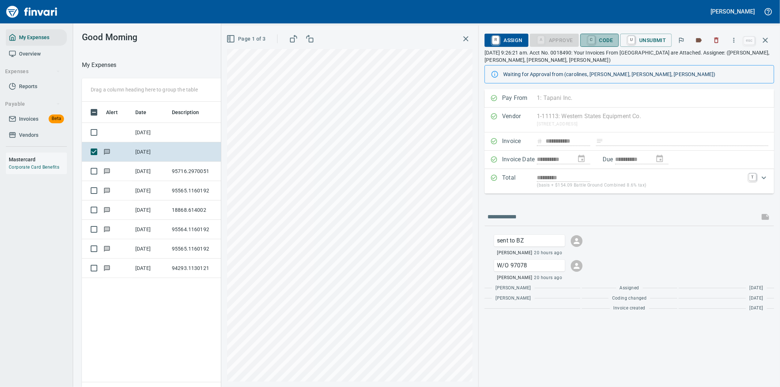
click at [603, 39] on span "C Code" at bounding box center [599, 40] width 27 height 12
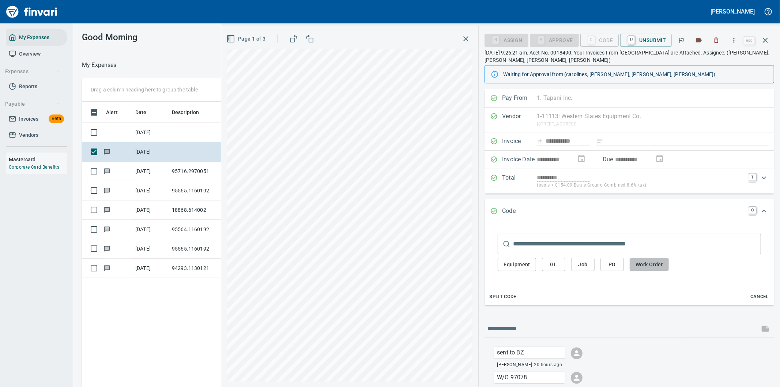
click at [651, 265] on span "Work Order" at bounding box center [648, 264] width 27 height 9
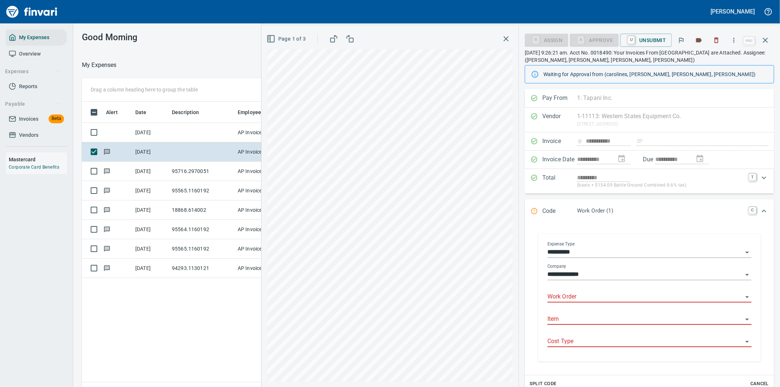
click at [582, 296] on input "Work Order" at bounding box center [644, 297] width 195 height 10
type input "*****"
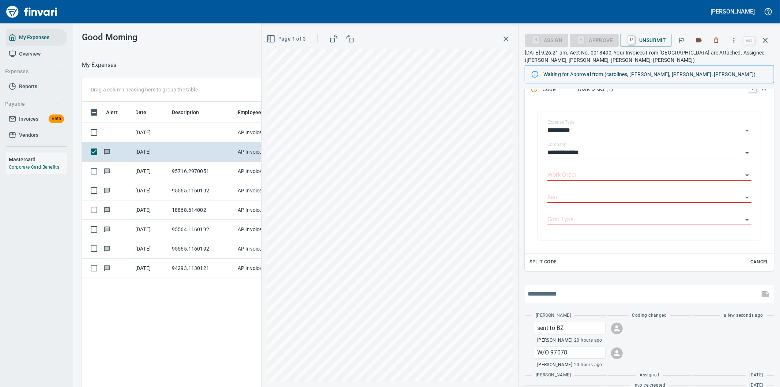
click at [539, 295] on input "text" at bounding box center [641, 294] width 229 height 12
type input "**********"
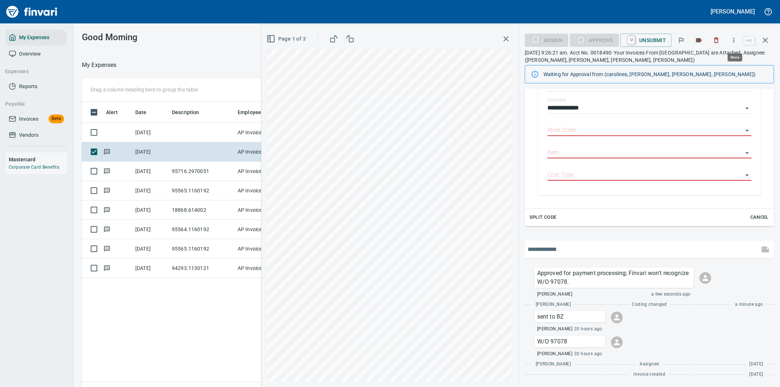
scroll to position [294, 494]
click at [733, 38] on icon "button" at bounding box center [733, 40] width 7 height 7
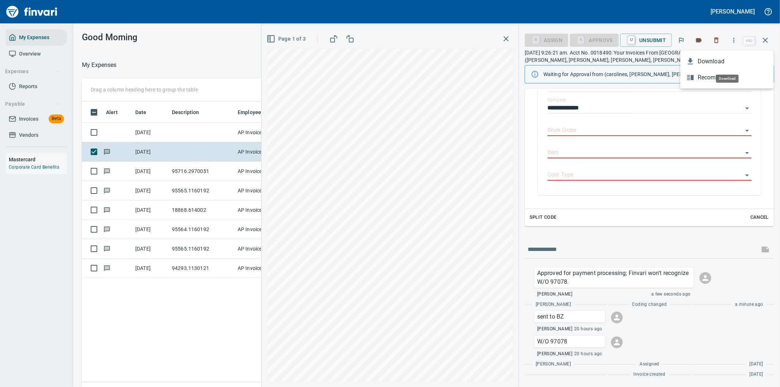
click at [712, 59] on span "Download" at bounding box center [732, 61] width 70 height 9
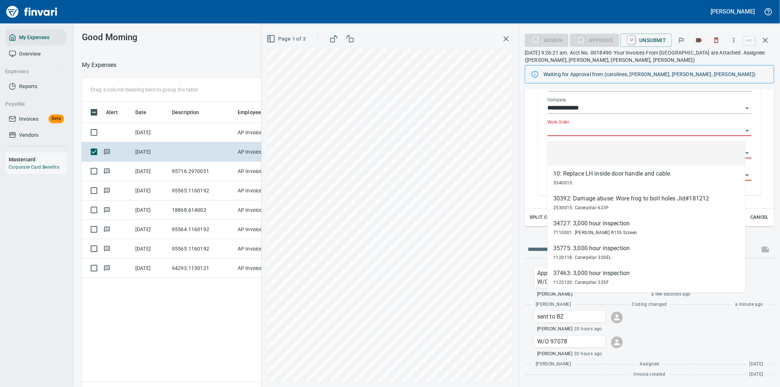
click at [576, 128] on input "Work Order" at bounding box center [644, 130] width 195 height 10
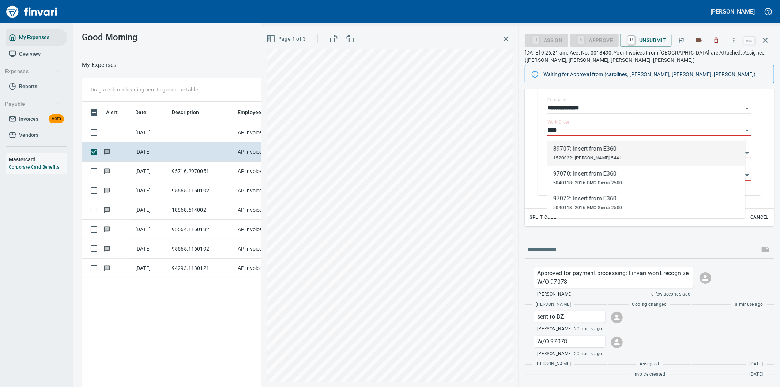
type input "****"
click at [758, 125] on div "**********" at bounding box center [649, 131] width 238 height 143
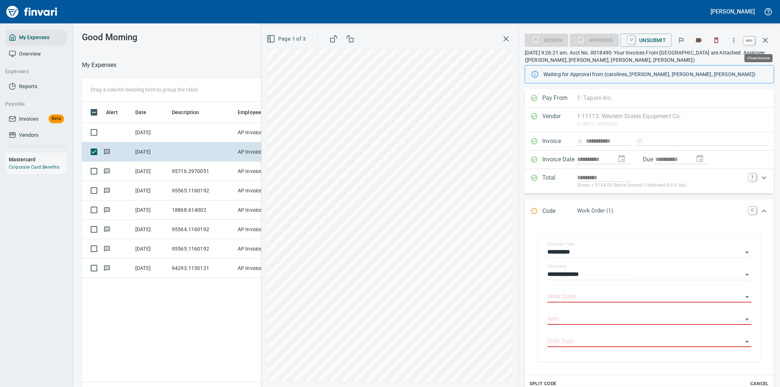
click at [768, 39] on icon "button" at bounding box center [764, 40] width 9 height 9
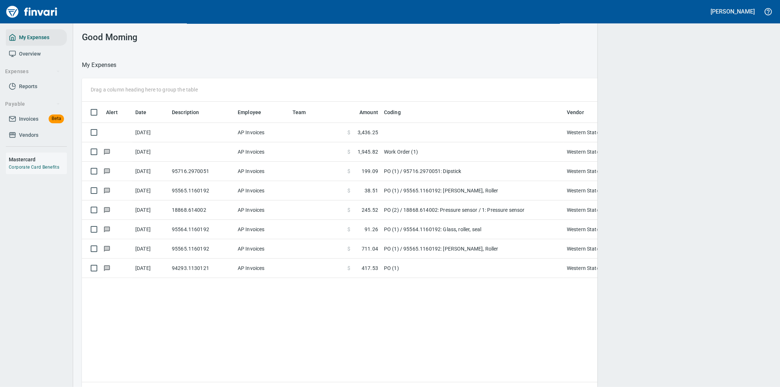
scroll to position [294, 677]
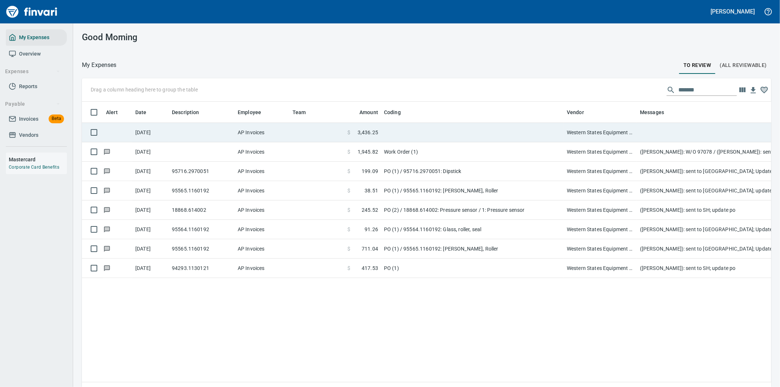
click at [512, 128] on td at bounding box center [472, 132] width 183 height 19
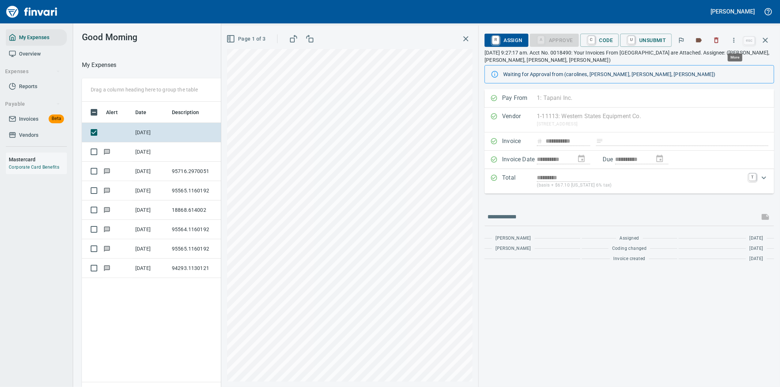
scroll to position [294, 494]
click at [736, 37] on icon "button" at bounding box center [733, 40] width 7 height 7
click at [718, 57] on span "Download" at bounding box center [732, 61] width 70 height 9
click at [515, 216] on input "text" at bounding box center [621, 217] width 269 height 12
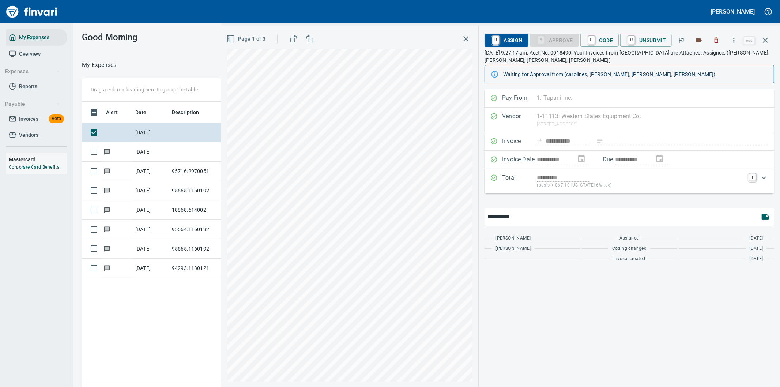
type input "**********"
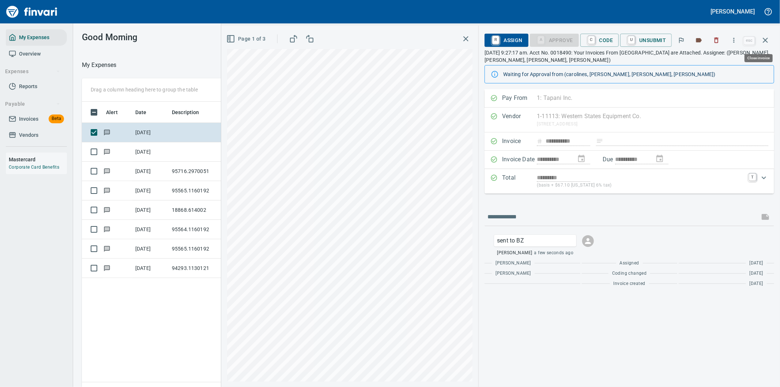
click at [767, 38] on icon "button" at bounding box center [764, 40] width 9 height 9
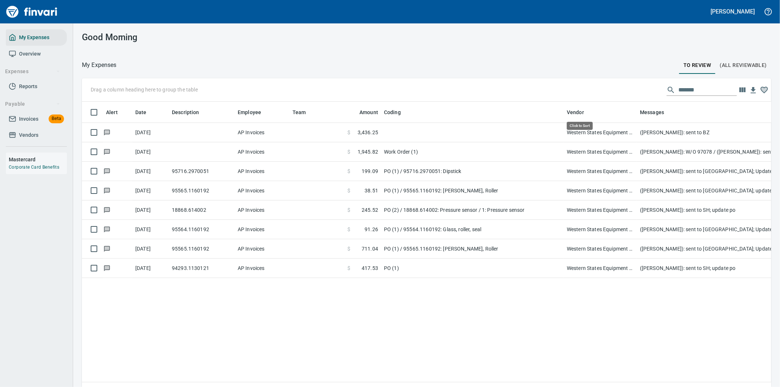
scroll to position [294, 677]
drag, startPoint x: 695, startPoint y: 91, endPoint x: 631, endPoint y: 91, distance: 63.6
click at [631, 91] on div "Drag a column heading here to group the table *******" at bounding box center [426, 89] width 689 height 23
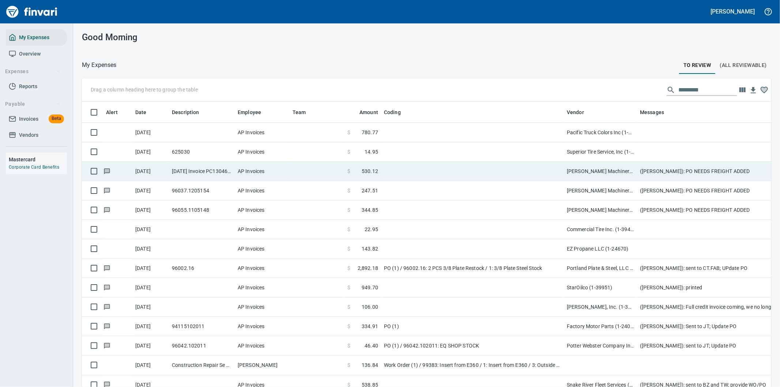
click at [439, 169] on td at bounding box center [472, 171] width 183 height 19
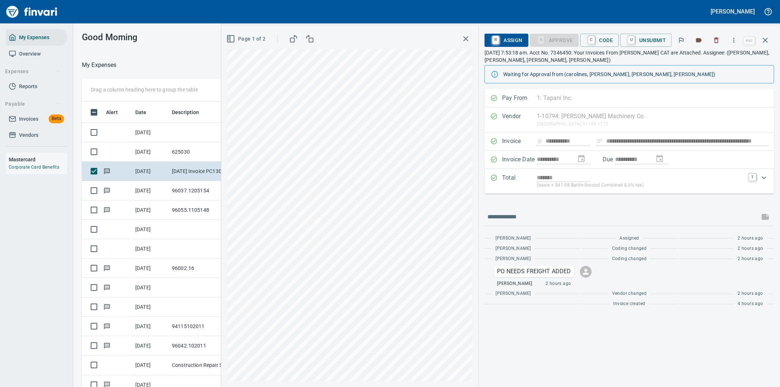
scroll to position [294, 488]
click at [733, 37] on icon "button" at bounding box center [733, 40] width 7 height 7
click at [710, 58] on span "Download" at bounding box center [732, 61] width 70 height 9
click at [556, 217] on input "text" at bounding box center [621, 217] width 269 height 12
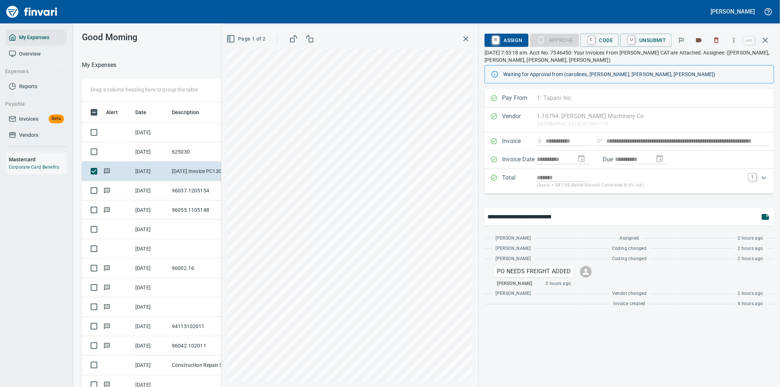
type input "**********"
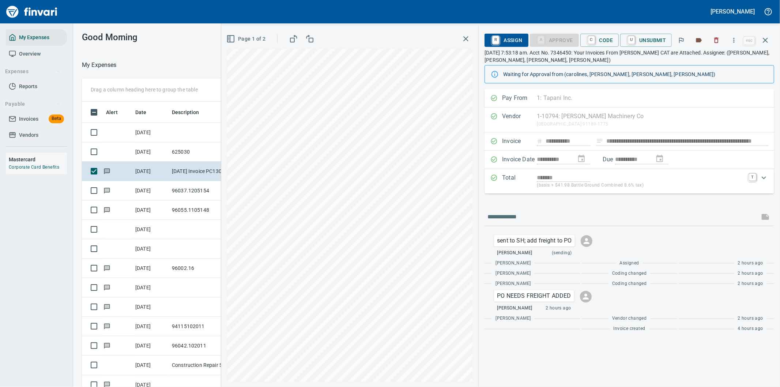
click at [763, 37] on icon "button" at bounding box center [764, 40] width 9 height 9
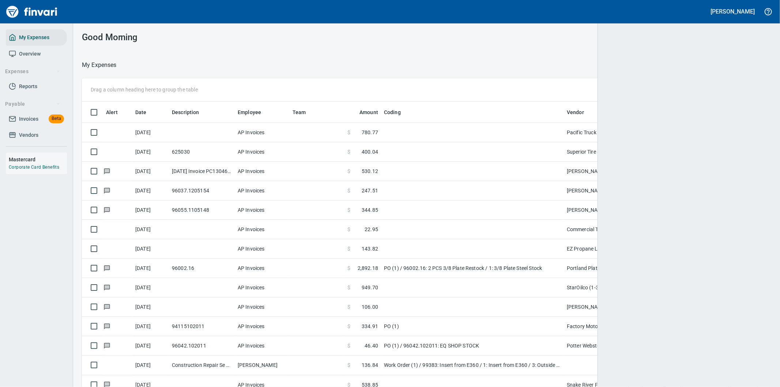
scroll to position [294, 671]
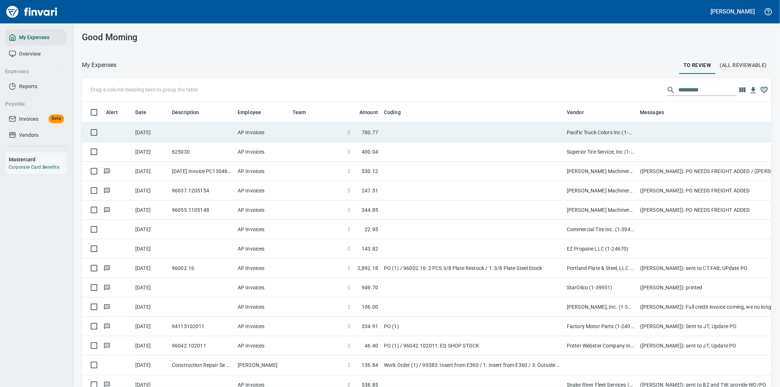
click at [665, 129] on td at bounding box center [783, 132] width 292 height 19
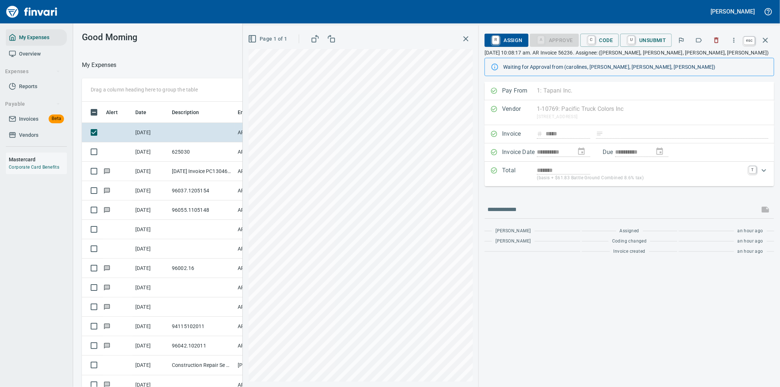
scroll to position [294, 488]
click at [766, 41] on icon "button" at bounding box center [764, 40] width 5 height 5
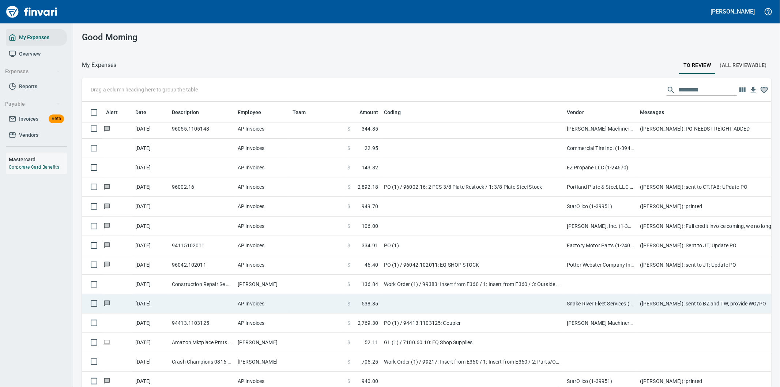
scroll to position [122, 0]
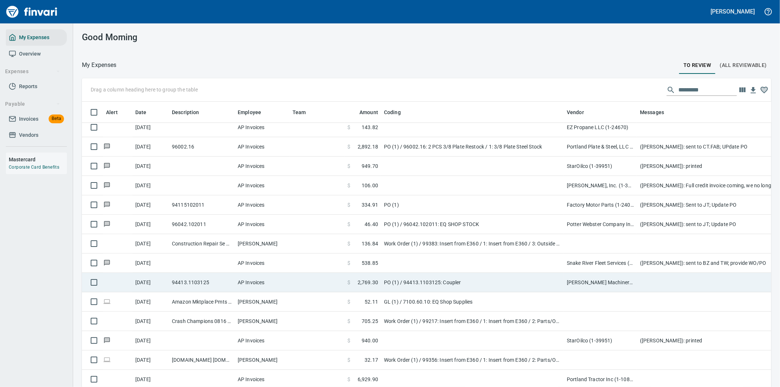
click at [469, 279] on td "PO (1) / 94413.1103125: Coupler" at bounding box center [472, 282] width 183 height 19
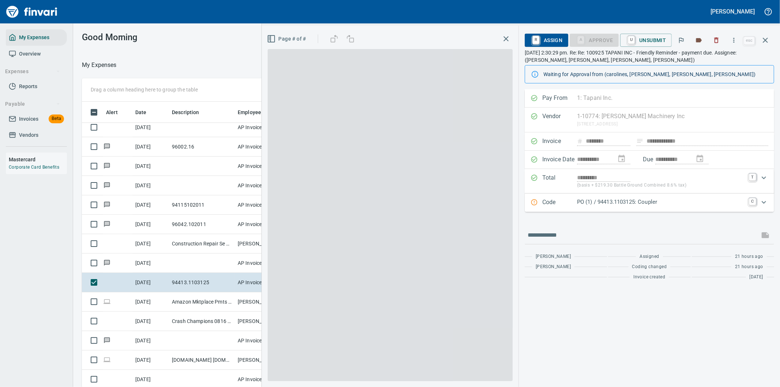
scroll to position [294, 488]
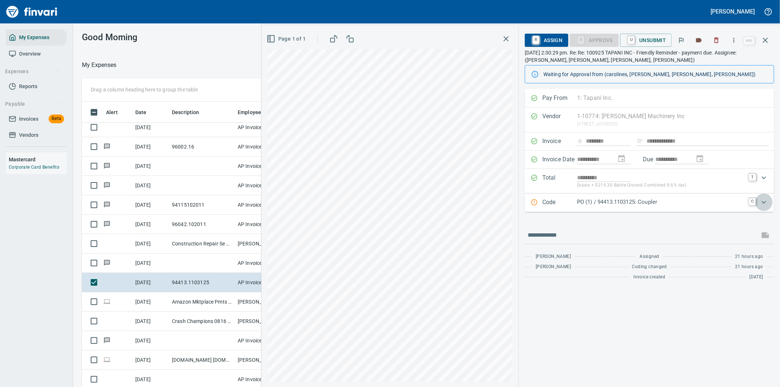
click at [762, 200] on icon "Expand" at bounding box center [763, 202] width 9 height 9
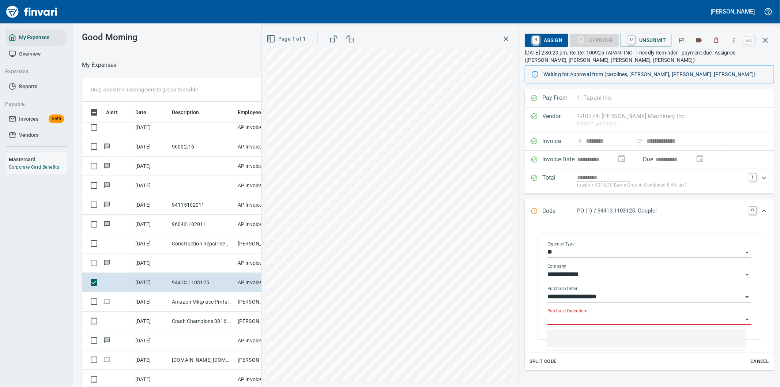
click at [570, 319] on input "Purchase Order Item" at bounding box center [644, 319] width 195 height 10
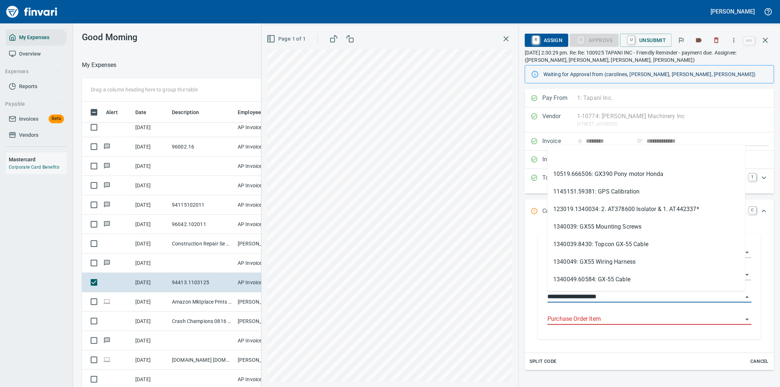
drag, startPoint x: 590, startPoint y: 295, endPoint x: 540, endPoint y: 295, distance: 50.4
click at [540, 295] on div "**********" at bounding box center [649, 287] width 223 height 106
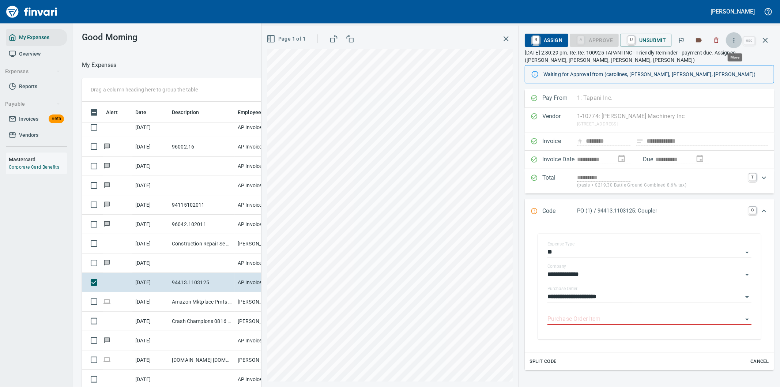
click at [736, 39] on icon "button" at bounding box center [733, 40] width 7 height 7
click at [702, 59] on span "Download" at bounding box center [732, 61] width 70 height 9
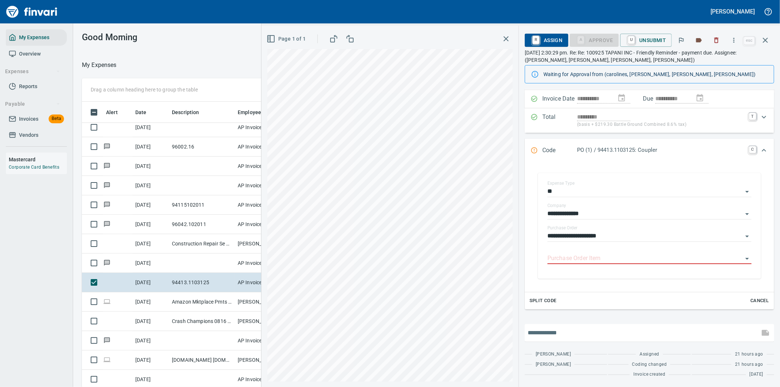
click at [571, 332] on input "text" at bounding box center [641, 333] width 229 height 12
type input "**********"
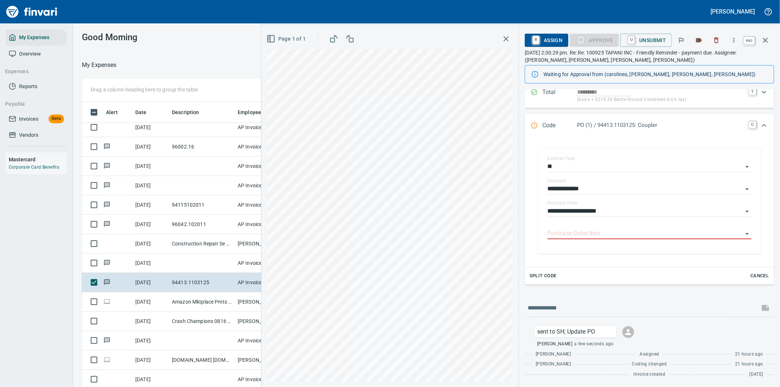
scroll to position [294, 488]
click at [764, 38] on icon "button" at bounding box center [764, 40] width 5 height 5
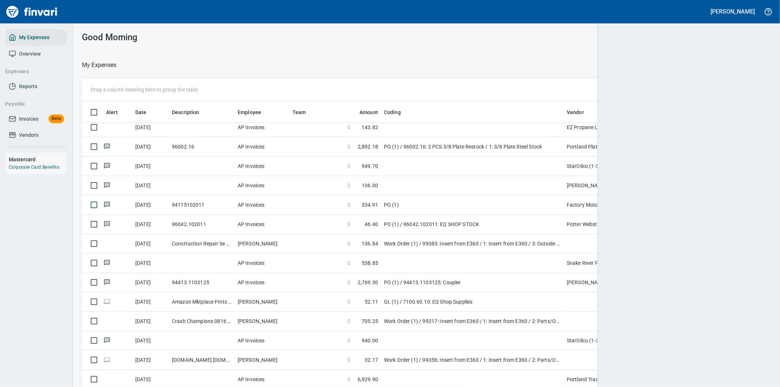
scroll to position [294, 671]
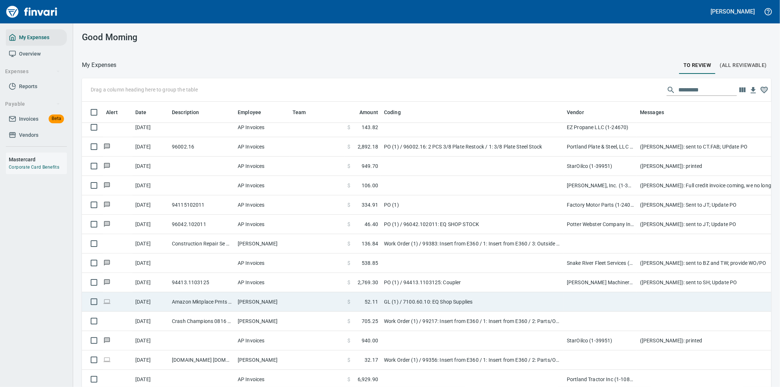
click at [608, 303] on td at bounding box center [600, 301] width 73 height 19
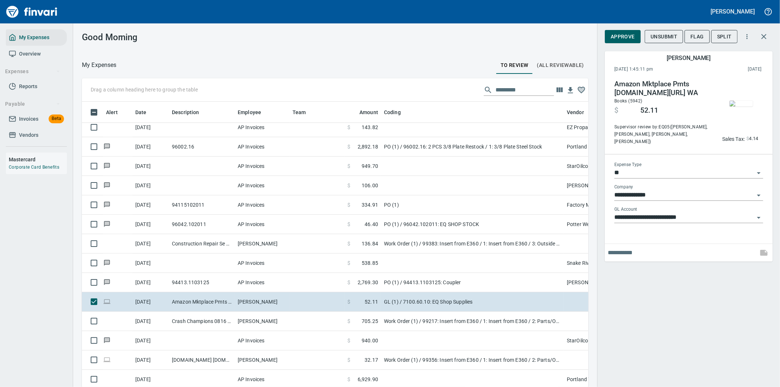
scroll to position [294, 488]
click at [763, 34] on icon "button" at bounding box center [763, 36] width 9 height 9
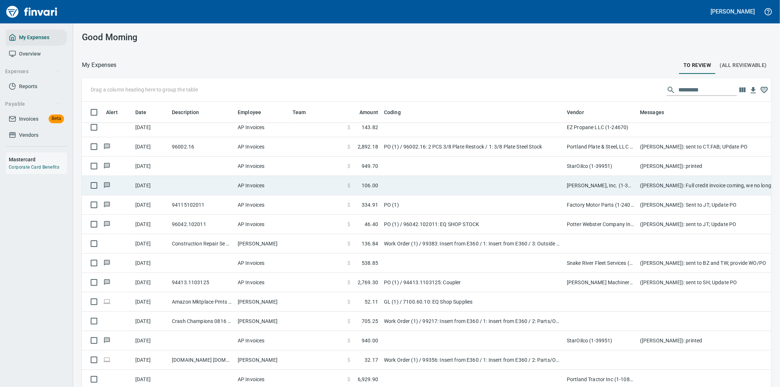
scroll to position [294, 671]
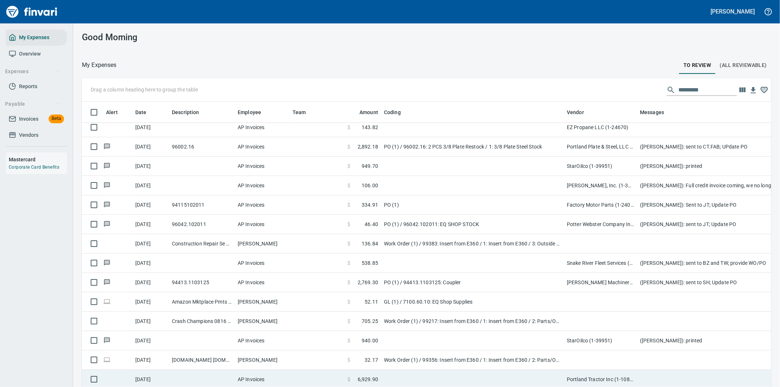
click at [664, 375] on td at bounding box center [783, 378] width 292 height 19
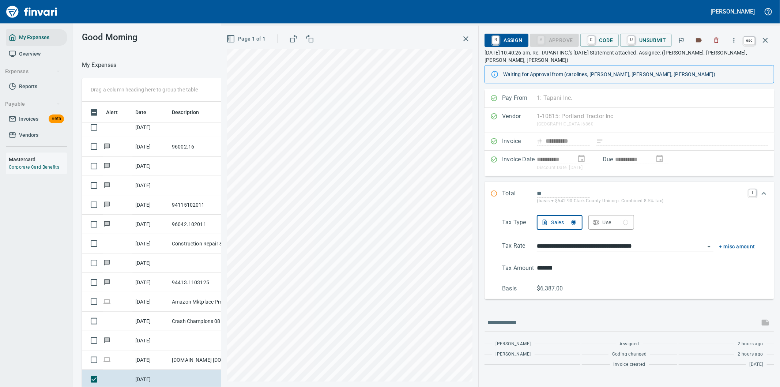
scroll to position [294, 488]
click at [764, 40] on icon "button" at bounding box center [764, 40] width 9 height 9
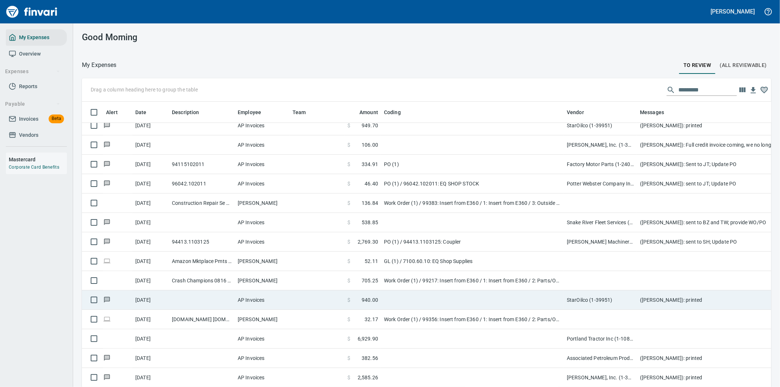
scroll to position [203, 0]
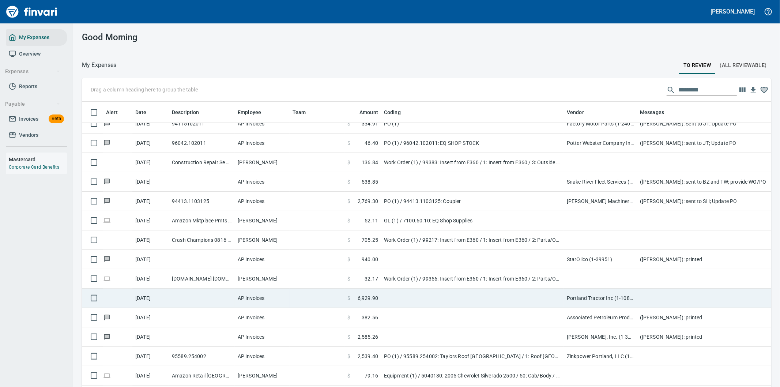
click at [629, 299] on td "Portland Tractor Inc (1-10815)" at bounding box center [600, 297] width 73 height 19
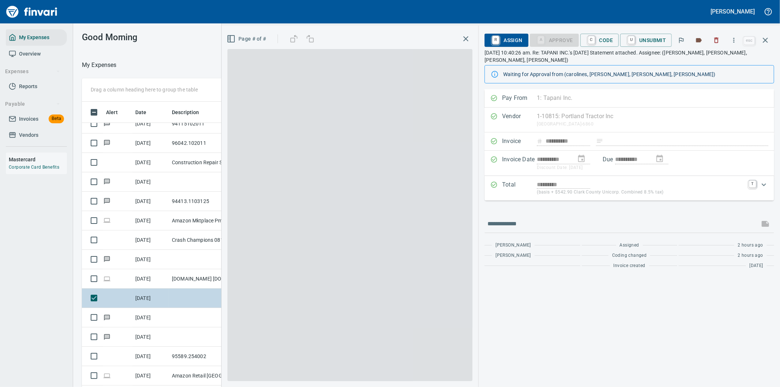
scroll to position [294, 488]
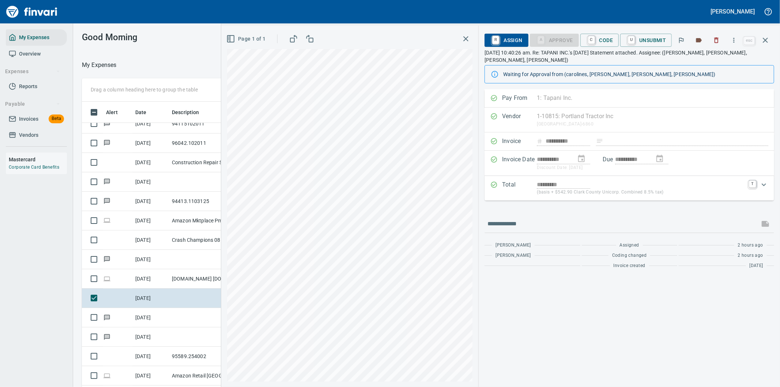
click at [515, 121] on div "**********" at bounding box center [500, 206] width 558 height 361
click at [506, 39] on span "R Assign" at bounding box center [506, 40] width 32 height 12
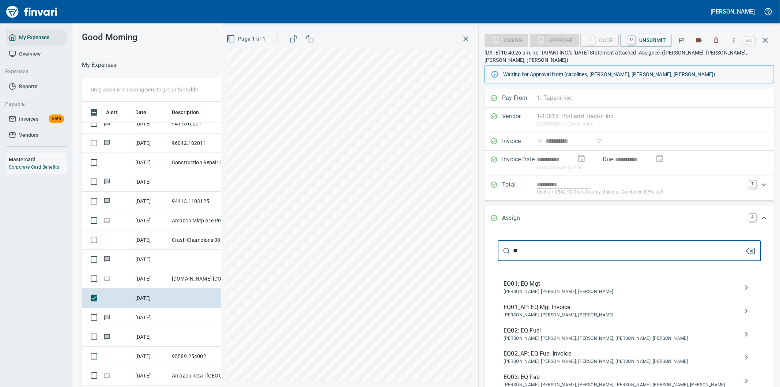
type input "**"
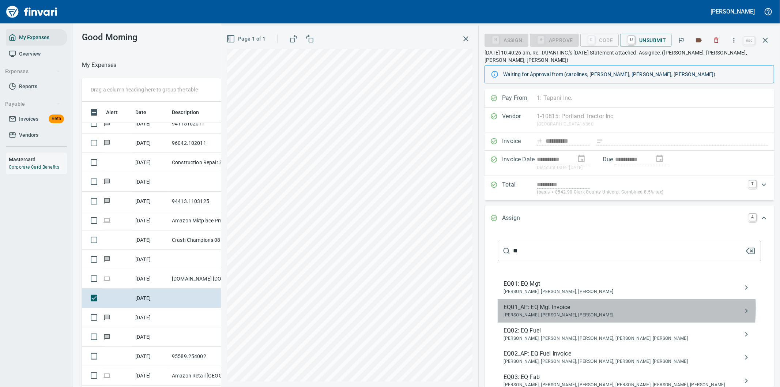
click at [554, 308] on span "EQ01_AP: EQ Mgt Invoice" at bounding box center [623, 307] width 240 height 9
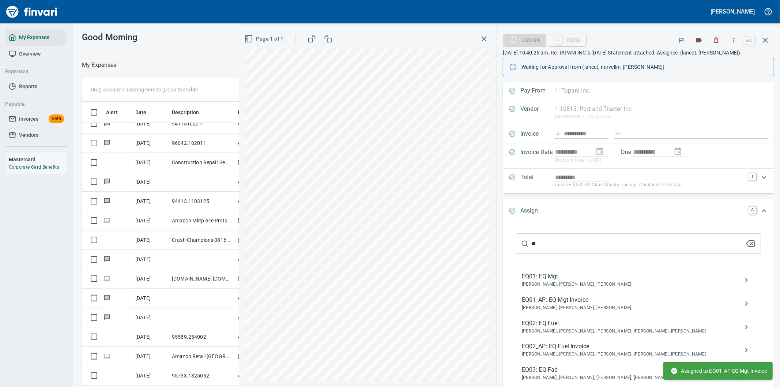
type input "**********"
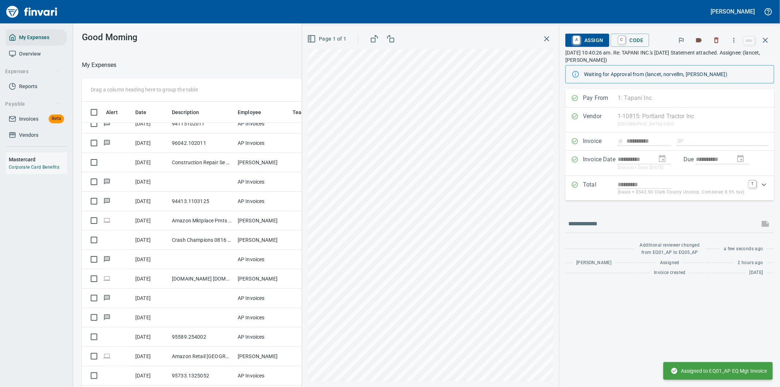
click at [766, 38] on icon "button" at bounding box center [764, 40] width 9 height 9
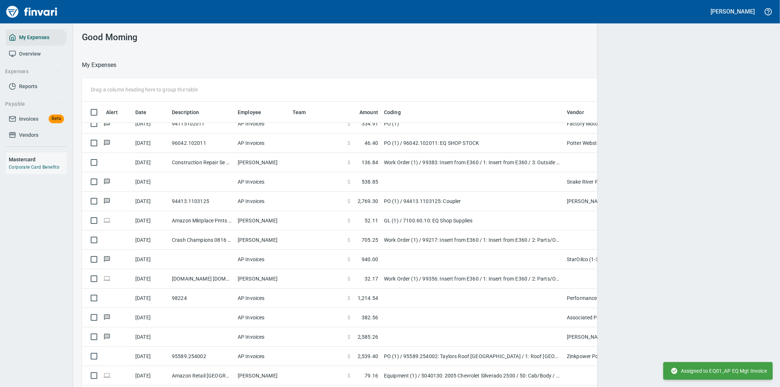
scroll to position [294, 670]
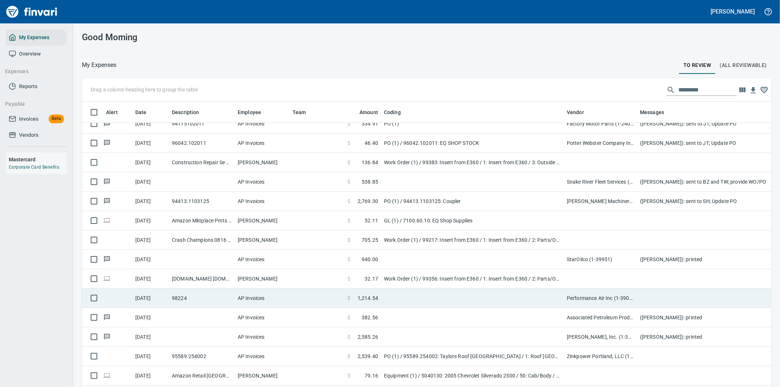
click at [418, 301] on td at bounding box center [472, 297] width 183 height 19
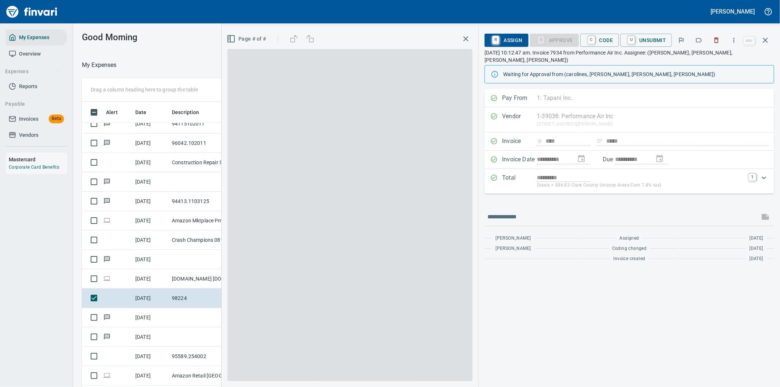
scroll to position [294, 488]
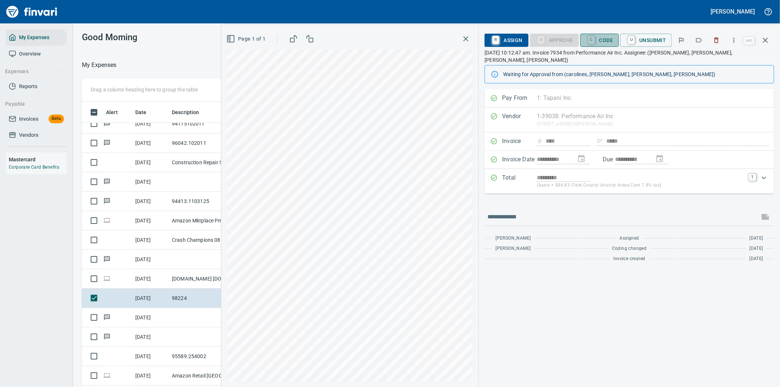
click at [598, 38] on span "C Code" at bounding box center [599, 40] width 27 height 12
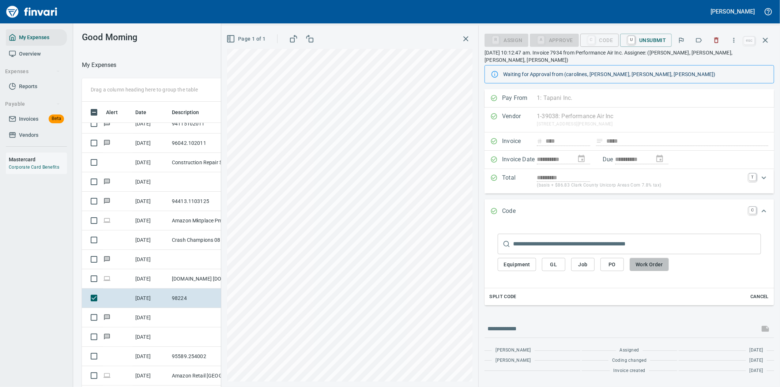
click at [649, 260] on span "Work Order" at bounding box center [648, 264] width 27 height 9
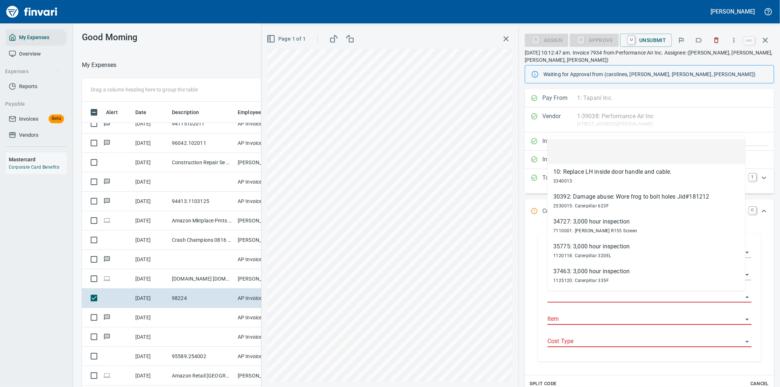
drag, startPoint x: 582, startPoint y: 295, endPoint x: 581, endPoint y: 290, distance: 5.5
click at [582, 295] on input "Work Order" at bounding box center [644, 297] width 195 height 10
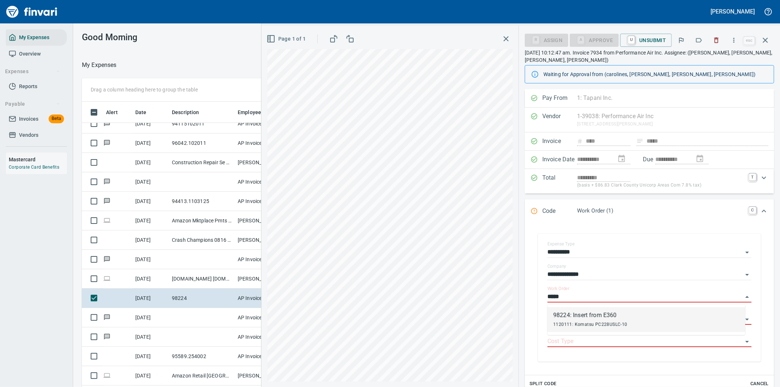
click at [607, 318] on div "98224: Insert from E360" at bounding box center [590, 315] width 74 height 9
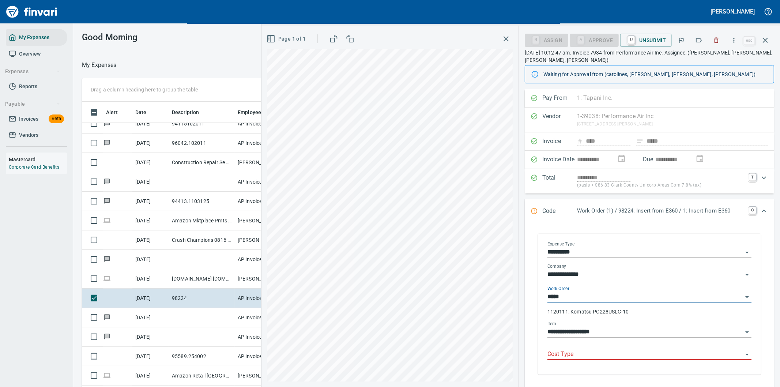
type input "**********"
click at [578, 351] on input "Cost Type" at bounding box center [644, 354] width 195 height 10
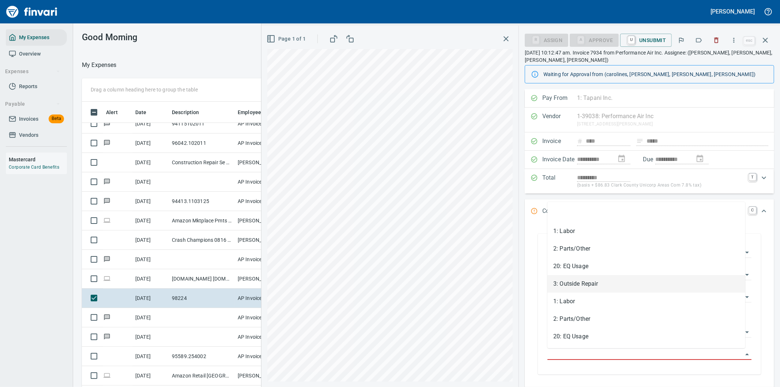
click at [583, 283] on li "3: Outside Repair" at bounding box center [646, 284] width 198 height 18
type input "**********"
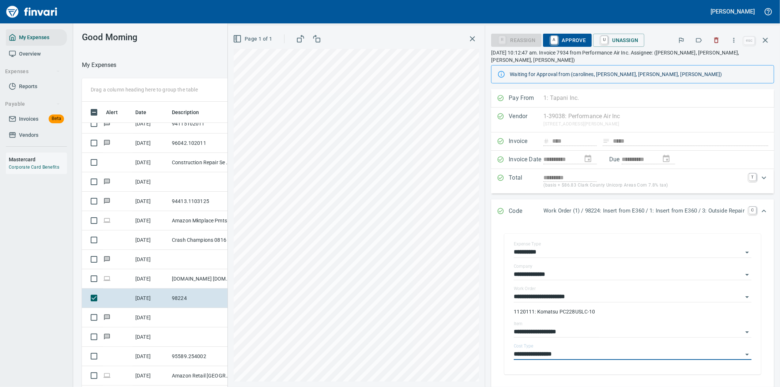
drag, startPoint x: 561, startPoint y: 42, endPoint x: 585, endPoint y: 44, distance: 24.2
click at [561, 42] on span "A Approve" at bounding box center [567, 40] width 37 height 12
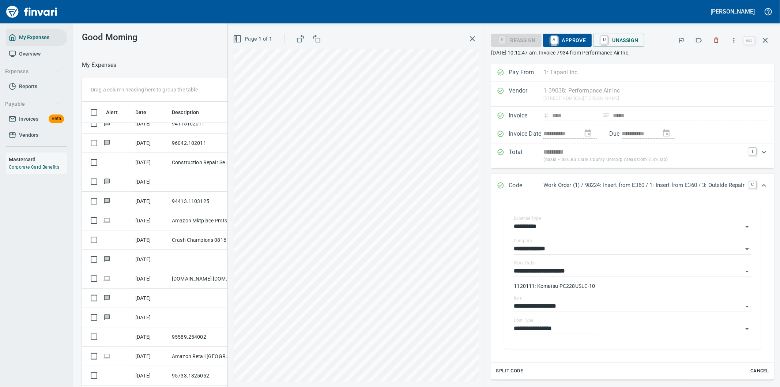
click at [766, 39] on icon "button" at bounding box center [764, 40] width 5 height 5
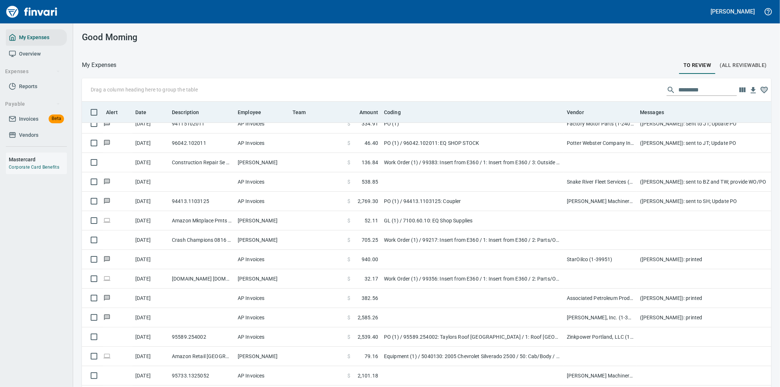
scroll to position [294, 671]
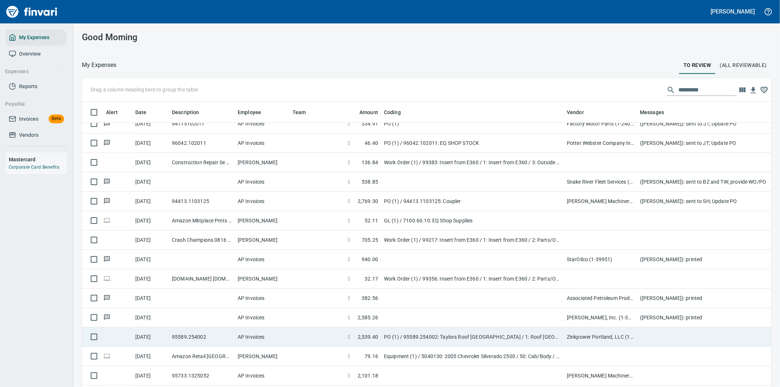
click at [519, 335] on td "PO (1) / 95589.254002: Taylors Roof [GEOGRAPHIC_DATA] / 1: Roof [GEOGRAPHIC_DAT…" at bounding box center [472, 336] width 183 height 19
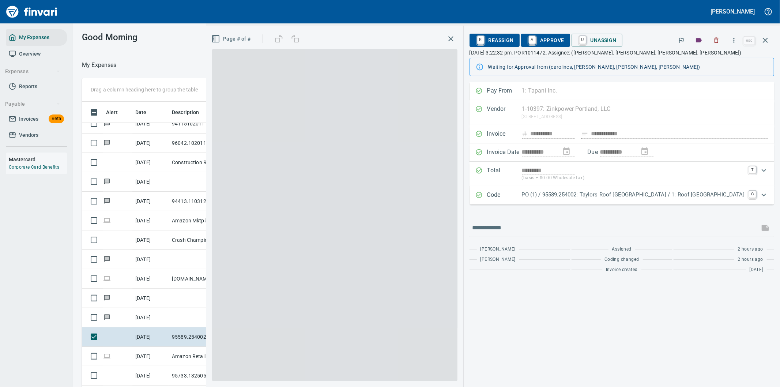
scroll to position [294, 488]
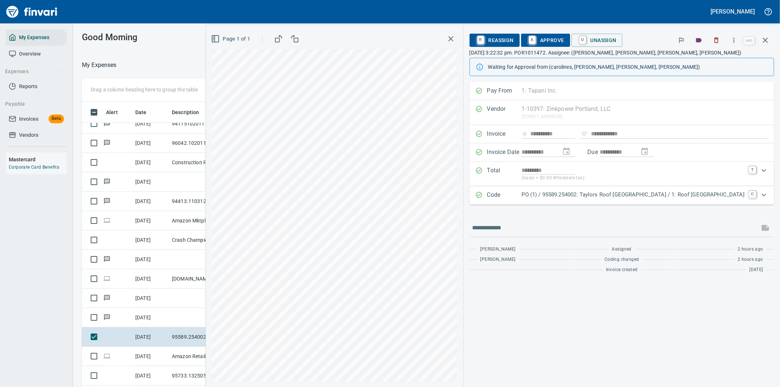
click at [764, 191] on icon "Expand" at bounding box center [763, 194] width 9 height 9
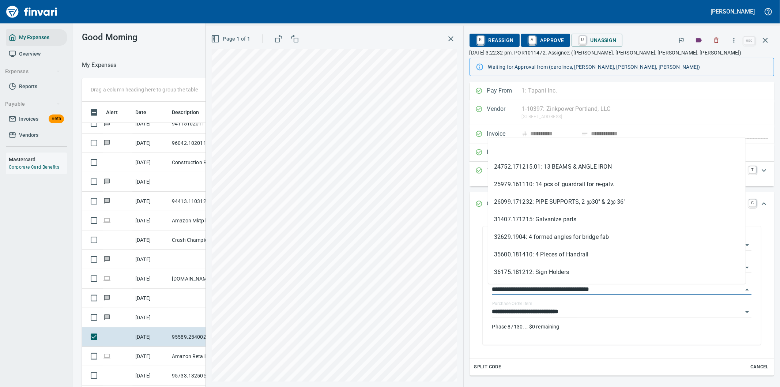
drag, startPoint x: 527, startPoint y: 290, endPoint x: 470, endPoint y: 289, distance: 56.7
click at [470, 289] on div "**********" at bounding box center [621, 287] width 304 height 142
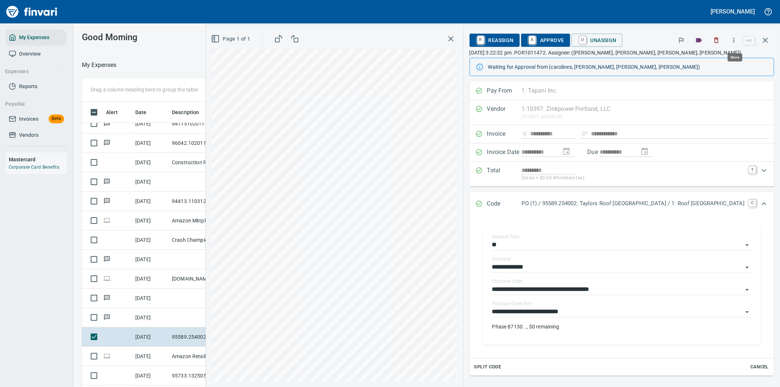
click at [732, 38] on icon "button" at bounding box center [733, 40] width 7 height 7
click at [705, 60] on span "Download" at bounding box center [732, 61] width 70 height 9
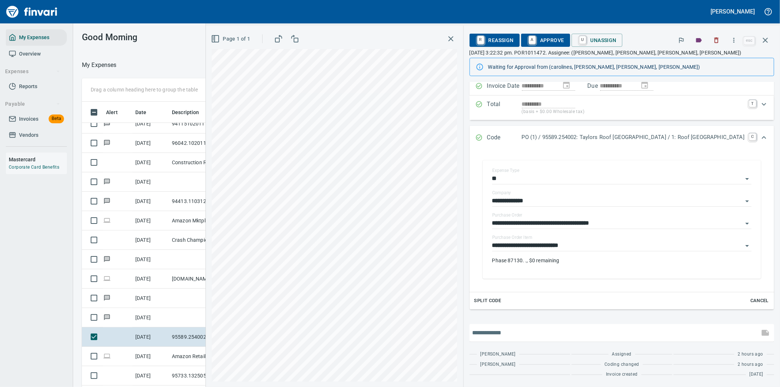
drag, startPoint x: 514, startPoint y: 328, endPoint x: 521, endPoint y: 324, distance: 7.7
click at [515, 328] on input "text" at bounding box center [614, 333] width 284 height 12
type input "**********"
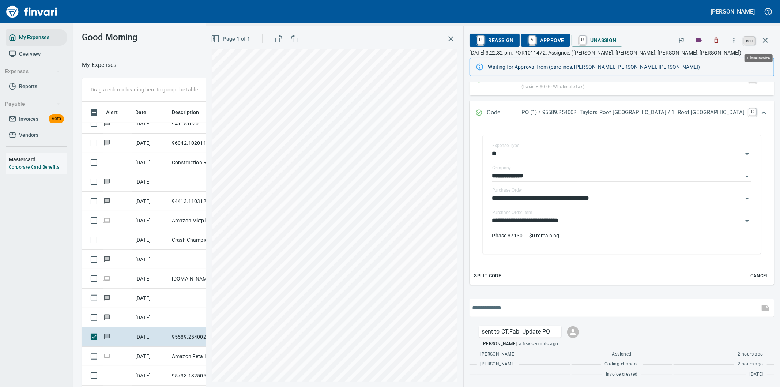
scroll to position [294, 488]
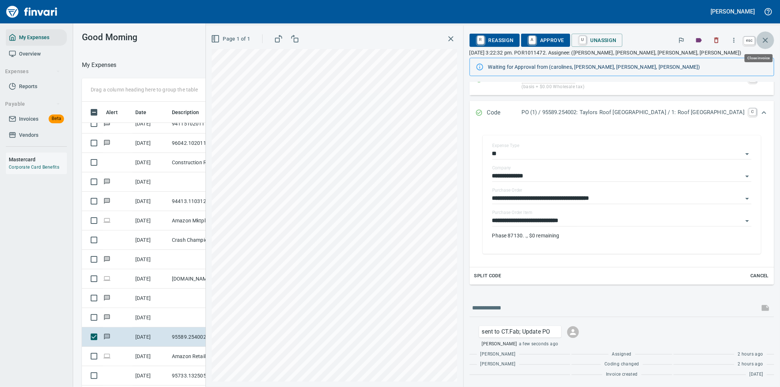
click at [765, 38] on icon "button" at bounding box center [764, 40] width 9 height 9
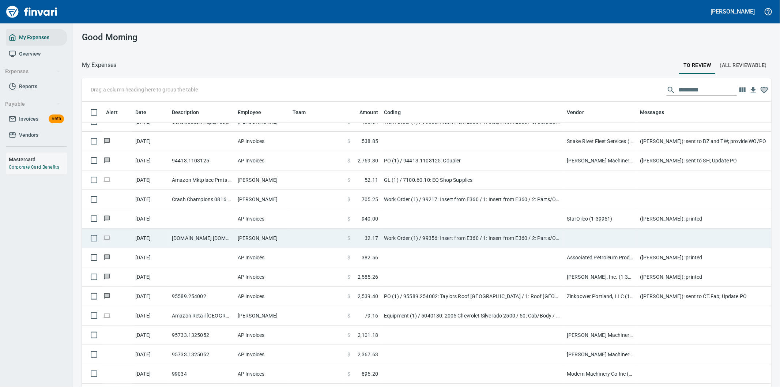
scroll to position [284, 0]
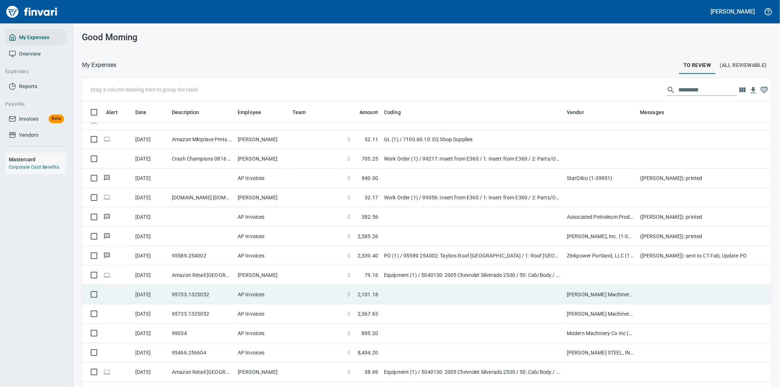
click at [470, 291] on td at bounding box center [472, 294] width 183 height 19
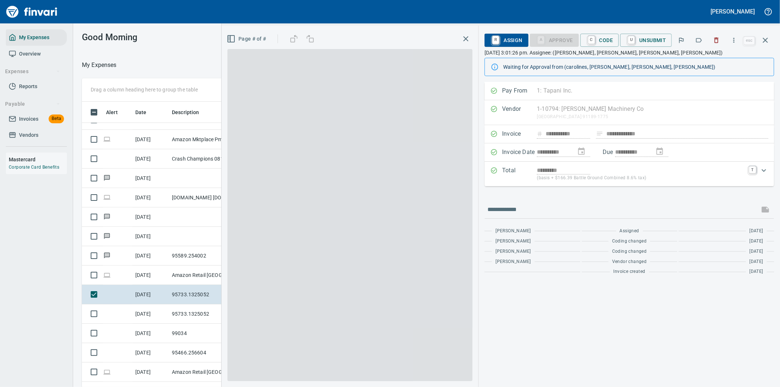
scroll to position [294, 488]
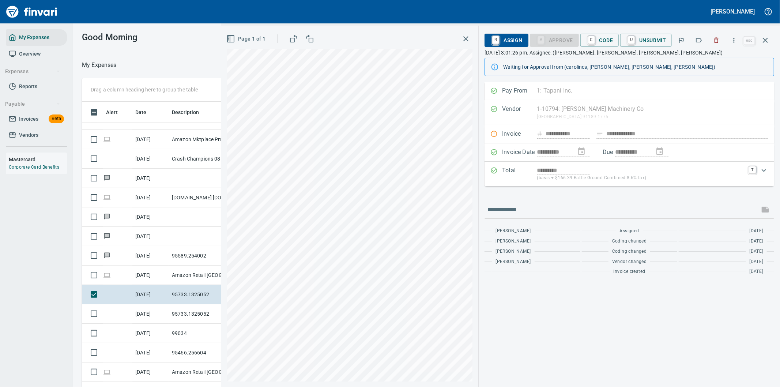
click at [762, 172] on icon "Expand" at bounding box center [763, 170] width 9 height 9
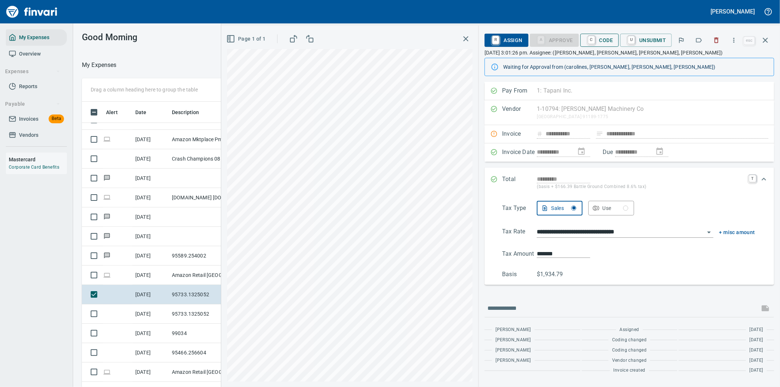
click at [604, 41] on span "C Code" at bounding box center [599, 40] width 27 height 12
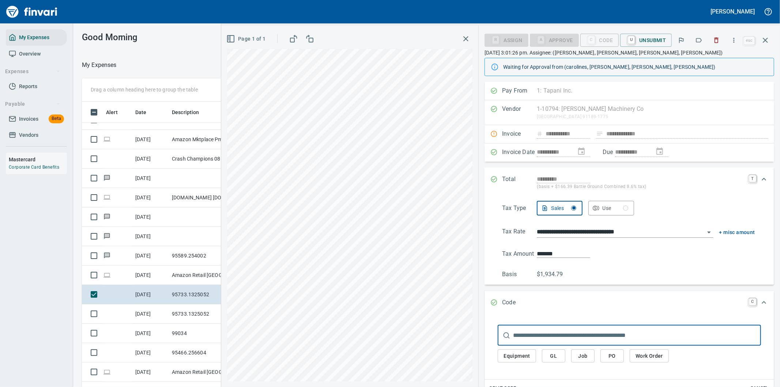
click at [610, 356] on span "PO" at bounding box center [612, 355] width 12 height 9
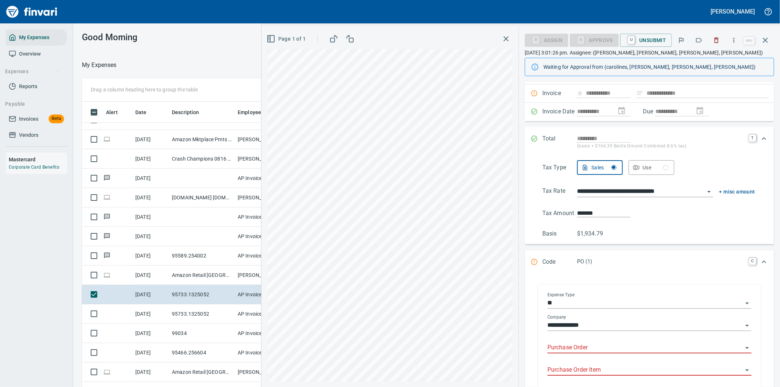
scroll to position [81, 0]
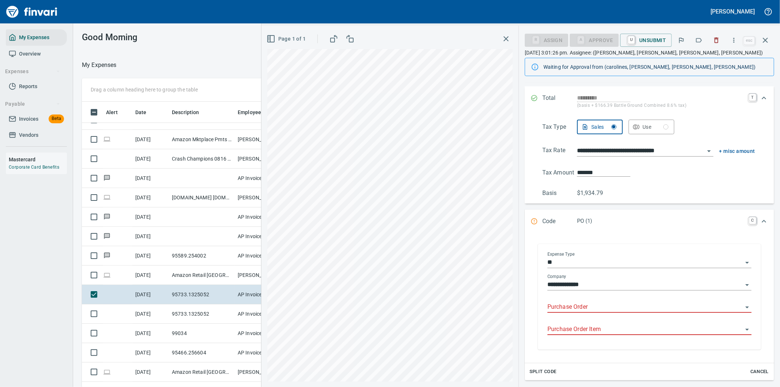
click at [570, 305] on input "Purchase Order" at bounding box center [644, 307] width 195 height 10
click at [595, 324] on li "95733.1325052: o rings, gaskets, turbos, band clamps, nuts*" at bounding box center [646, 326] width 198 height 18
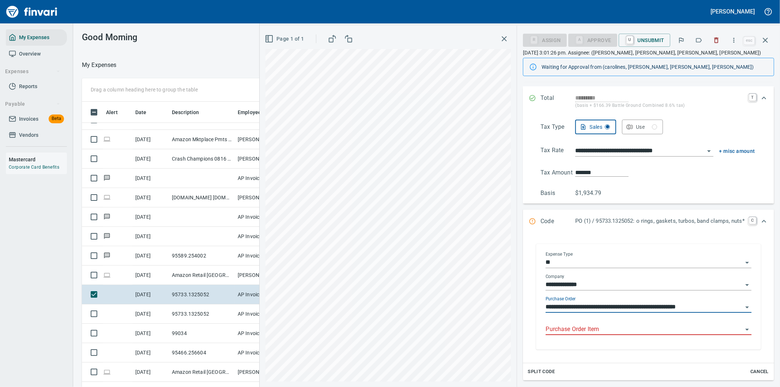
type input "**********"
click at [571, 331] on input "Purchase Order Item" at bounding box center [643, 329] width 197 height 10
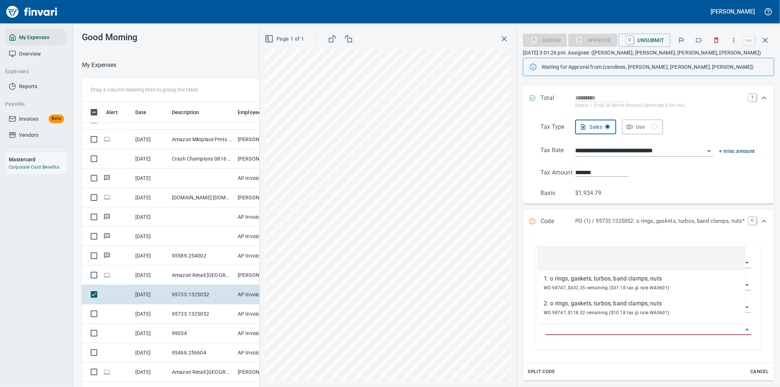
click at [570, 329] on input "Purchase Order Item" at bounding box center [643, 329] width 197 height 10
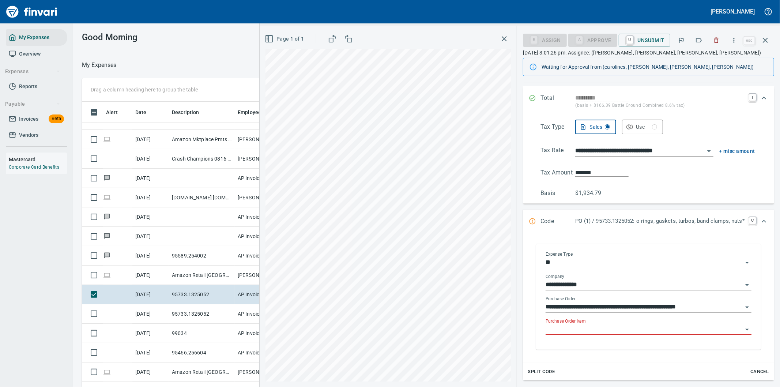
click at [570, 329] on input "Purchase Order Item" at bounding box center [643, 329] width 197 height 10
click at [734, 37] on icon "button" at bounding box center [733, 40] width 7 height 7
click at [713, 61] on span "Download" at bounding box center [732, 61] width 70 height 9
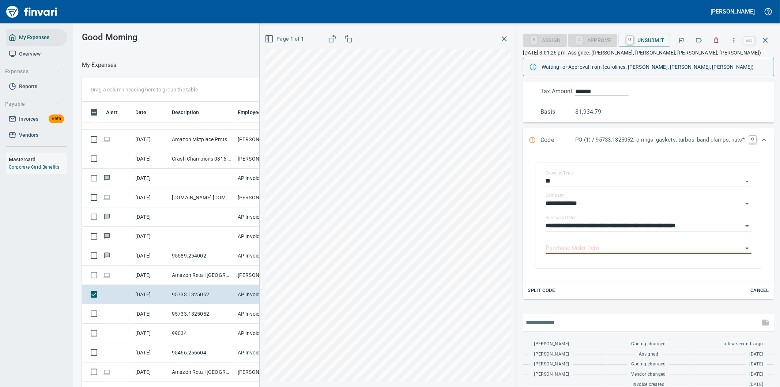
click at [580, 320] on input "text" at bounding box center [641, 322] width 231 height 12
type input "**********"
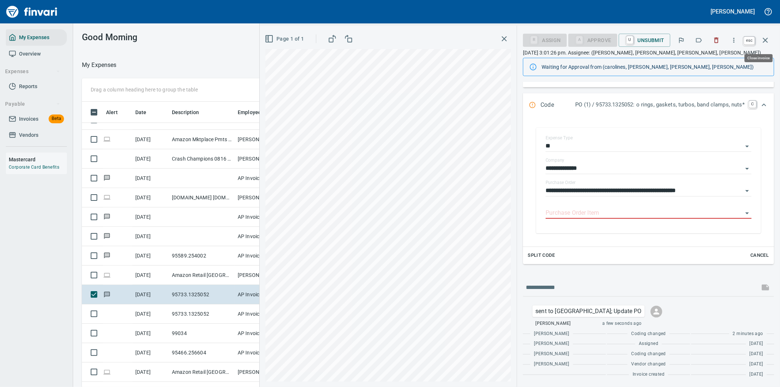
scroll to position [294, 488]
click at [765, 39] on icon "button" at bounding box center [764, 40] width 9 height 9
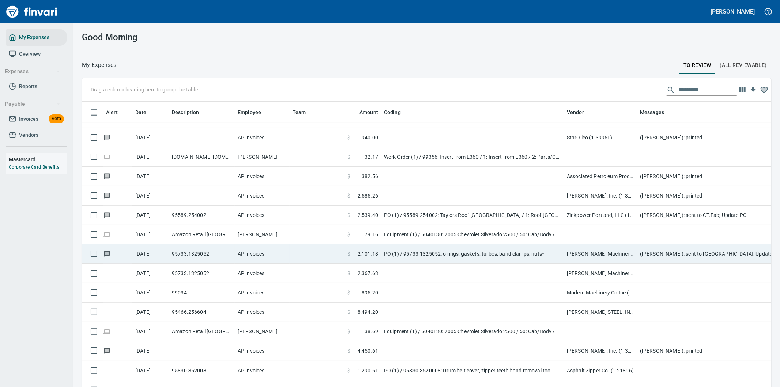
scroll to position [365, 0]
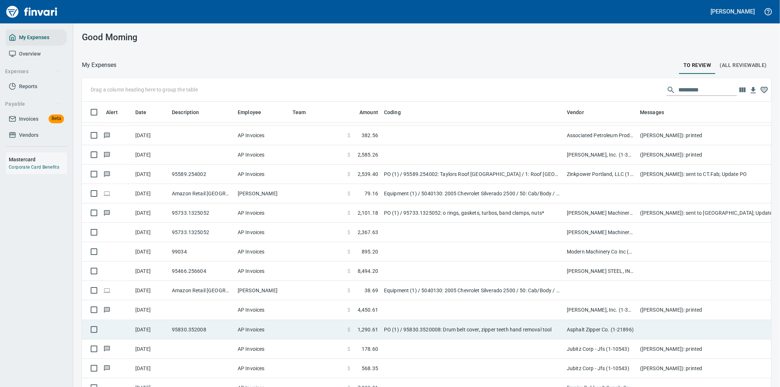
click at [474, 326] on td "PO (1) / 95830.3520008: Drum belt cover, zipper teeth hand removal tool" at bounding box center [472, 329] width 183 height 19
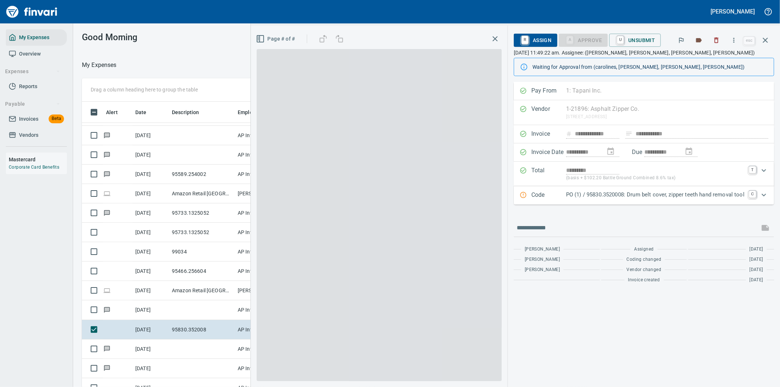
scroll to position [294, 488]
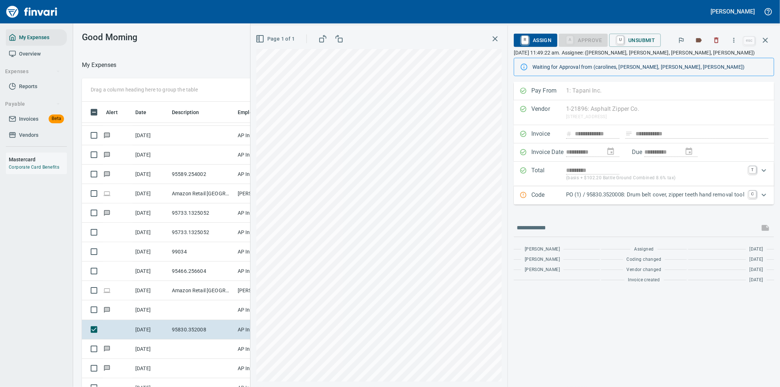
click at [764, 195] on icon "Expand" at bounding box center [763, 194] width 4 height 3
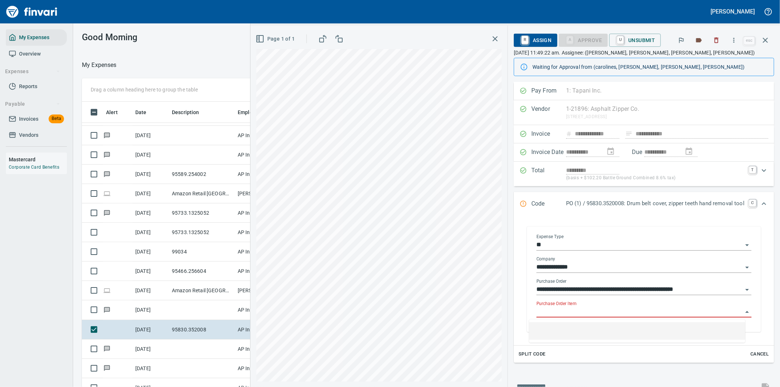
click at [568, 308] on input "Purchase Order Item" at bounding box center [639, 312] width 206 height 10
click at [765, 37] on icon "button" at bounding box center [764, 40] width 9 height 9
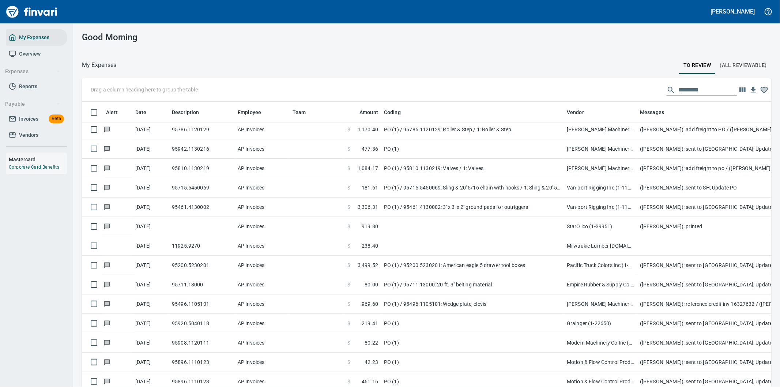
scroll to position [1421, 0]
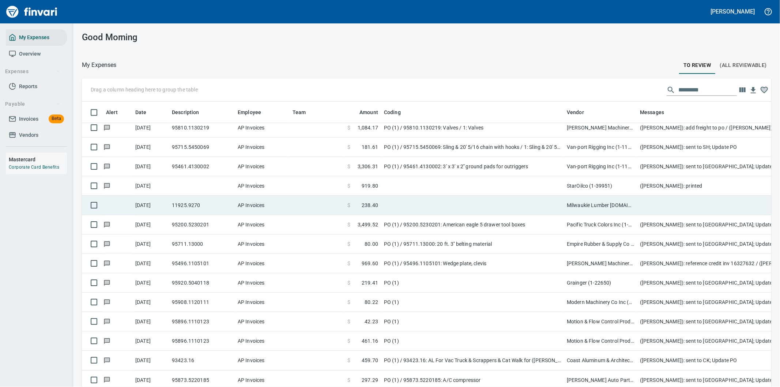
click at [512, 200] on td at bounding box center [472, 205] width 183 height 19
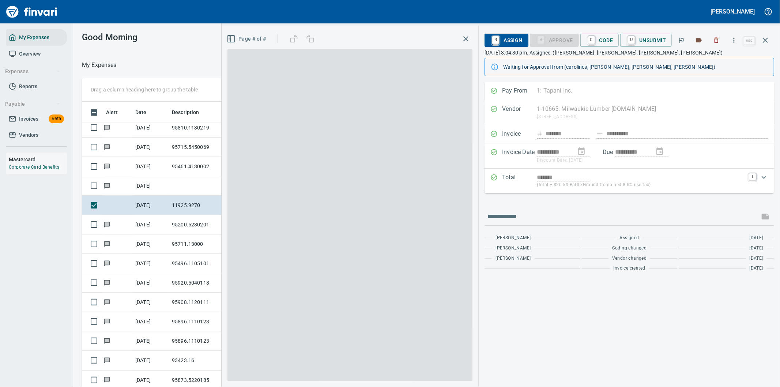
scroll to position [294, 488]
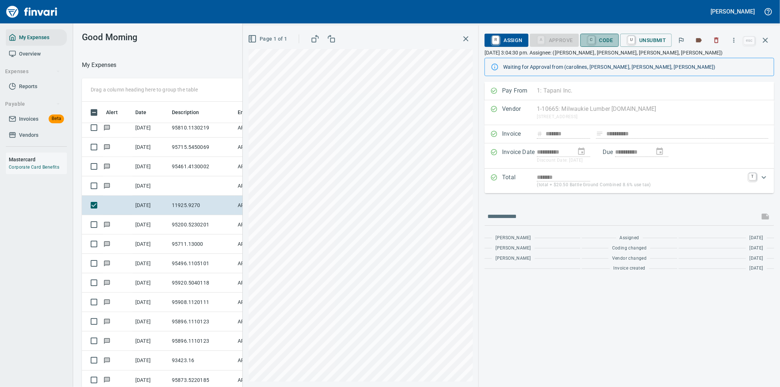
click at [605, 37] on span "C Code" at bounding box center [599, 40] width 27 height 12
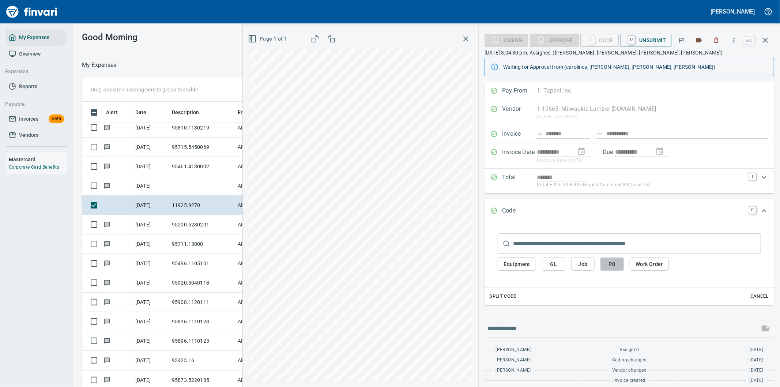
click at [608, 262] on span "PO" at bounding box center [612, 263] width 12 height 9
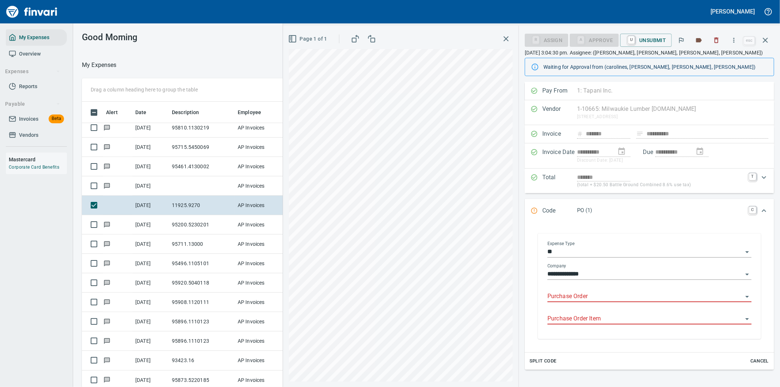
click at [574, 295] on input "Purchase Order" at bounding box center [644, 296] width 195 height 10
type input "*****"
click at [765, 39] on icon "button" at bounding box center [764, 40] width 5 height 5
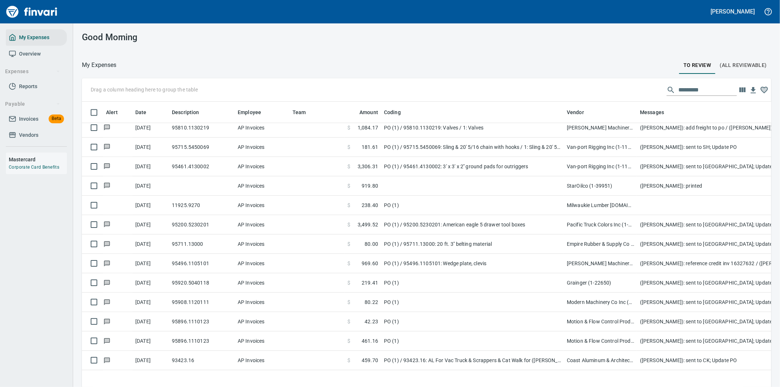
scroll to position [1218, 0]
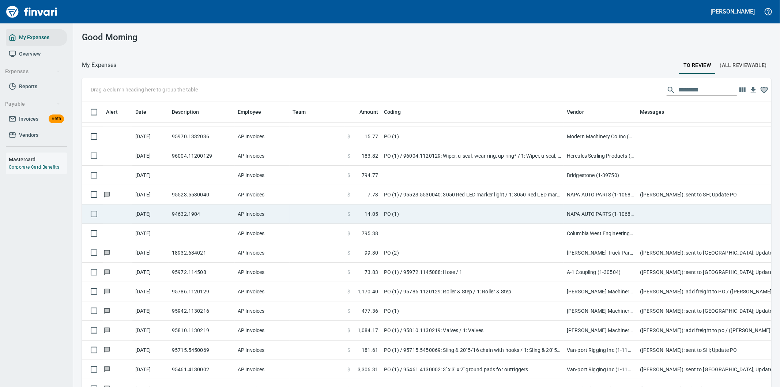
click at [519, 214] on td "PO (1)" at bounding box center [472, 213] width 183 height 19
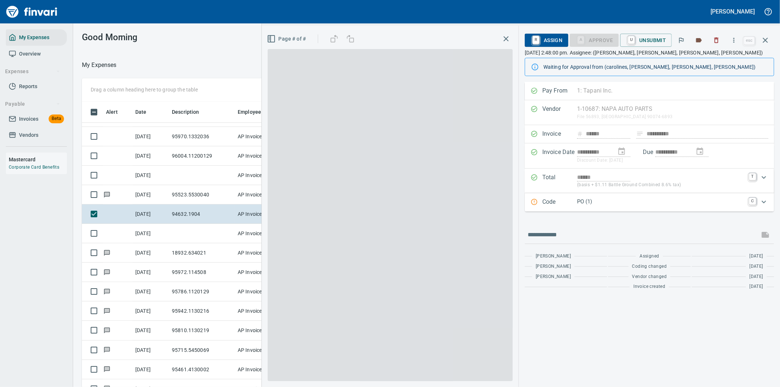
scroll to position [294, 488]
click at [762, 205] on icon "Expand" at bounding box center [763, 201] width 9 height 9
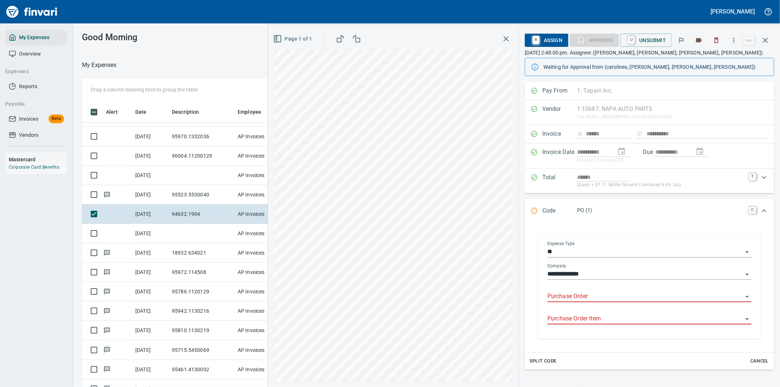
click at [581, 294] on input "Purchase Order" at bounding box center [644, 296] width 195 height 10
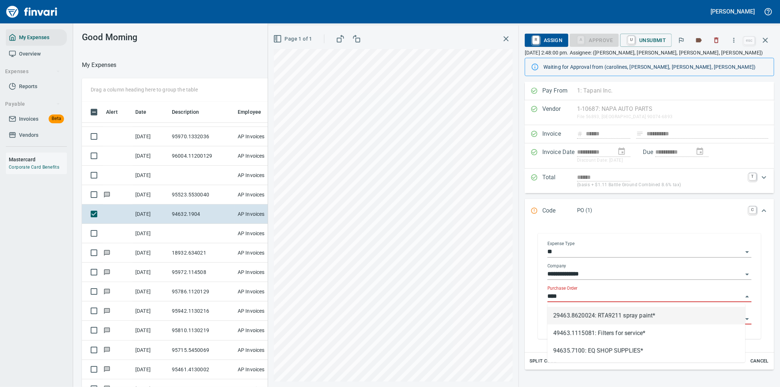
type input "*****"
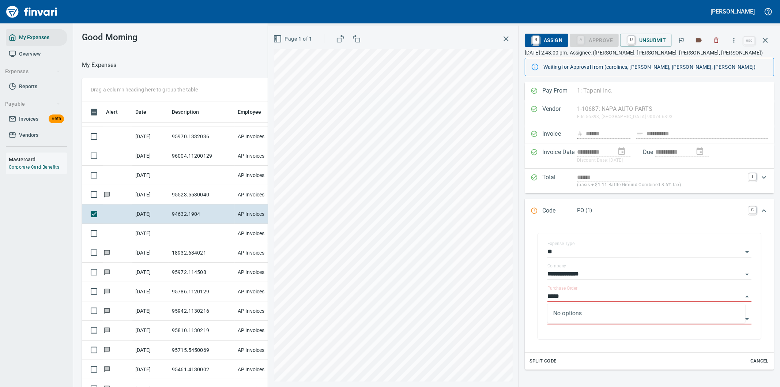
drag, startPoint x: 572, startPoint y: 298, endPoint x: 513, endPoint y: 299, distance: 59.6
click at [516, 299] on div "**********" at bounding box center [524, 206] width 512 height 361
click at [762, 240] on div "**********" at bounding box center [649, 286] width 238 height 120
click at [688, 209] on p "PO (1)" at bounding box center [660, 210] width 167 height 8
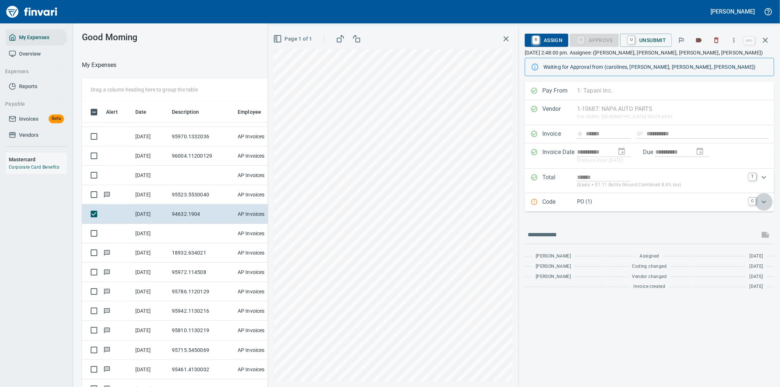
click at [765, 201] on icon "Expand" at bounding box center [763, 201] width 4 height 3
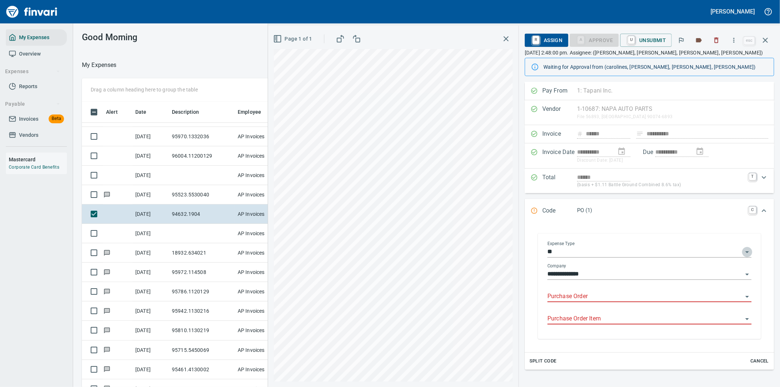
click at [742, 251] on icon "Open" at bounding box center [746, 251] width 9 height 9
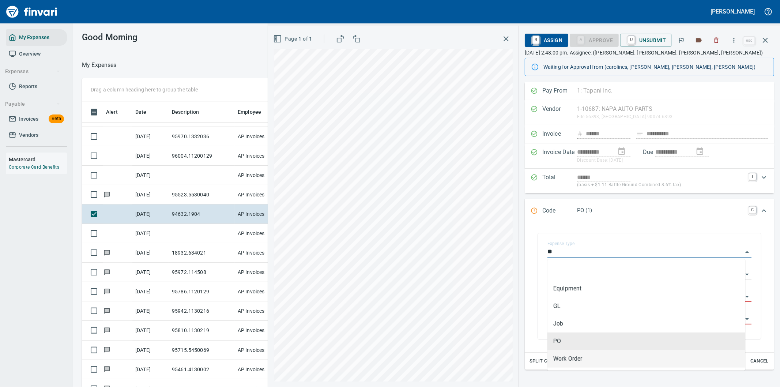
click at [569, 358] on li "Work Order" at bounding box center [646, 359] width 198 height 18
type input "**********"
type input "*****"
type input "**********"
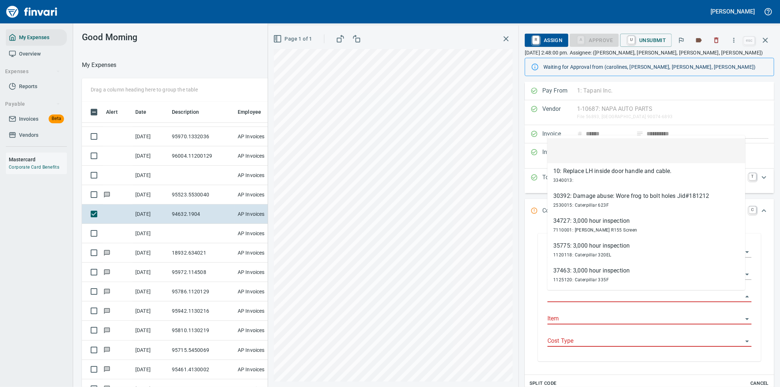
click at [575, 295] on input "Work Order" at bounding box center [644, 296] width 195 height 10
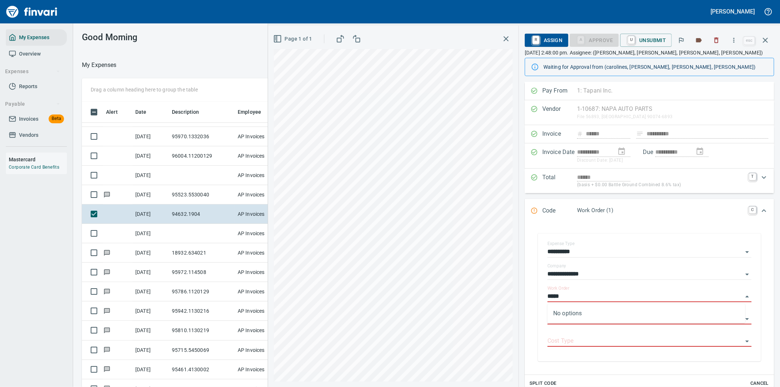
type input "*****"
click at [679, 218] on div "Code Work Order (1) C" at bounding box center [648, 211] width 249 height 24
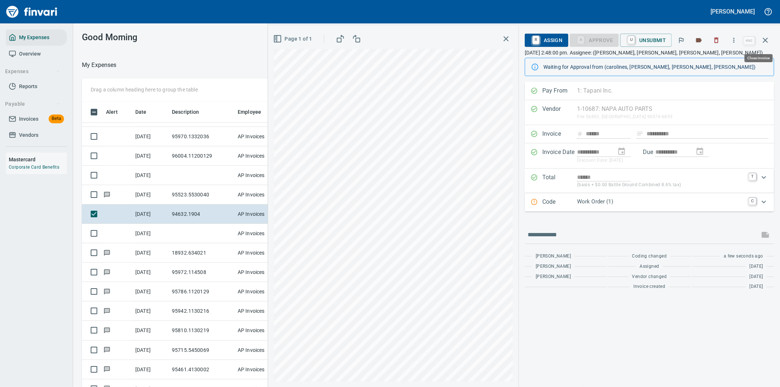
click at [765, 41] on icon "button" at bounding box center [764, 40] width 5 height 5
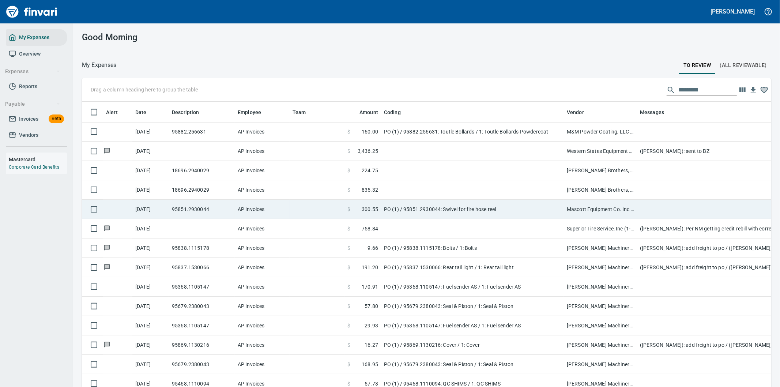
scroll to position [853, 0]
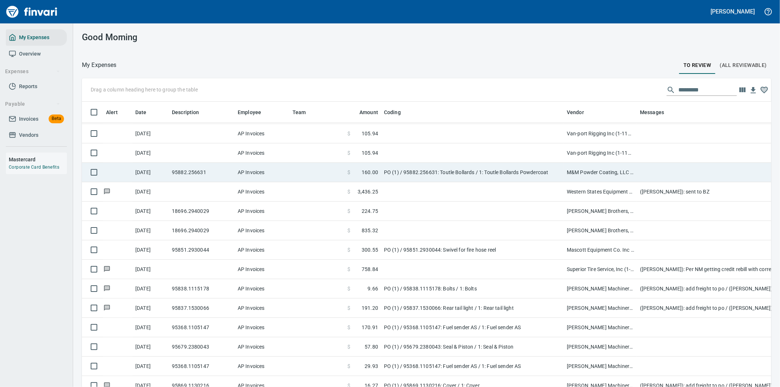
click at [527, 170] on td "PO (1) / 95882.256631: Toutle Bollards / 1: Toutle Bollards Powdercoat" at bounding box center [472, 172] width 183 height 19
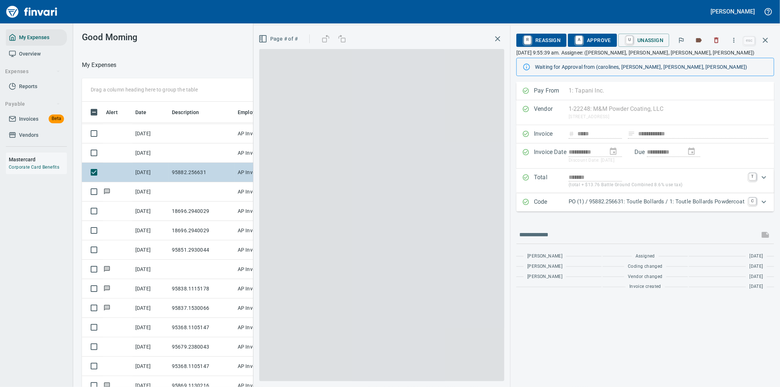
scroll to position [294, 488]
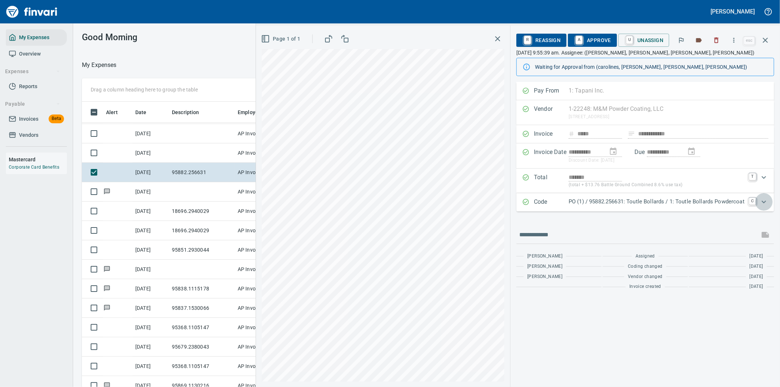
click at [762, 199] on icon "Expand" at bounding box center [763, 201] width 9 height 9
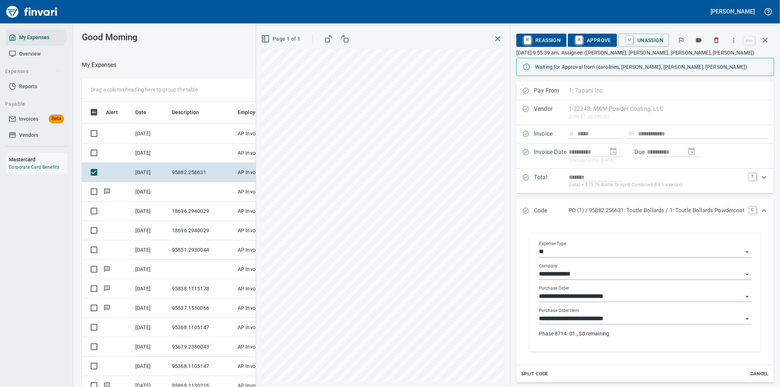
click at [623, 316] on input "**********" at bounding box center [641, 319] width 204 height 10
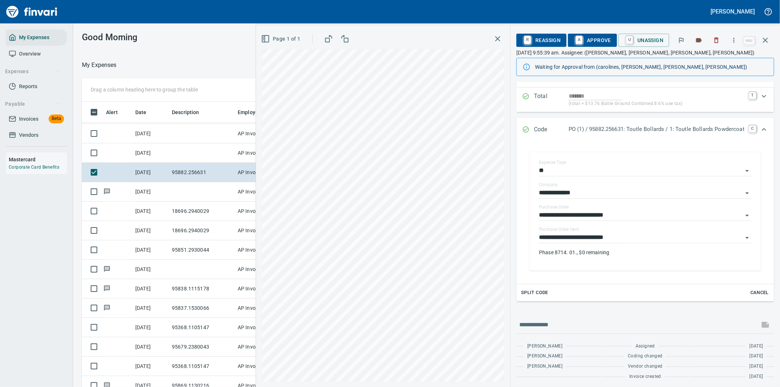
click at [762, 150] on div "**********" at bounding box center [645, 213] width 258 height 142
